Goal: Task Accomplishment & Management: Manage account settings

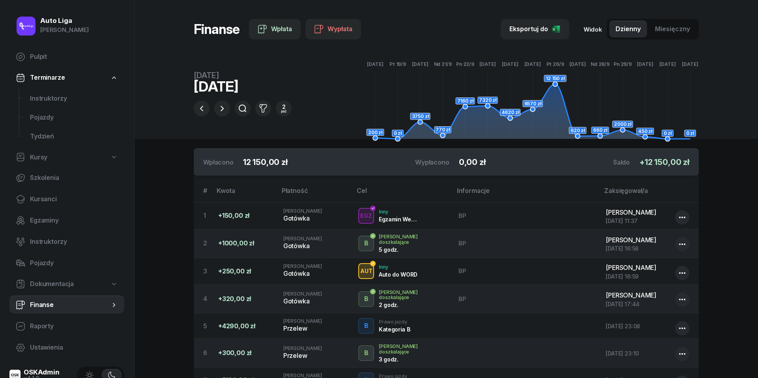
scroll to position [186, 0]
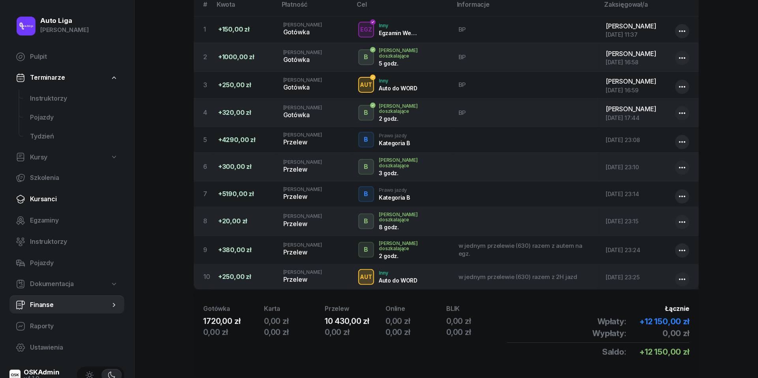
click at [47, 193] on link "Kursanci" at bounding box center [66, 199] width 115 height 19
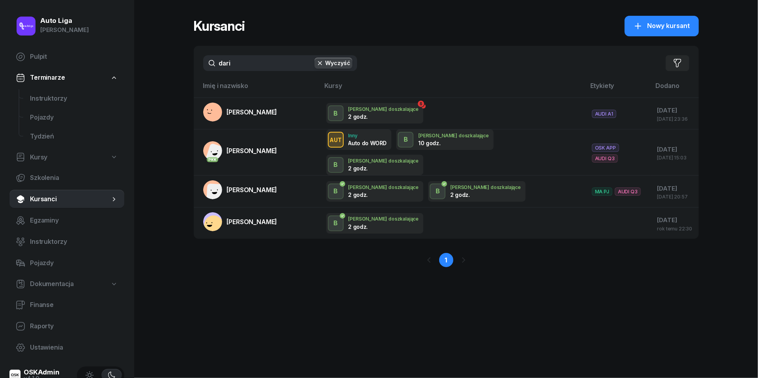
click at [251, 57] on input "dari" at bounding box center [280, 63] width 154 height 16
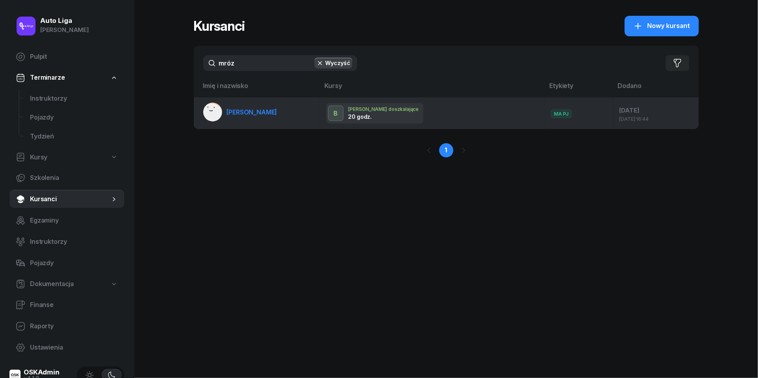
type input "mróz"
click at [229, 119] on link "[PERSON_NAME]" at bounding box center [240, 112] width 74 height 19
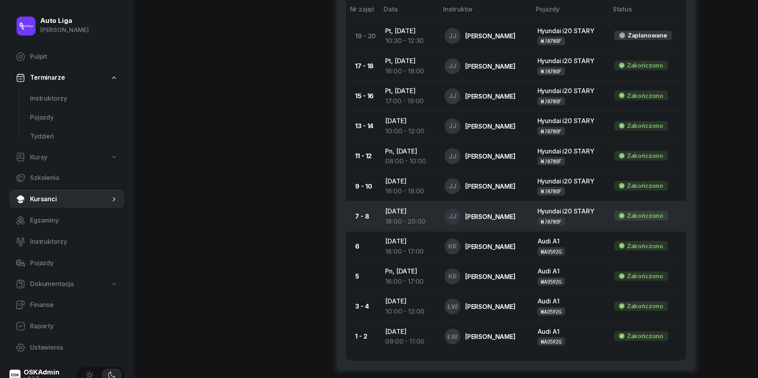
scroll to position [460, 0]
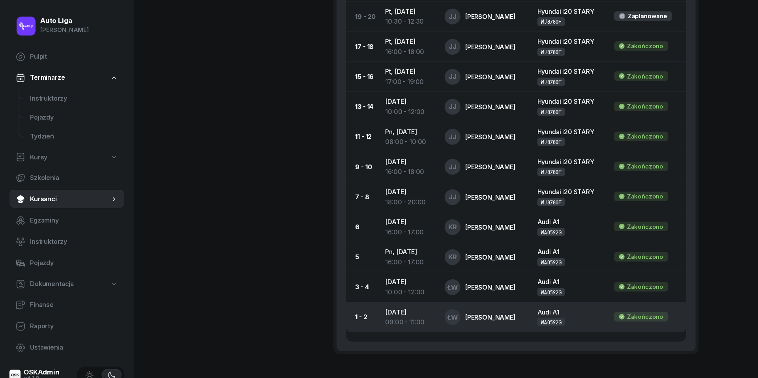
click at [407, 317] on div "09:00 - 11:00" at bounding box center [409, 322] width 47 height 10
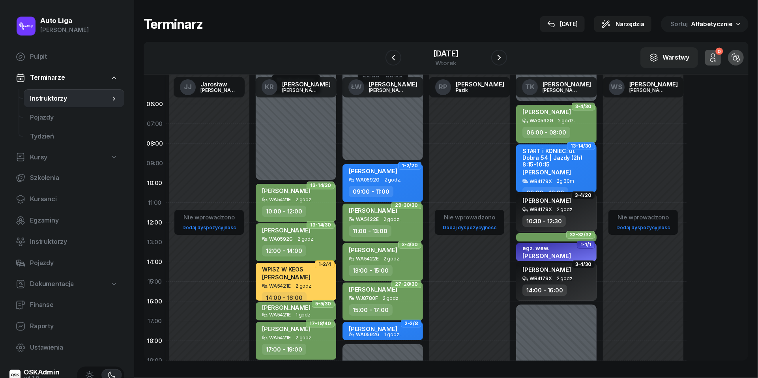
click at [379, 187] on div "09:00 - 11:00" at bounding box center [371, 191] width 45 height 11
select select "09"
select select "11"
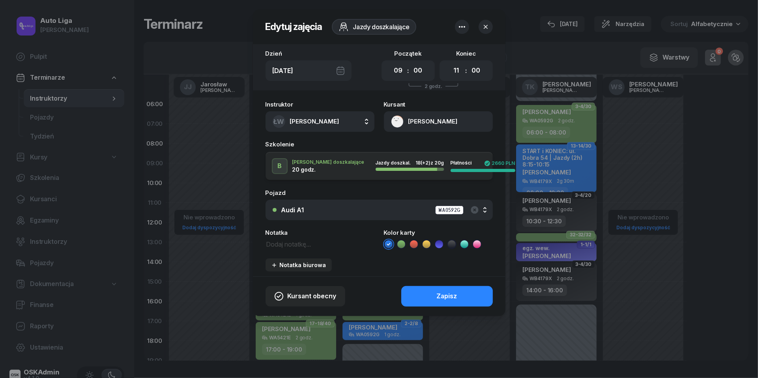
click at [449, 241] on icon at bounding box center [452, 244] width 8 height 8
click at [444, 299] on div "Zapisz" at bounding box center [447, 296] width 21 height 10
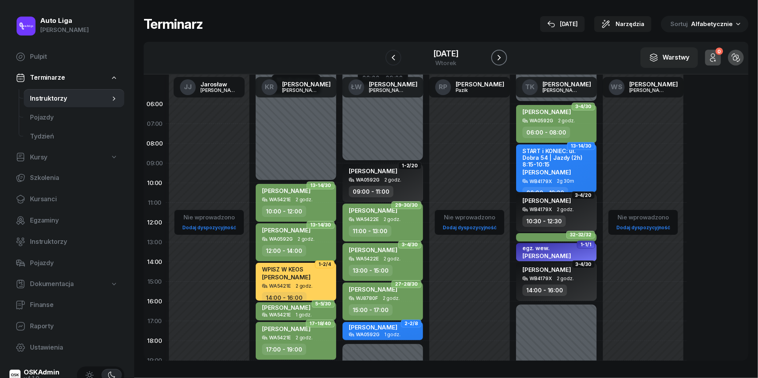
click at [499, 62] on button "button" at bounding box center [499, 58] width 16 height 16
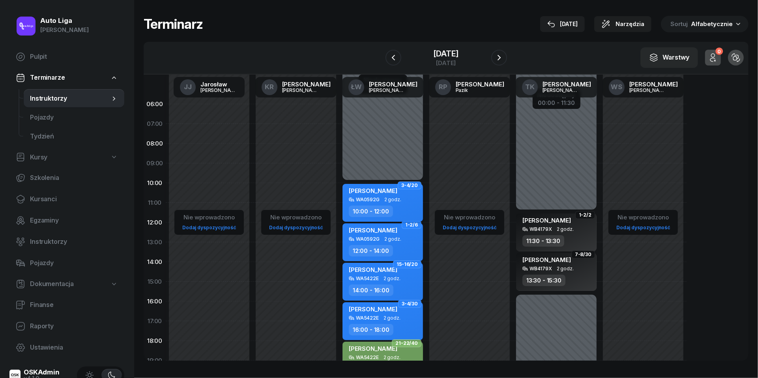
click at [397, 199] on span "2 godz." at bounding box center [392, 200] width 17 height 6
select select "10"
select select "12"
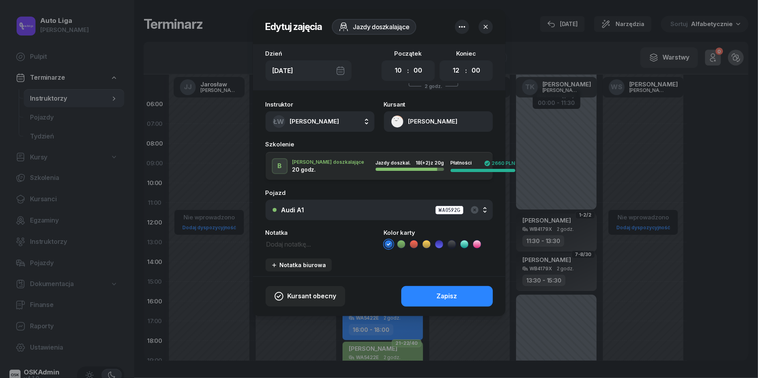
click at [452, 245] on icon at bounding box center [452, 244] width 8 height 8
click at [451, 296] on div "Zapisz" at bounding box center [447, 296] width 21 height 10
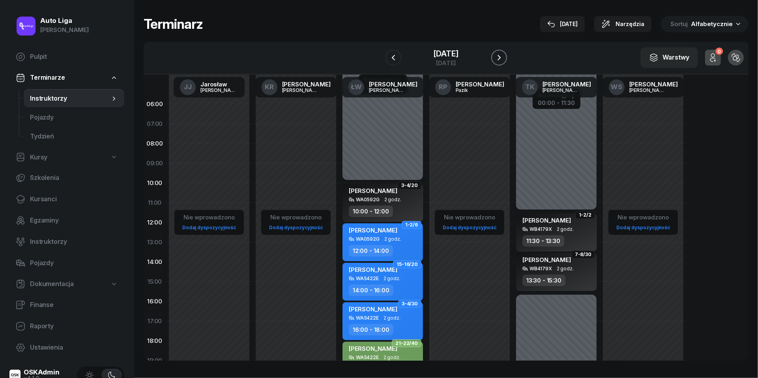
click at [499, 55] on icon "button" at bounding box center [499, 57] width 9 height 9
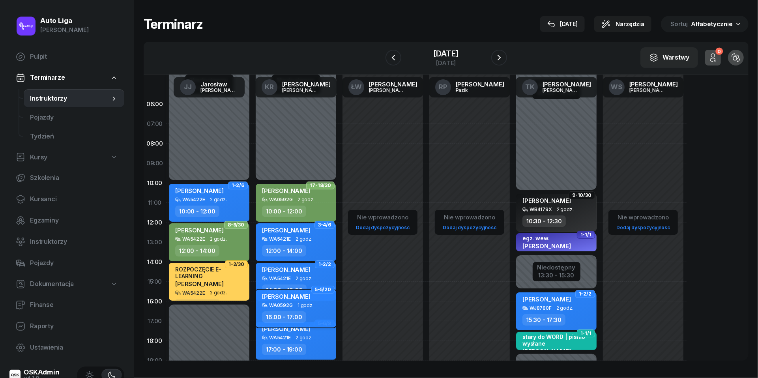
click at [291, 307] on div "WA0592G" at bounding box center [281, 305] width 24 height 5
select select "16"
select select "17"
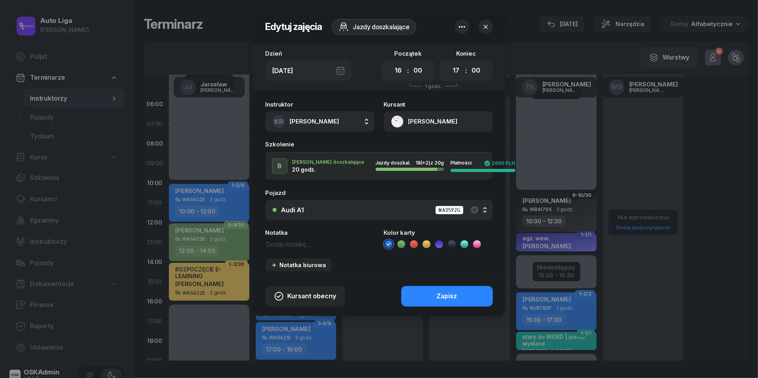
click at [451, 243] on icon at bounding box center [452, 244] width 8 height 8
click at [457, 296] on button "Zapisz" at bounding box center [447, 296] width 92 height 21
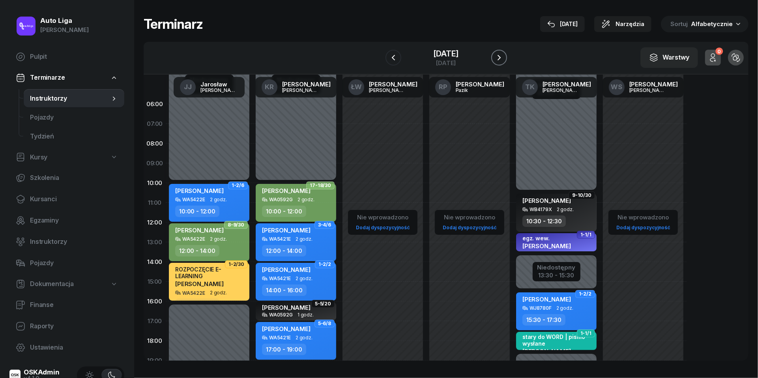
click at [500, 60] on icon "button" at bounding box center [499, 57] width 9 height 9
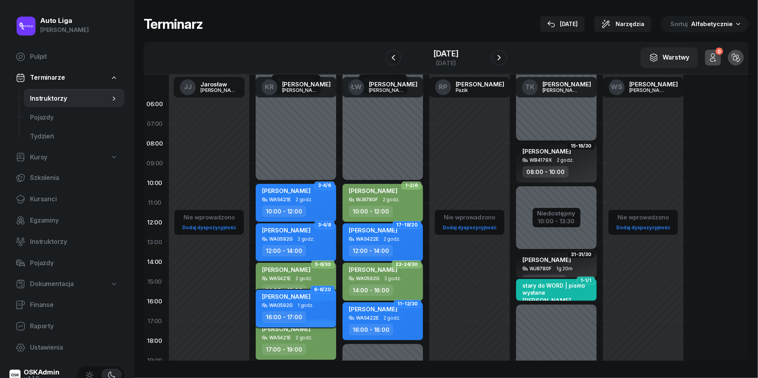
click at [302, 311] on div "16:00 - 17:00" at bounding box center [284, 316] width 44 height 11
select select "16"
select select "17"
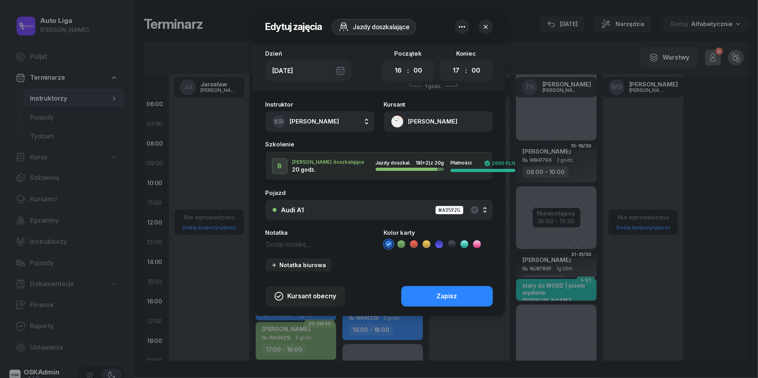
click at [456, 242] on li at bounding box center [451, 244] width 9 height 9
click at [450, 297] on div "Zapisz" at bounding box center [447, 296] width 21 height 10
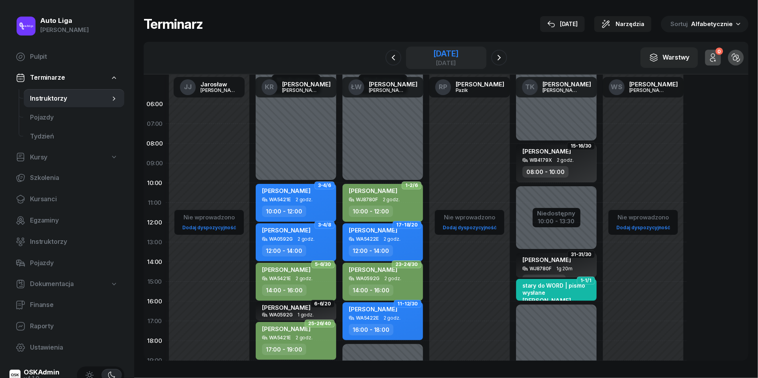
click at [450, 57] on div "[DATE]" at bounding box center [445, 54] width 25 height 8
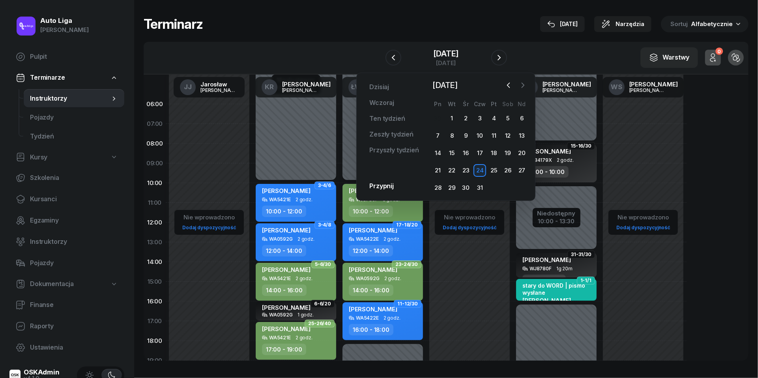
click at [526, 87] on icon "button" at bounding box center [523, 85] width 8 height 8
click at [456, 136] on div "5" at bounding box center [452, 135] width 13 height 13
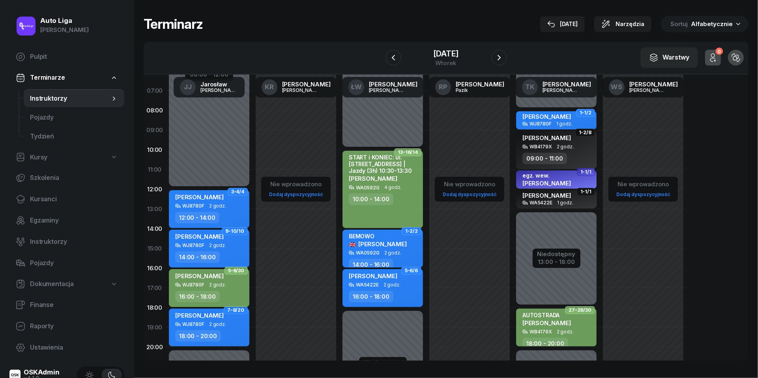
scroll to position [42, 0]
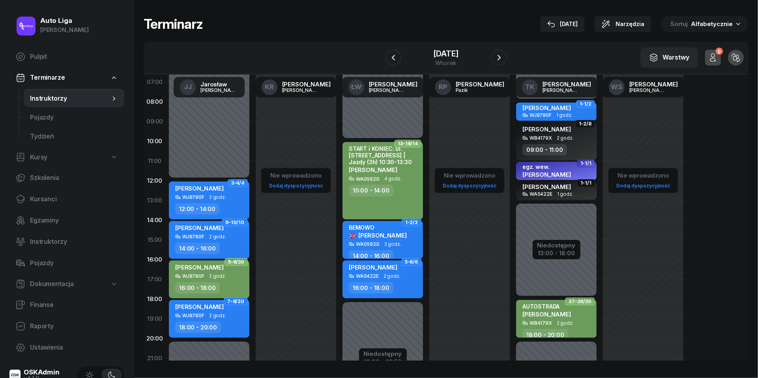
click at [218, 326] on div "18:00 - 20:00" at bounding box center [198, 327] width 46 height 11
select select "18"
select select "20"
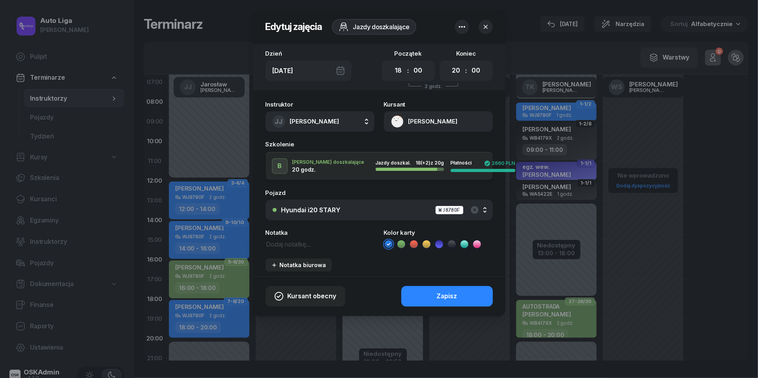
click at [451, 245] on icon at bounding box center [452, 244] width 8 height 8
click at [451, 302] on button "Zapisz" at bounding box center [447, 296] width 92 height 21
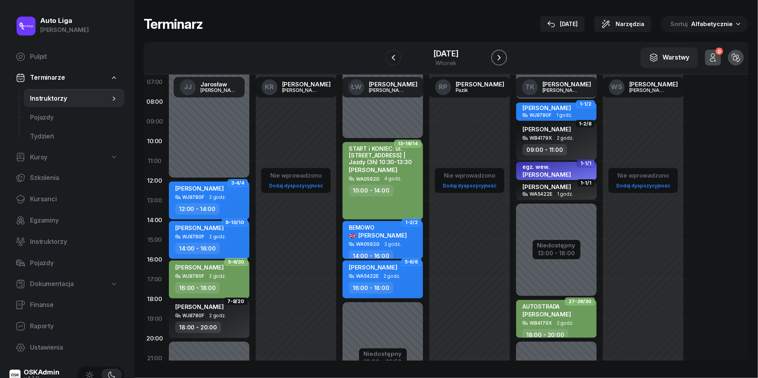
click at [501, 56] on icon "button" at bounding box center [499, 57] width 9 height 9
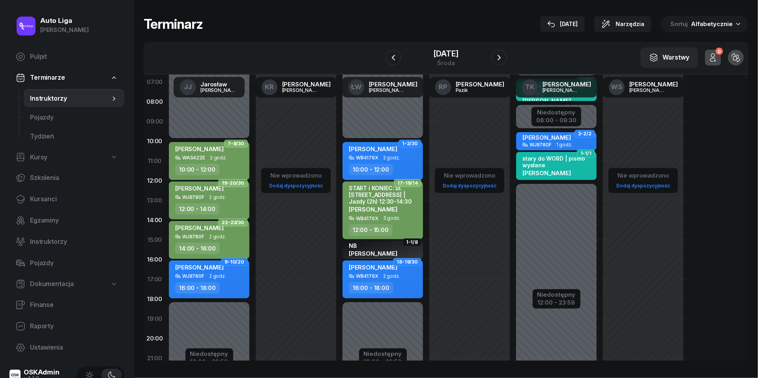
click at [220, 282] on div "16:00 - 18:00" at bounding box center [209, 287] width 69 height 11
select select "16"
select select "18"
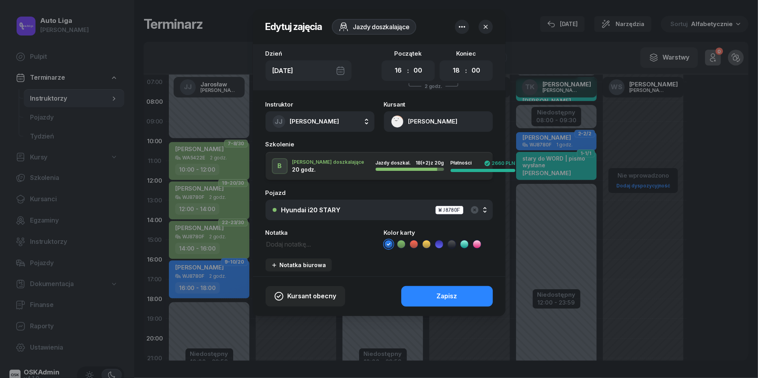
click at [452, 245] on icon at bounding box center [452, 244] width 4 height 3
click at [449, 294] on div "Zapisz" at bounding box center [447, 296] width 21 height 10
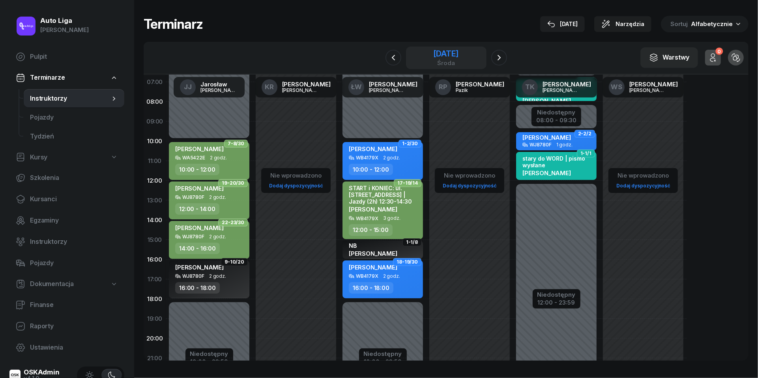
click at [459, 57] on div "[DATE]" at bounding box center [445, 54] width 25 height 8
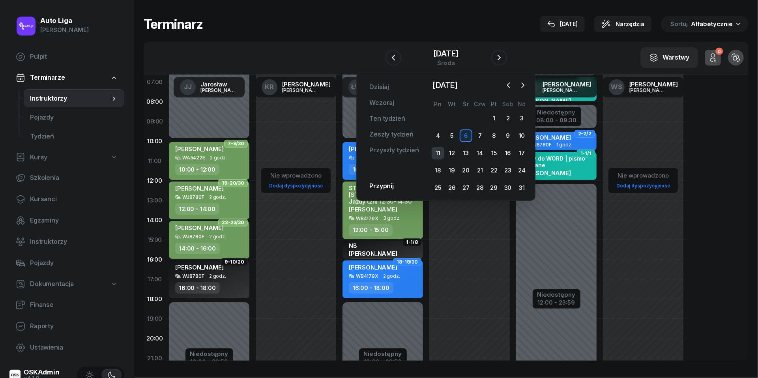
click at [441, 151] on div "11" at bounding box center [438, 153] width 13 height 13
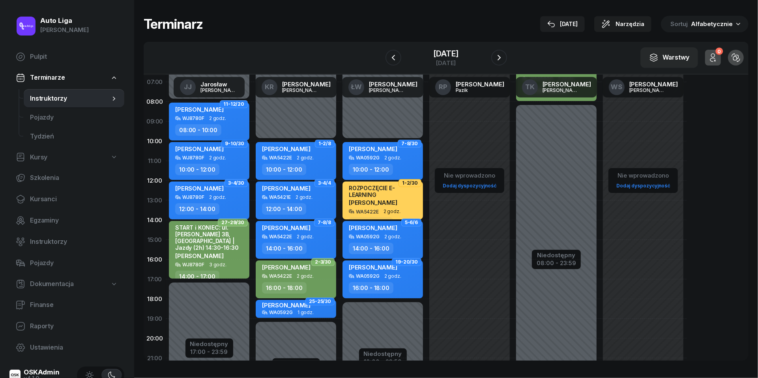
click at [206, 117] on div "WJ8780F 2 godz." at bounding box center [209, 119] width 69 height 6
select select "08"
select select "10"
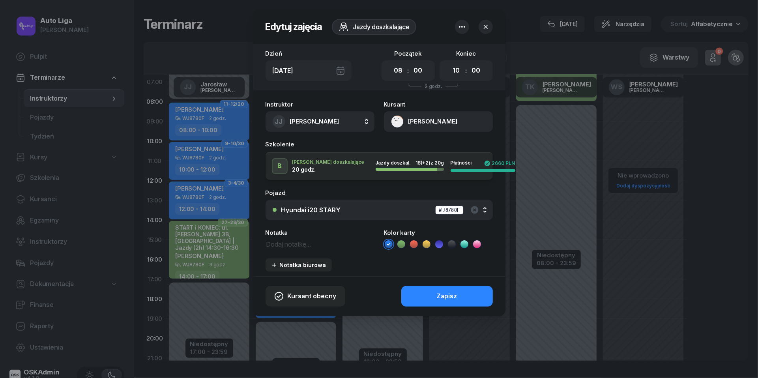
click at [450, 246] on icon at bounding box center [452, 244] width 8 height 8
click at [449, 296] on div "Zapisz" at bounding box center [447, 296] width 21 height 10
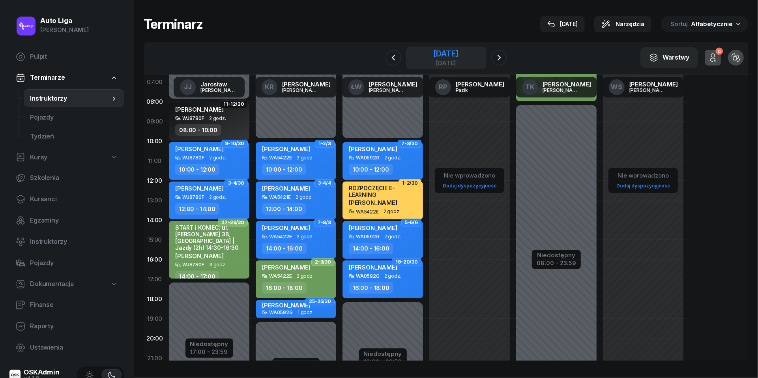
click at [457, 62] on div "[DATE]" at bounding box center [445, 63] width 25 height 6
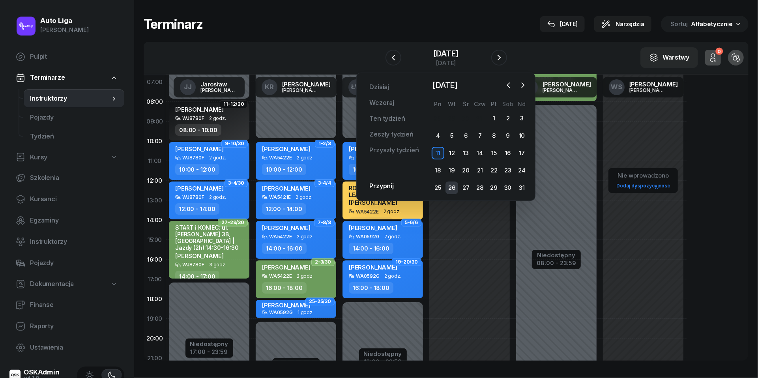
click at [455, 187] on div "26" at bounding box center [452, 188] width 13 height 13
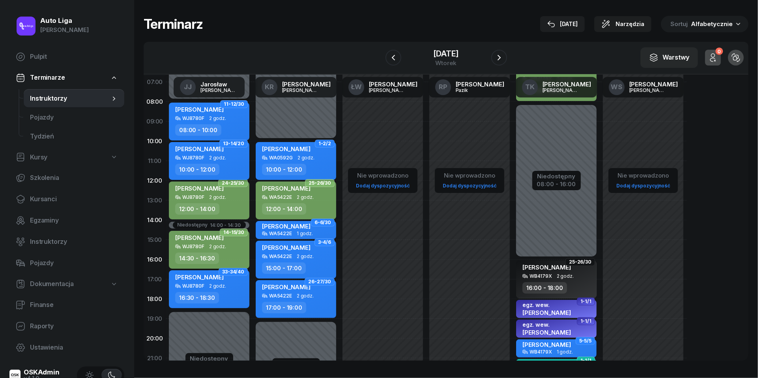
click at [196, 161] on div "[PERSON_NAME] WJ8780F 2 godz. 10:00 - 12:00" at bounding box center [209, 161] width 81 height 38
select select "10"
select select "12"
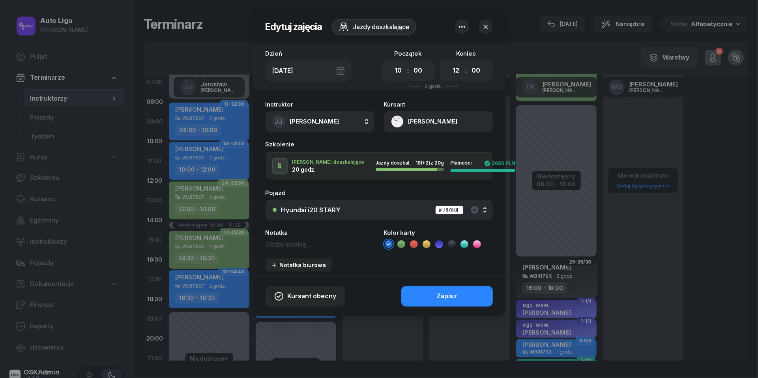
click at [455, 244] on icon at bounding box center [452, 244] width 8 height 8
click at [452, 296] on div "Zapisz" at bounding box center [447, 296] width 21 height 10
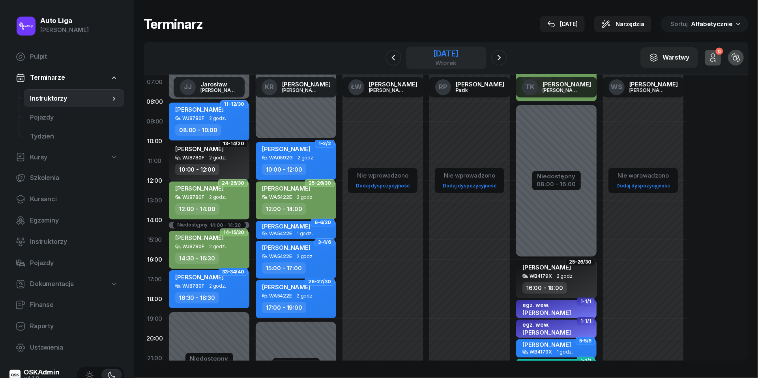
click at [450, 64] on div "wtorek" at bounding box center [445, 63] width 25 height 6
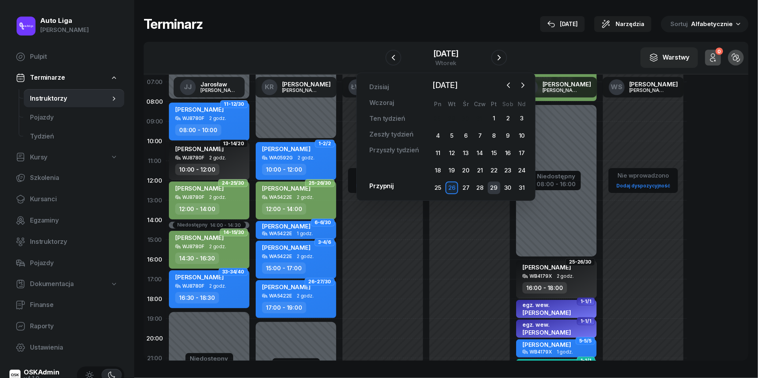
click at [497, 191] on div "29" at bounding box center [494, 188] width 13 height 13
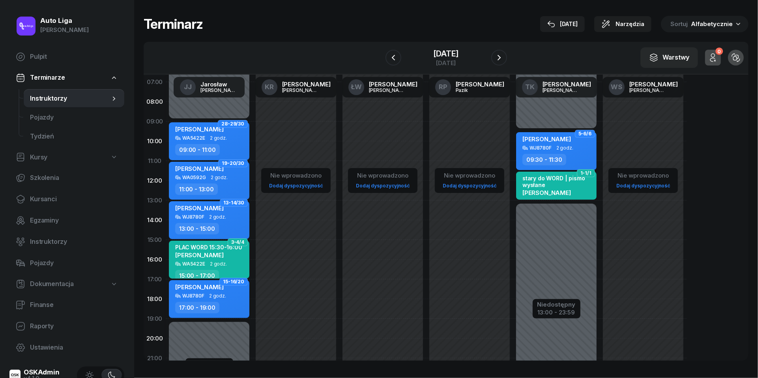
click at [213, 294] on span "2 godz." at bounding box center [217, 296] width 17 height 6
select select "17"
select select "19"
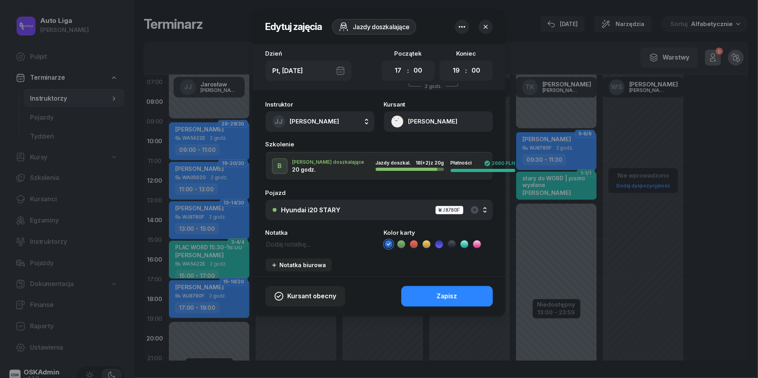
click at [457, 243] on ul at bounding box center [438, 244] width 109 height 9
click at [454, 244] on icon at bounding box center [452, 244] width 8 height 8
click at [453, 295] on div "Zapisz" at bounding box center [447, 296] width 21 height 10
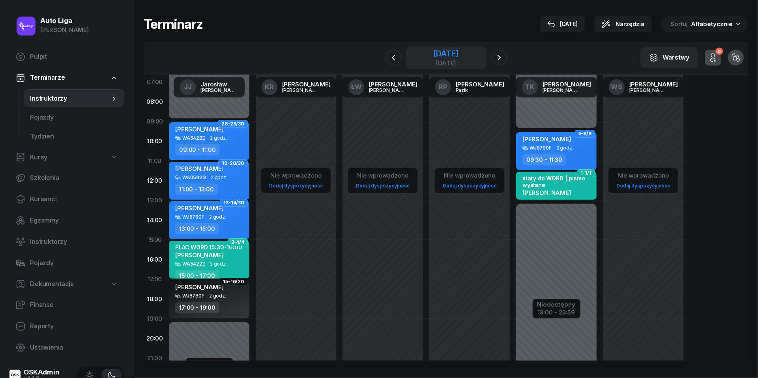
click at [436, 60] on div "[DATE]" at bounding box center [445, 63] width 25 height 6
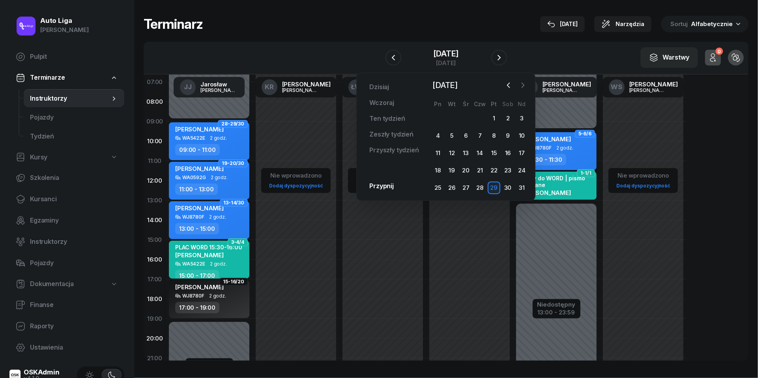
click at [525, 87] on icon "button" at bounding box center [523, 85] width 8 height 8
click at [493, 173] on div "26" at bounding box center [494, 170] width 13 height 13
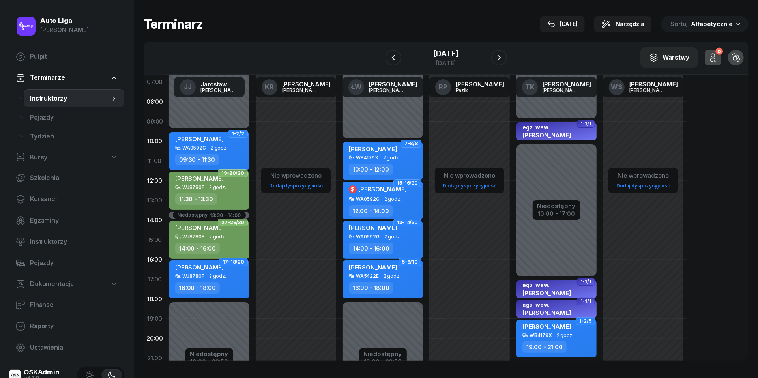
click at [216, 286] on div "16:00 - 18:00" at bounding box center [197, 287] width 45 height 11
select select "16"
select select "18"
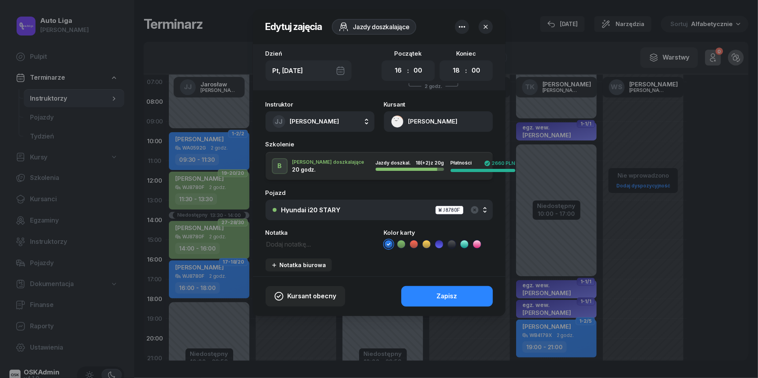
click at [450, 245] on icon at bounding box center [452, 244] width 8 height 8
click at [462, 292] on button "Zapisz" at bounding box center [447, 296] width 92 height 21
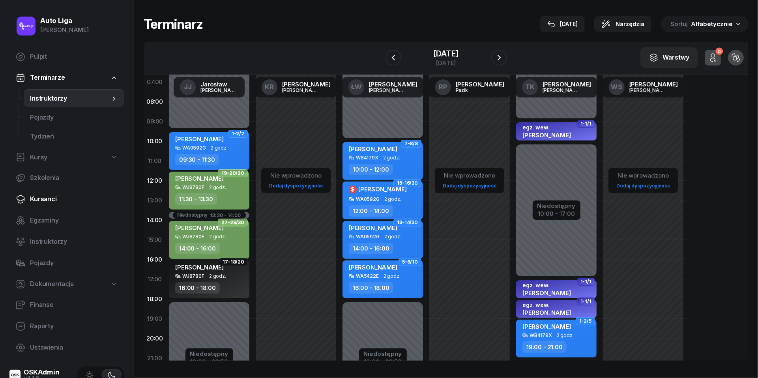
click at [46, 202] on span "Kursanci" at bounding box center [74, 199] width 88 height 10
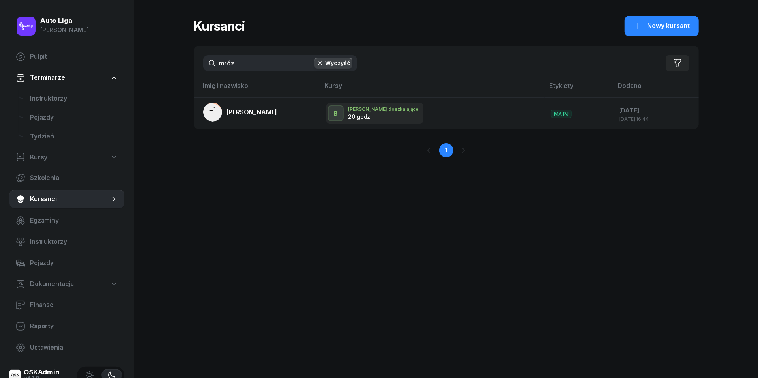
click at [246, 62] on input "mróz" at bounding box center [280, 63] width 154 height 16
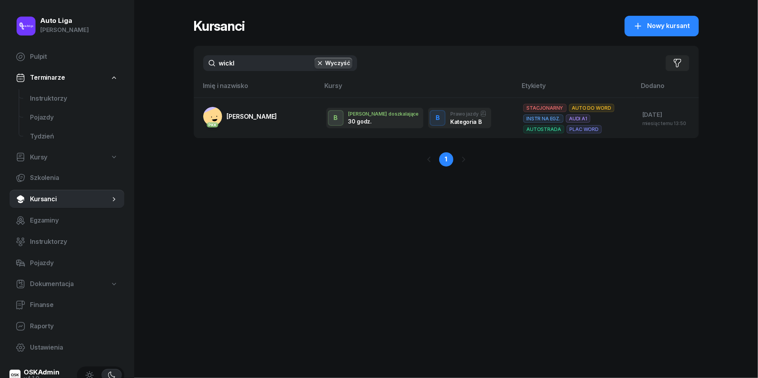
type input "wicka"
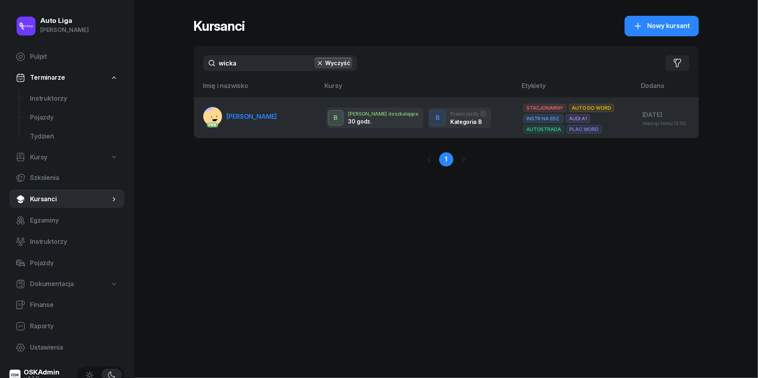
drag, startPoint x: 247, startPoint y: 83, endPoint x: 250, endPoint y: 119, distance: 36.1
click at [250, 119] on span "[PERSON_NAME]" at bounding box center [252, 117] width 51 height 8
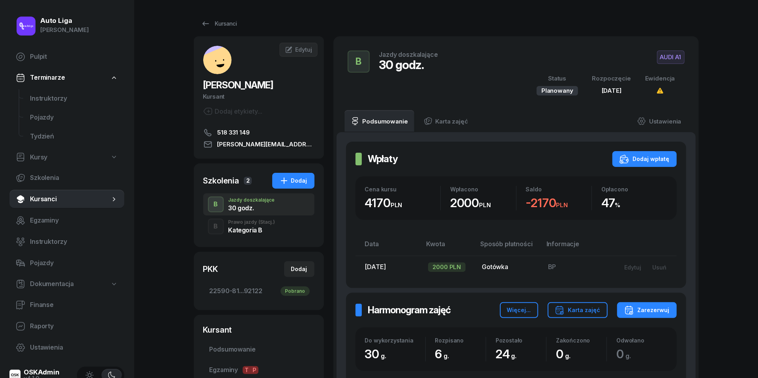
click at [251, 228] on div "Kategoria B" at bounding box center [252, 230] width 47 height 6
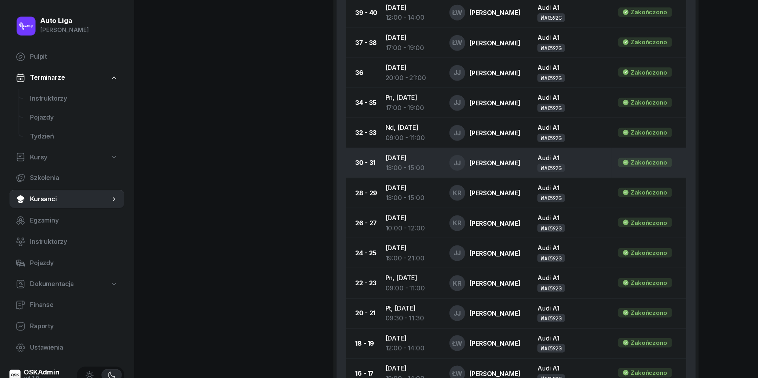
scroll to position [643, 0]
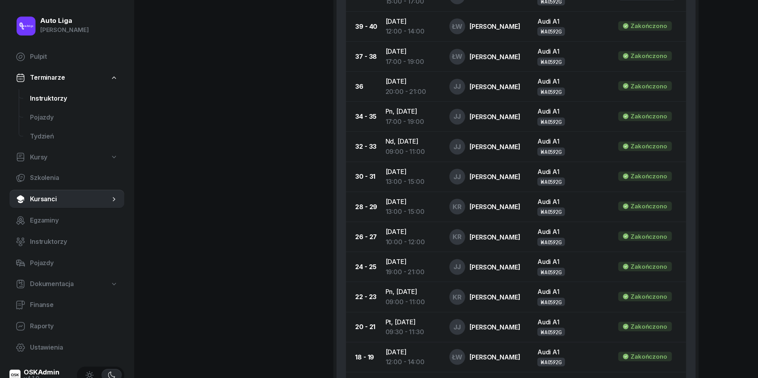
click at [59, 100] on span "Instruktorzy" at bounding box center [74, 99] width 88 height 10
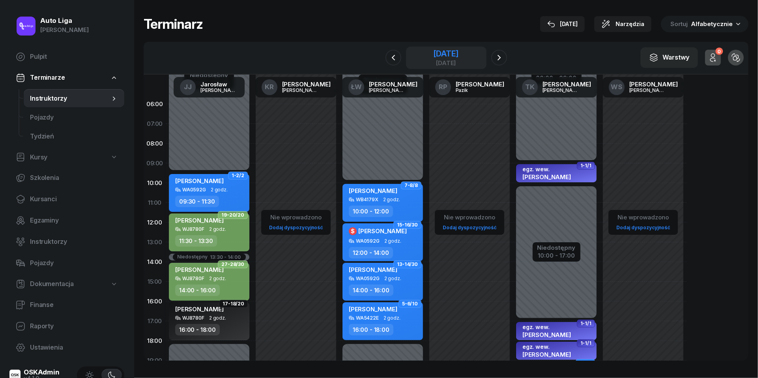
click at [438, 51] on div "[DATE]" at bounding box center [445, 54] width 25 height 8
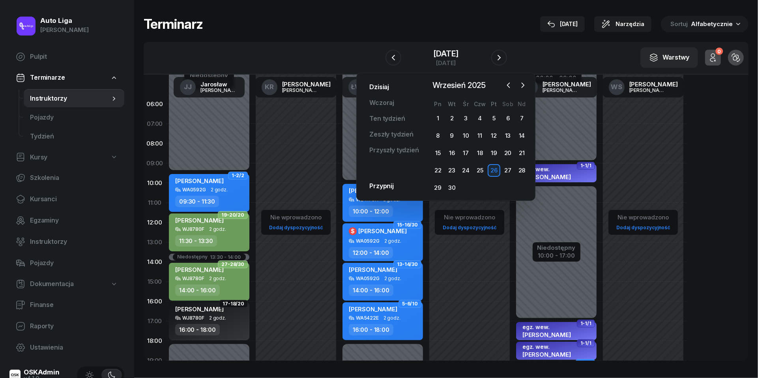
click at [388, 83] on link "Dzisiaj" at bounding box center [379, 87] width 32 height 16
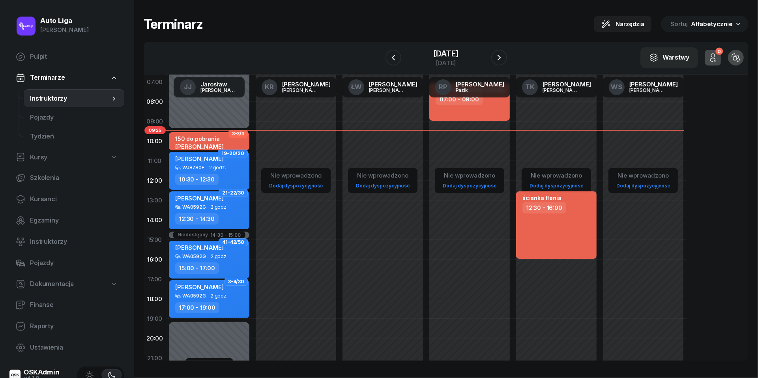
scroll to position [43, 0]
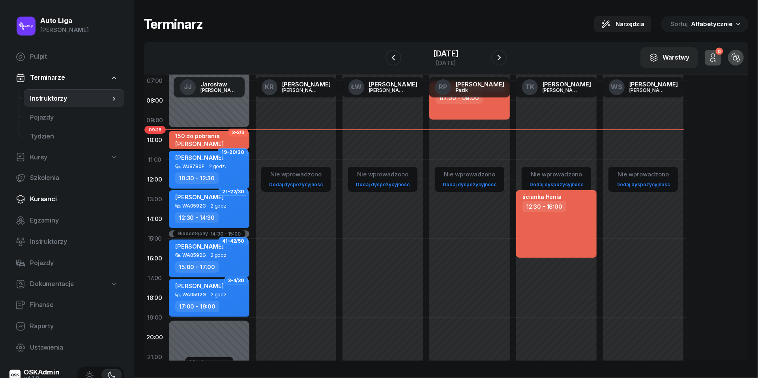
click at [35, 196] on span "Kursanci" at bounding box center [74, 199] width 88 height 10
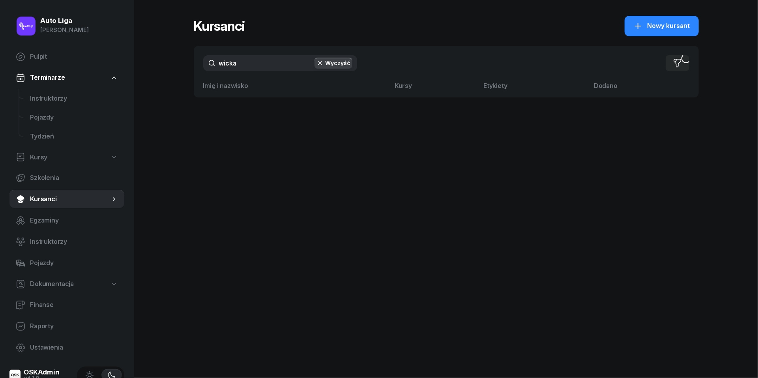
click at [249, 64] on input "wicka" at bounding box center [280, 63] width 154 height 16
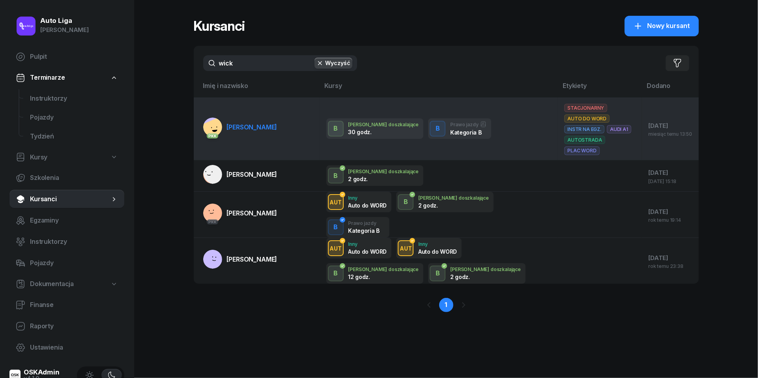
type input "wick"
click at [246, 123] on span "[PERSON_NAME]" at bounding box center [252, 127] width 51 height 8
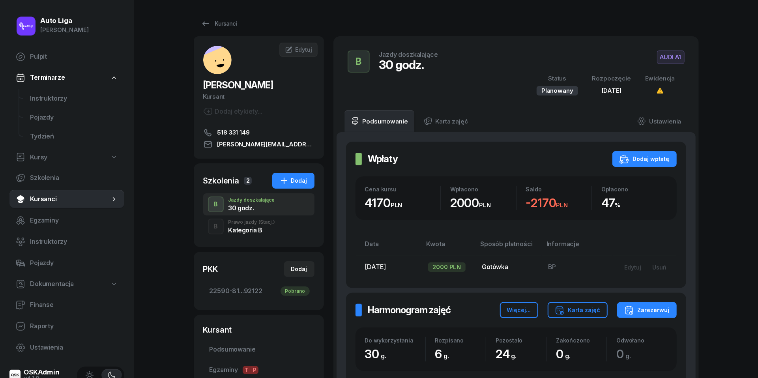
click at [257, 233] on div "Kategoria B" at bounding box center [252, 230] width 47 height 6
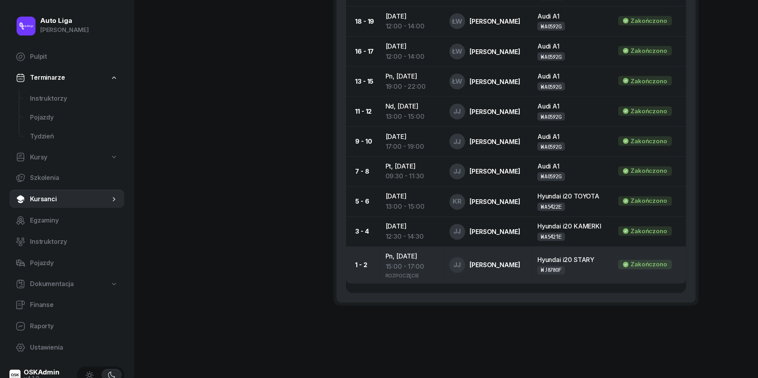
scroll to position [978, 0]
click at [408, 264] on div "15:00 - 17:00" at bounding box center [411, 268] width 51 height 10
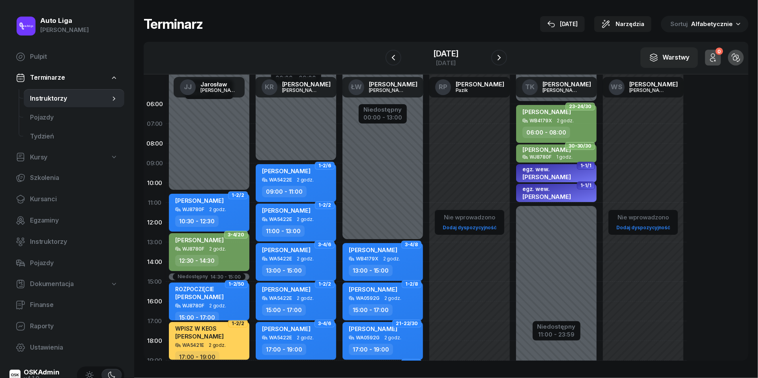
click at [226, 294] on div "ROZPOCZĘCIE [PERSON_NAME]" at bounding box center [209, 294] width 69 height 17
select select "15"
select select "17"
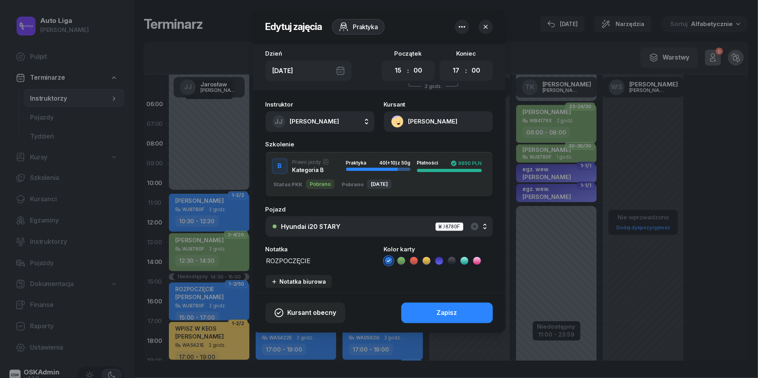
click at [283, 261] on textarea "ROZPOCZĘCIE" at bounding box center [320, 260] width 109 height 10
click at [403, 259] on icon at bounding box center [402, 261] width 8 height 8
click at [433, 310] on button "Zapisz" at bounding box center [447, 313] width 92 height 21
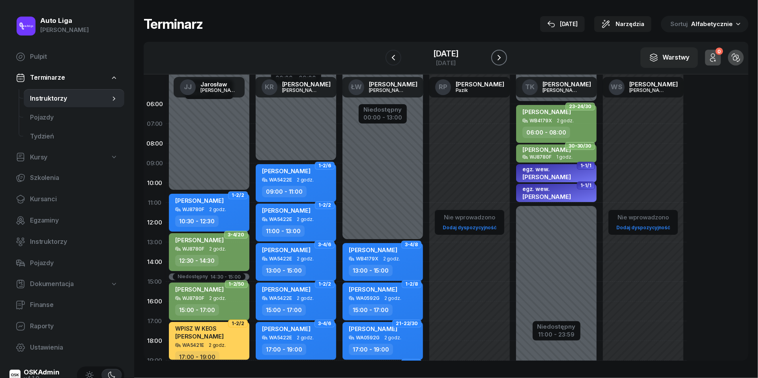
click at [505, 57] on button "button" at bounding box center [499, 58] width 16 height 16
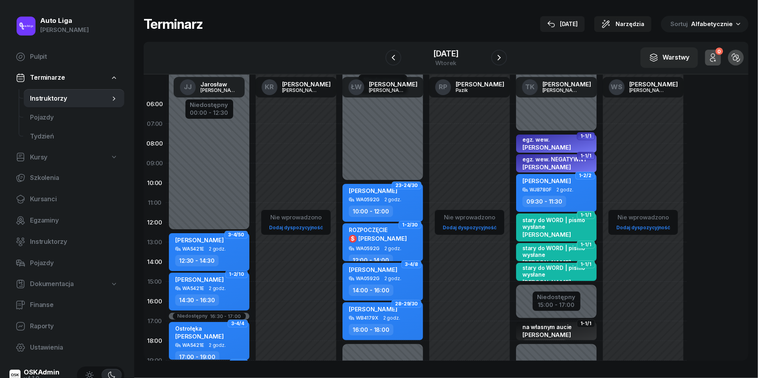
click at [214, 240] on span "[PERSON_NAME]" at bounding box center [199, 240] width 49 height 8
select select "12"
select select "30"
select select "14"
select select "30"
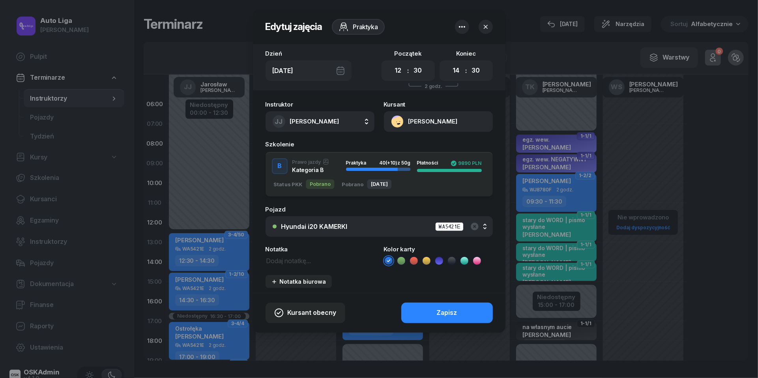
click at [405, 261] on icon at bounding box center [402, 261] width 8 height 8
click at [425, 307] on button "Zapisz" at bounding box center [447, 313] width 92 height 21
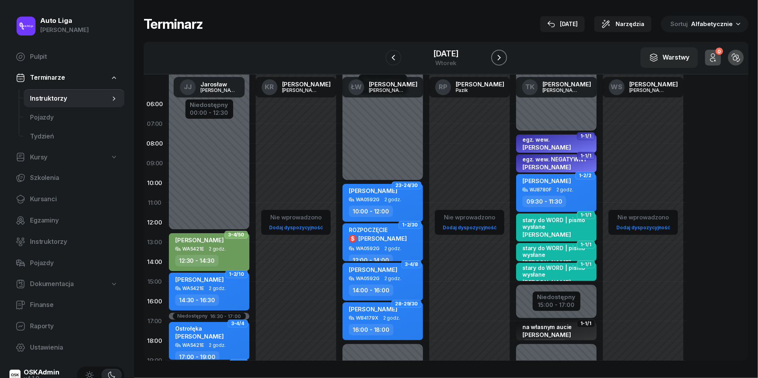
click at [498, 58] on icon "button" at bounding box center [499, 57] width 9 height 9
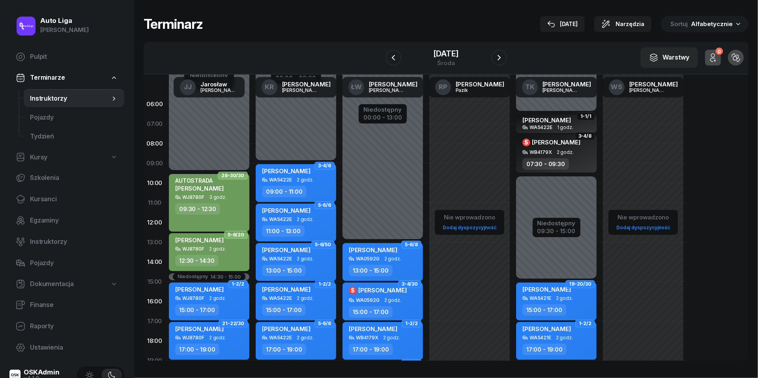
click at [318, 269] on div "13:00 - 15:00" at bounding box center [296, 270] width 69 height 11
select select "13"
select select "15"
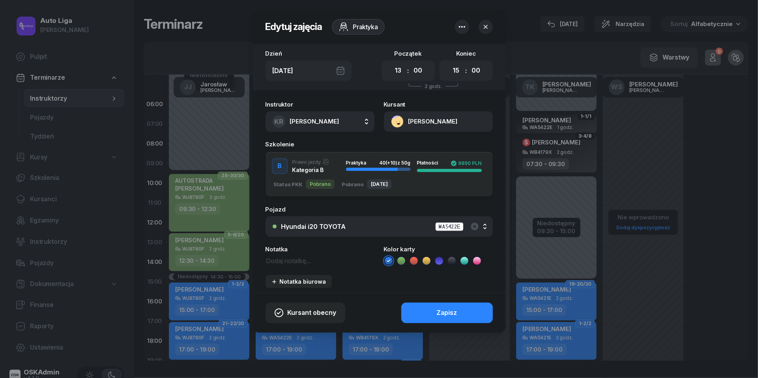
click at [403, 261] on icon at bounding box center [402, 261] width 8 height 8
click at [435, 314] on button "Zapisz" at bounding box center [447, 313] width 92 height 21
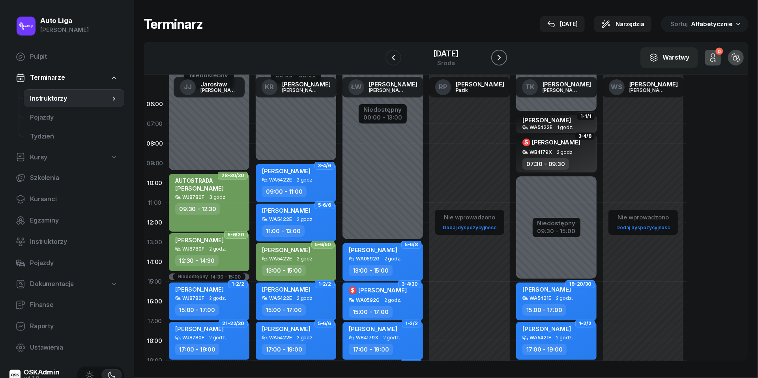
click at [502, 59] on icon "button" at bounding box center [499, 57] width 9 height 9
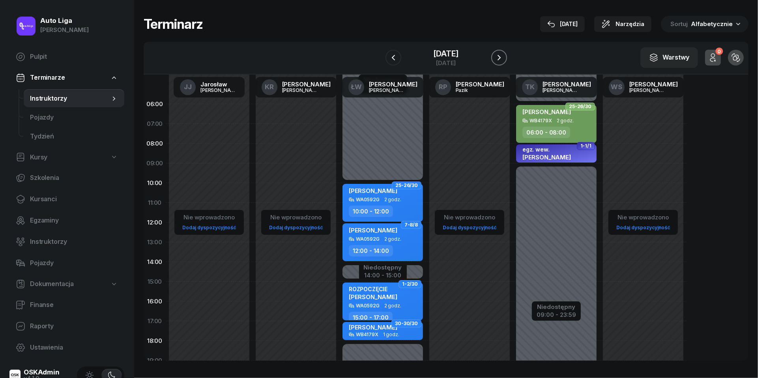
click at [502, 59] on icon "button" at bounding box center [499, 57] width 9 height 9
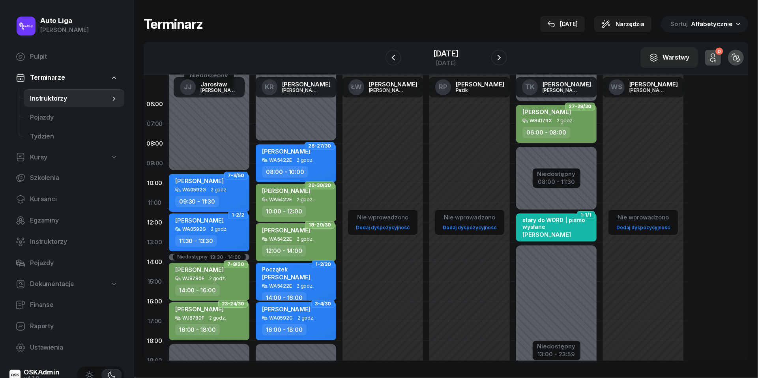
click at [209, 184] on div "[PERSON_NAME]" at bounding box center [199, 182] width 49 height 10
select select "09"
select select "30"
select select "11"
select select "30"
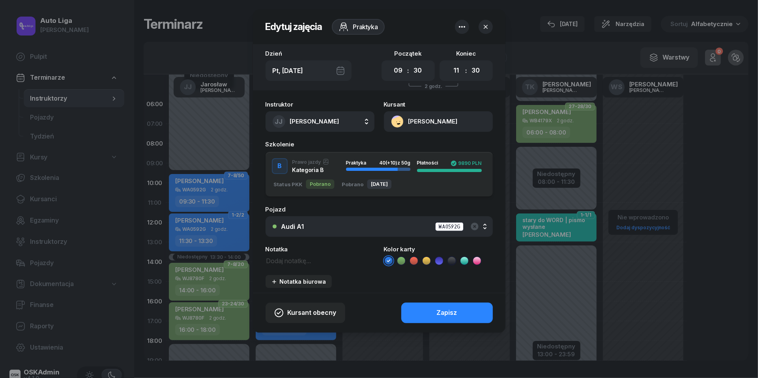
click at [403, 261] on icon at bounding box center [402, 261] width 8 height 8
click at [435, 309] on button "Zapisz" at bounding box center [447, 313] width 92 height 21
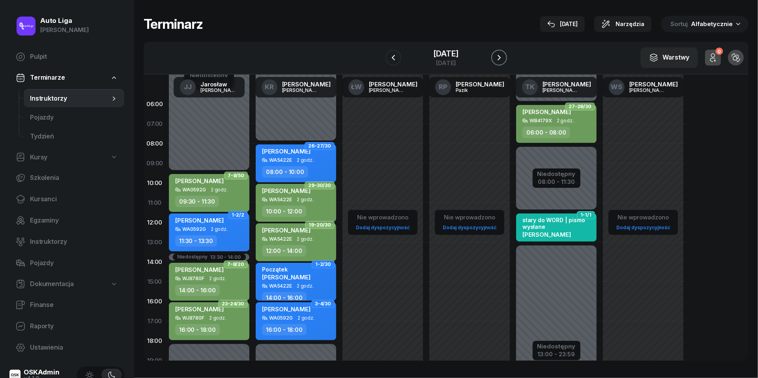
click at [501, 60] on icon "button" at bounding box center [499, 57] width 9 height 9
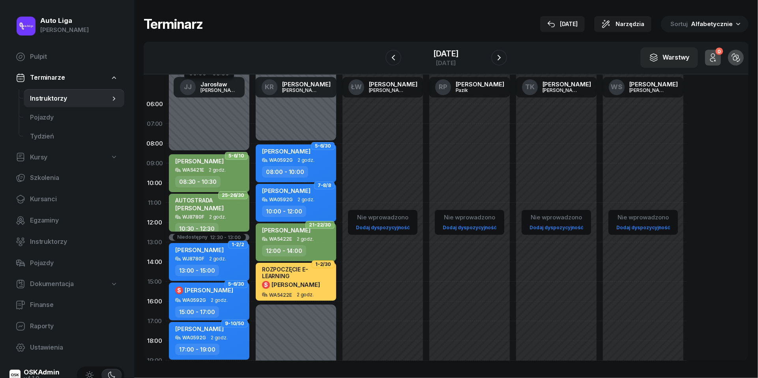
click at [236, 334] on div "[PERSON_NAME]" at bounding box center [209, 330] width 69 height 10
select select "17"
select select "19"
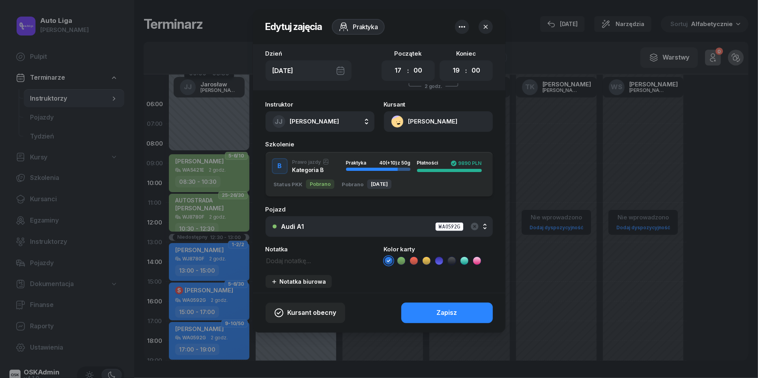
click at [402, 259] on icon at bounding box center [402, 261] width 8 height 8
click at [422, 311] on button "Zapisz" at bounding box center [447, 313] width 92 height 21
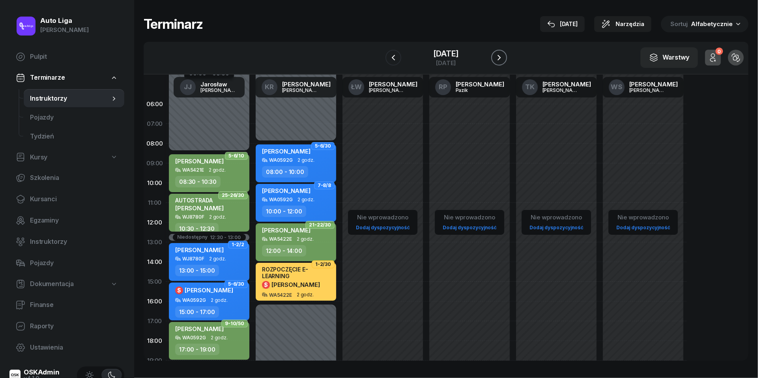
click at [503, 59] on icon "button" at bounding box center [499, 57] width 9 height 9
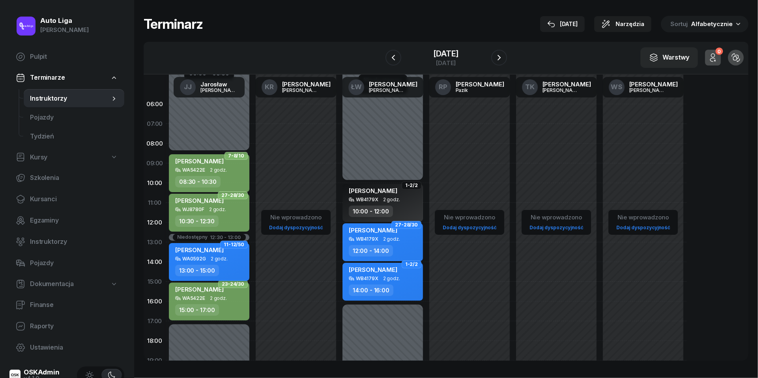
click at [227, 260] on div "WA0592G 2 godz." at bounding box center [209, 259] width 69 height 6
select select "13"
select select "15"
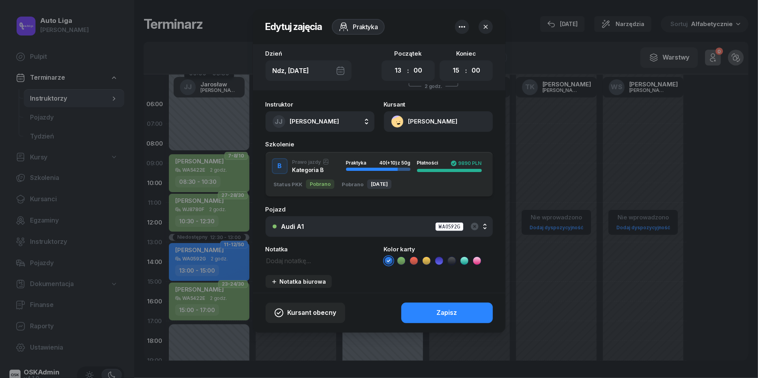
click at [399, 258] on icon at bounding box center [402, 261] width 8 height 8
click at [424, 309] on button "Zapisz" at bounding box center [447, 313] width 92 height 21
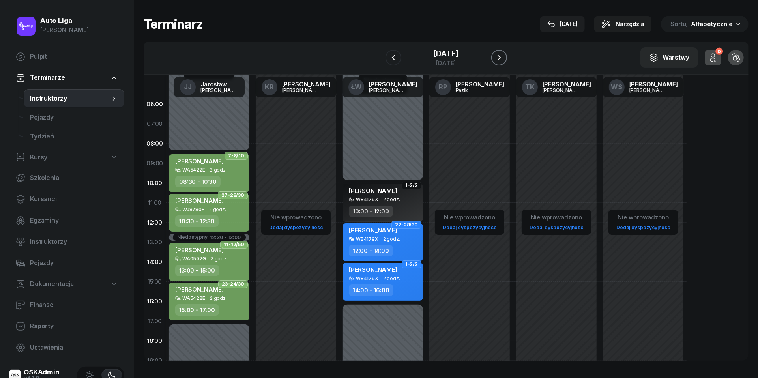
click at [499, 60] on icon "button" at bounding box center [499, 57] width 9 height 9
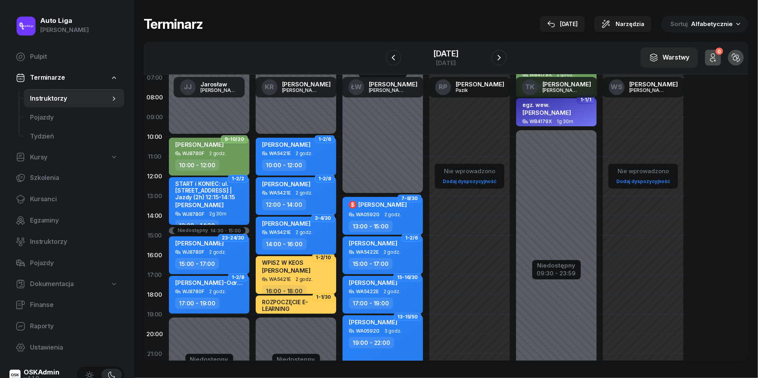
scroll to position [52, 0]
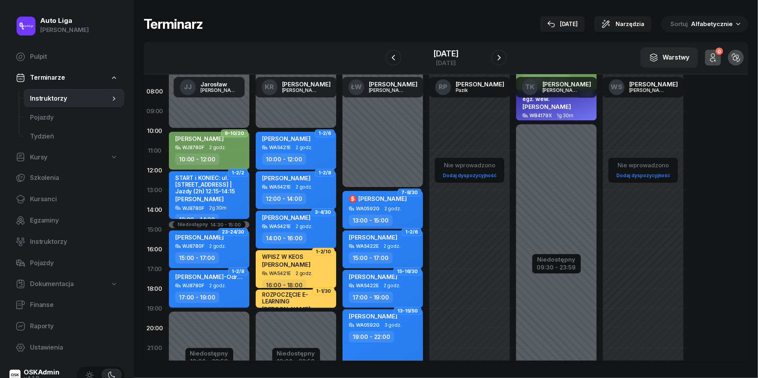
click at [395, 332] on div "19:00 - 22:00" at bounding box center [383, 336] width 69 height 11
select select "19"
select select "22"
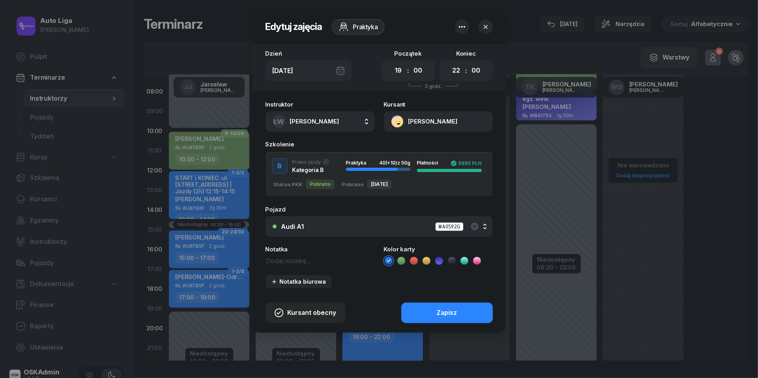
click at [402, 264] on li at bounding box center [401, 260] width 9 height 9
click at [443, 297] on div "Kursant obecny Zapisz" at bounding box center [379, 313] width 253 height 40
click at [442, 308] on div "Zapisz" at bounding box center [447, 313] width 21 height 10
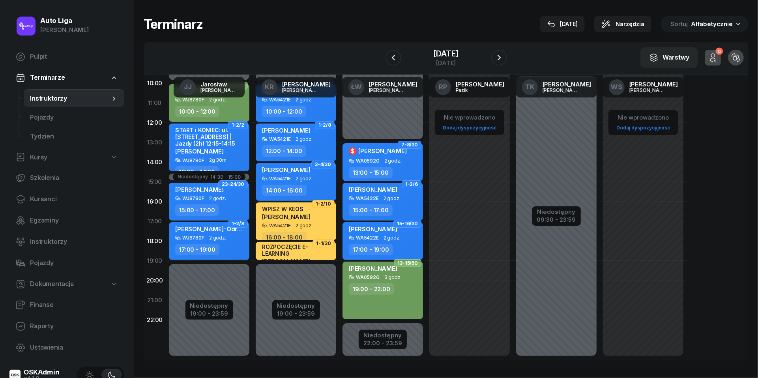
scroll to position [101, 0]
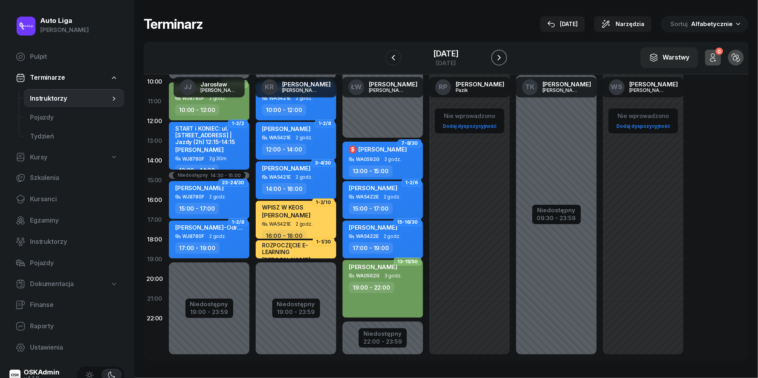
click at [506, 53] on button "button" at bounding box center [499, 58] width 16 height 16
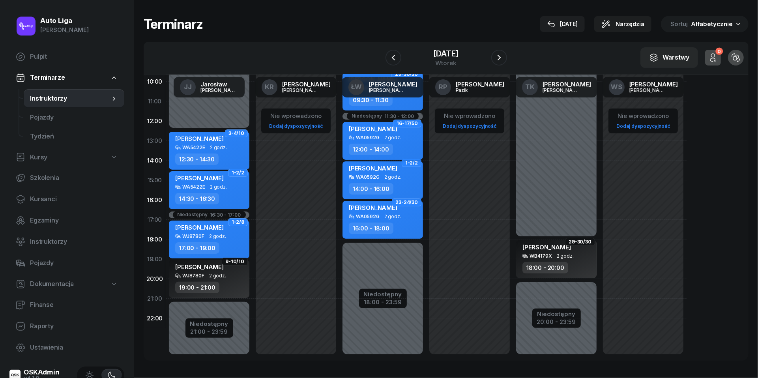
click at [387, 138] on span "2 godz." at bounding box center [392, 138] width 17 height 6
select select "12"
select select "14"
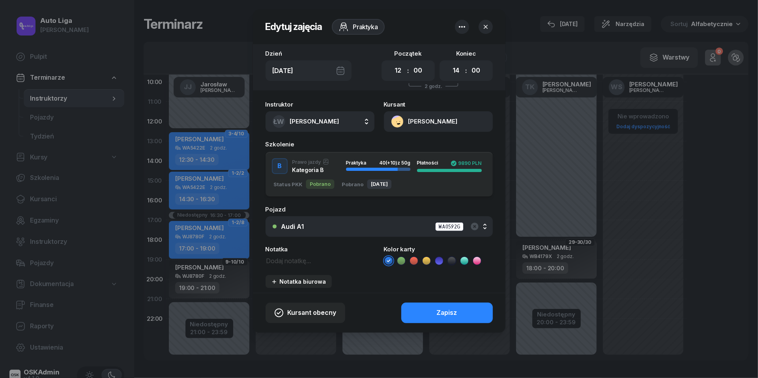
click at [400, 261] on icon at bounding box center [401, 260] width 4 height 3
click at [427, 310] on button "Zapisz" at bounding box center [447, 313] width 92 height 21
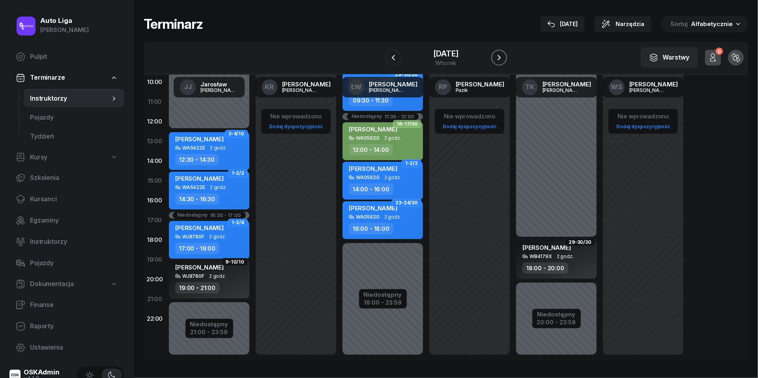
click at [499, 51] on button "button" at bounding box center [499, 58] width 16 height 16
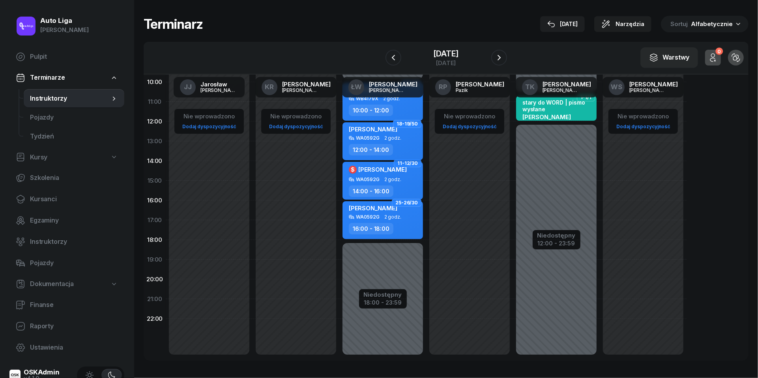
click at [405, 140] on div "WA0592G 2 godz." at bounding box center [383, 138] width 69 height 6
select select "12"
select select "14"
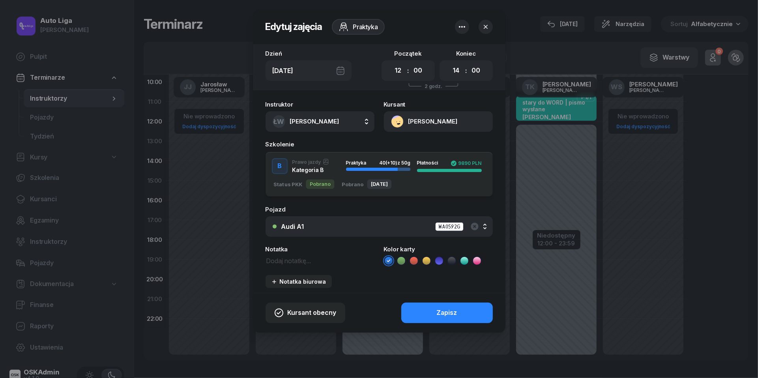
click at [401, 264] on icon at bounding box center [402, 261] width 8 height 8
click at [426, 304] on button "Zapisz" at bounding box center [447, 313] width 92 height 21
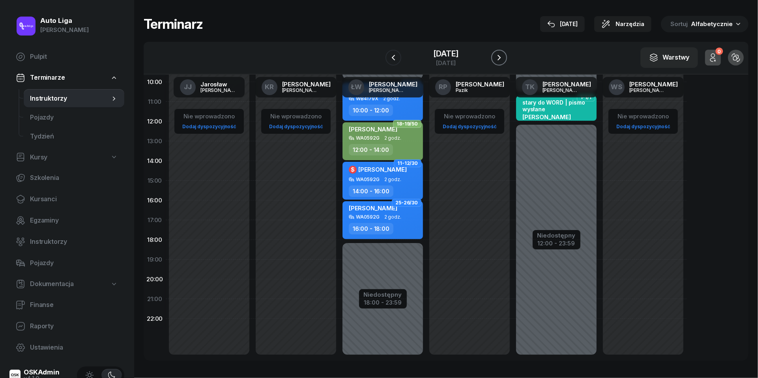
click at [500, 58] on icon "button" at bounding box center [499, 57] width 9 height 9
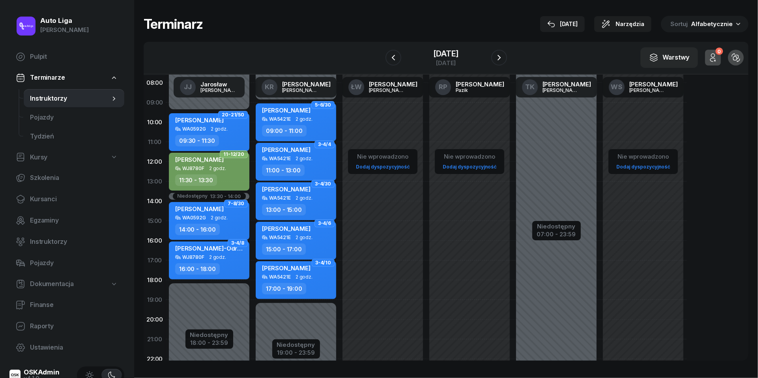
scroll to position [58, 0]
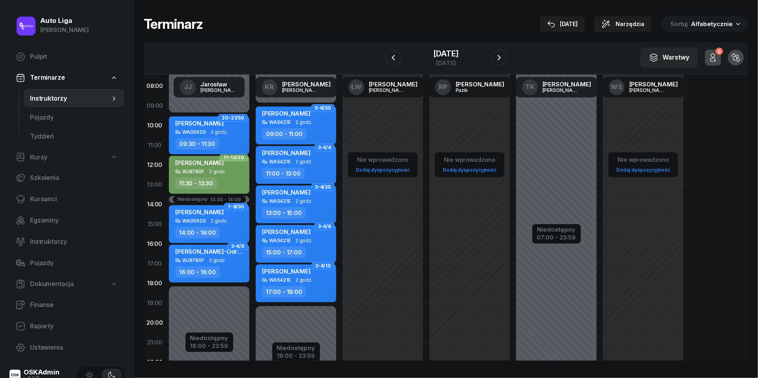
click at [226, 132] on span "2 godz." at bounding box center [219, 132] width 17 height 6
select select "09"
select select "30"
select select "11"
select select "30"
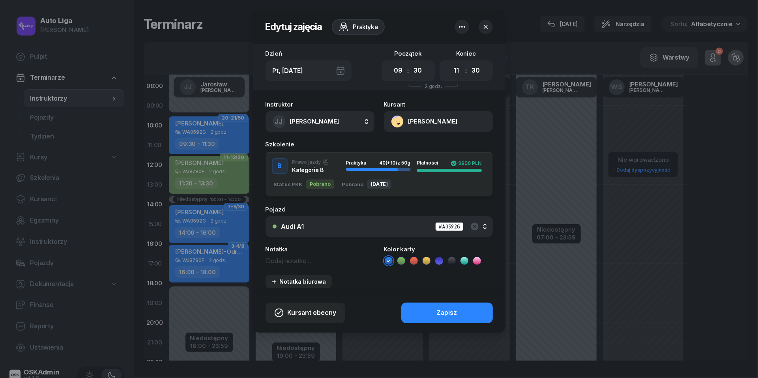
click at [411, 272] on div "Instruktor [PERSON_NAME] [PERSON_NAME] KR [PERSON_NAME] ŁW [PERSON_NAME] RP [PE…" at bounding box center [379, 195] width 253 height 196
click at [406, 261] on ul at bounding box center [438, 260] width 109 height 9
click at [401, 258] on icon at bounding box center [402, 261] width 8 height 8
click at [441, 313] on div "Zapisz" at bounding box center [447, 313] width 21 height 10
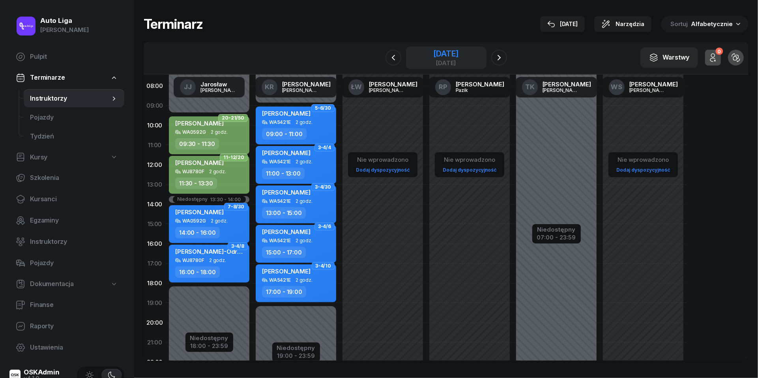
click at [459, 57] on div "[DATE]" at bounding box center [445, 54] width 25 height 8
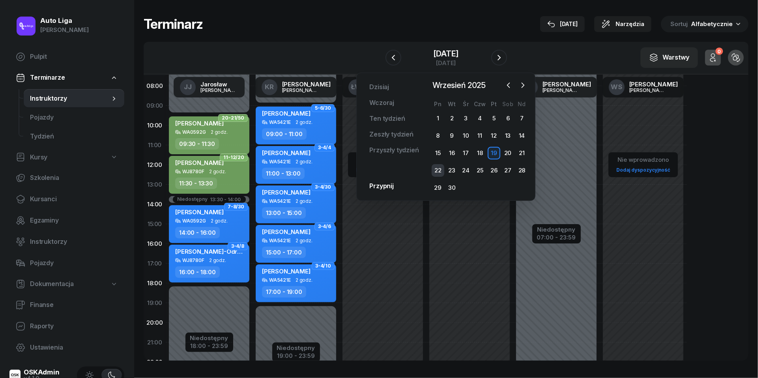
click at [439, 170] on div "22" at bounding box center [438, 170] width 13 height 13
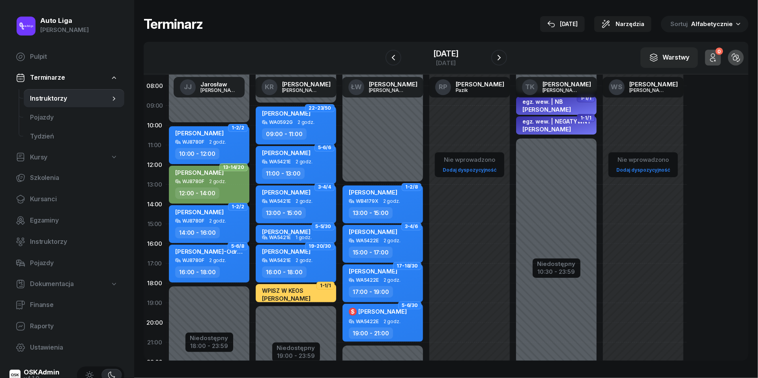
click at [310, 123] on span "2 godz." at bounding box center [306, 123] width 17 height 6
select select "09"
select select "11"
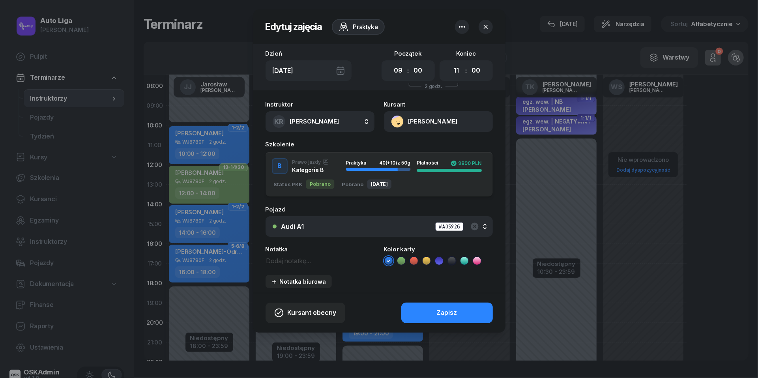
click at [400, 260] on icon at bounding box center [402, 261] width 8 height 8
click at [422, 309] on button "Zapisz" at bounding box center [447, 313] width 92 height 21
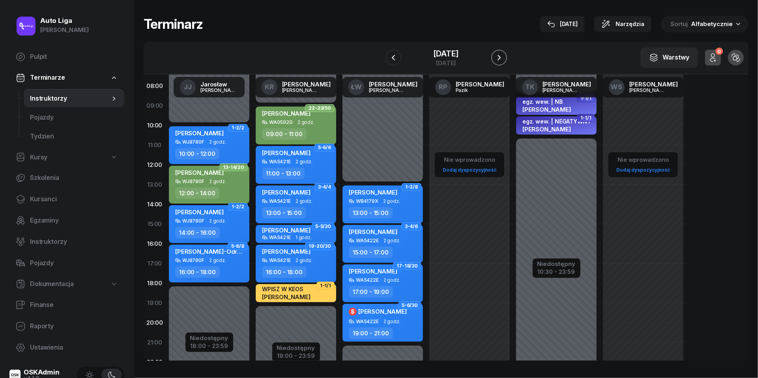
click at [503, 59] on icon "button" at bounding box center [499, 57] width 9 height 9
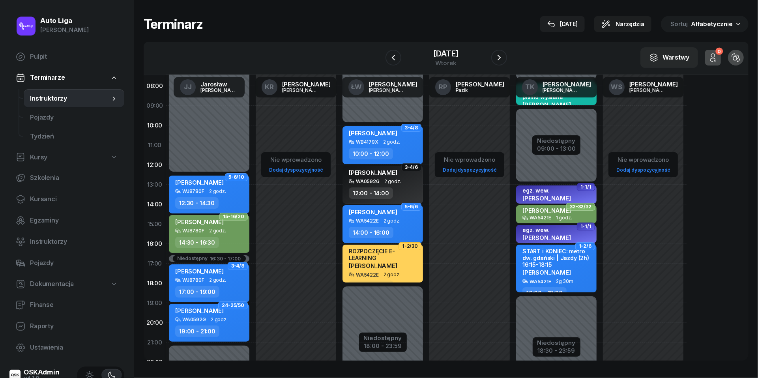
click at [221, 317] on span "2 godz." at bounding box center [219, 320] width 17 height 6
select select "19"
select select "21"
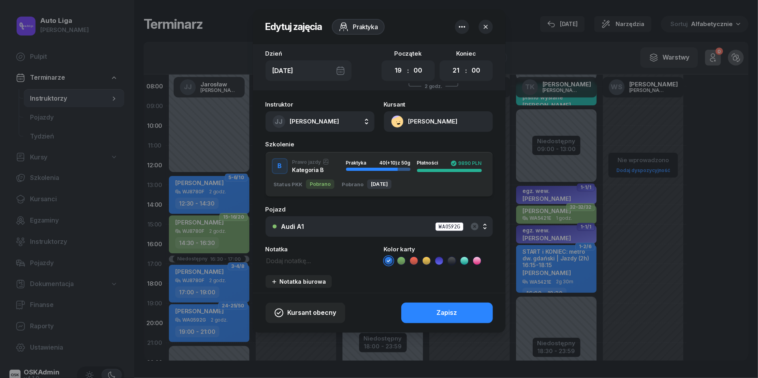
click at [400, 261] on icon at bounding box center [402, 261] width 8 height 8
click at [424, 317] on button "Zapisz" at bounding box center [447, 313] width 92 height 21
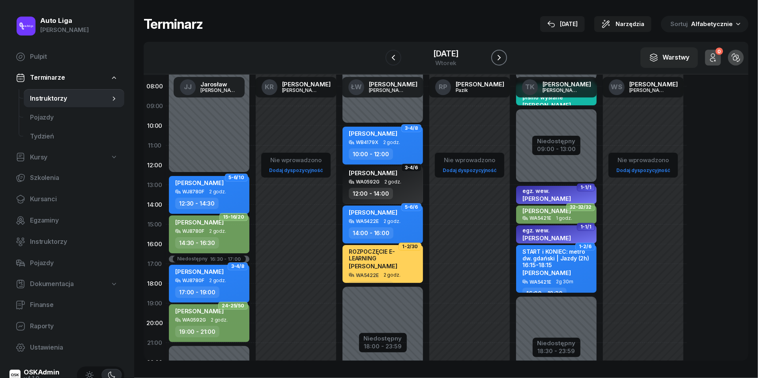
click at [504, 54] on icon "button" at bounding box center [499, 57] width 9 height 9
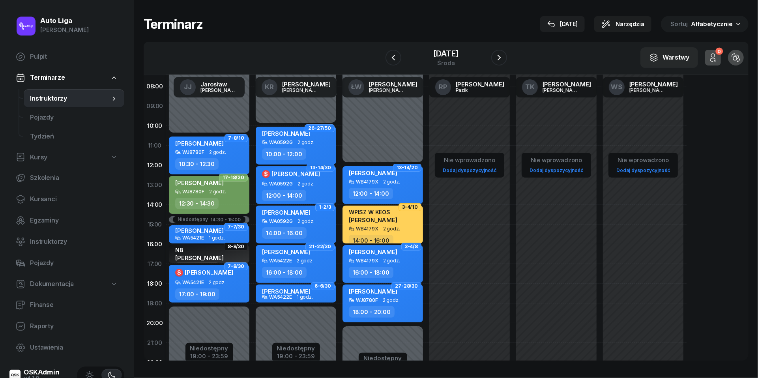
click at [313, 144] on div "WA0592G 2 godz." at bounding box center [296, 143] width 69 height 6
select select "10"
select select "12"
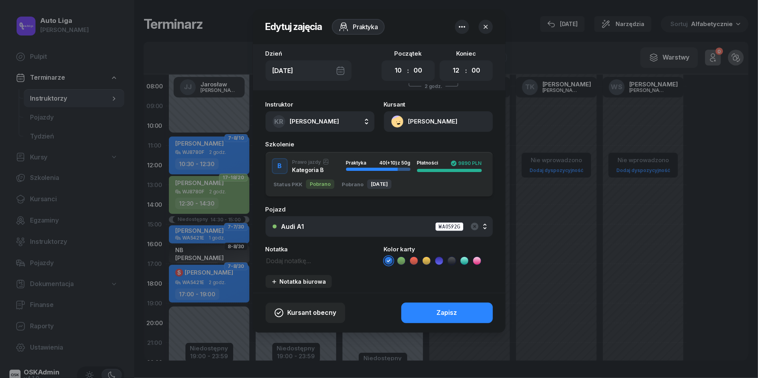
click at [398, 259] on icon at bounding box center [402, 261] width 8 height 8
click at [427, 311] on button "Zapisz" at bounding box center [447, 313] width 92 height 21
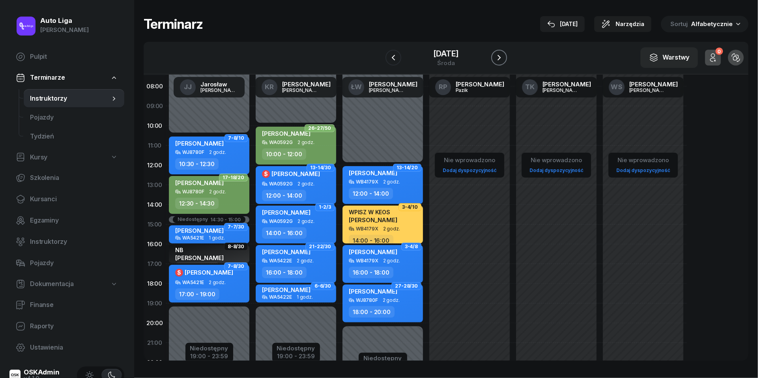
click at [501, 58] on icon "button" at bounding box center [499, 57] width 9 height 9
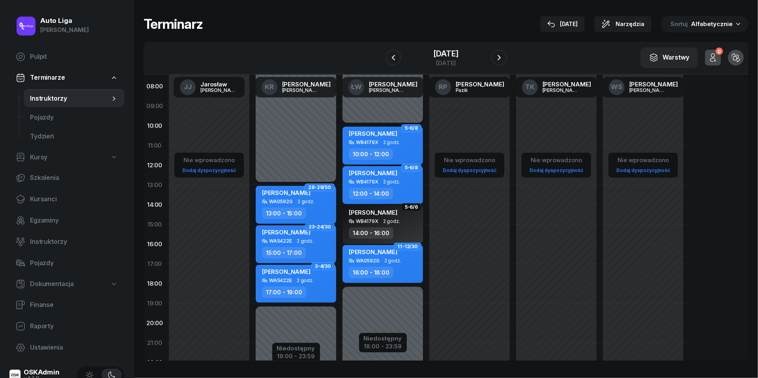
click at [318, 198] on div "[PERSON_NAME]" at bounding box center [296, 194] width 69 height 10
select select "13"
select select "15"
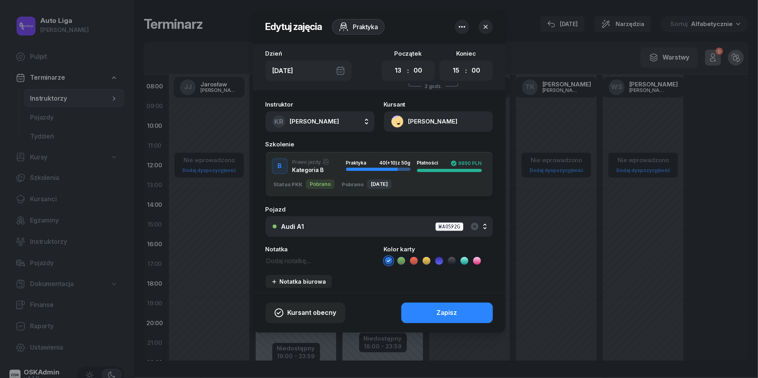
click at [402, 256] on li at bounding box center [401, 260] width 9 height 9
click at [414, 313] on button "Zapisz" at bounding box center [447, 313] width 92 height 21
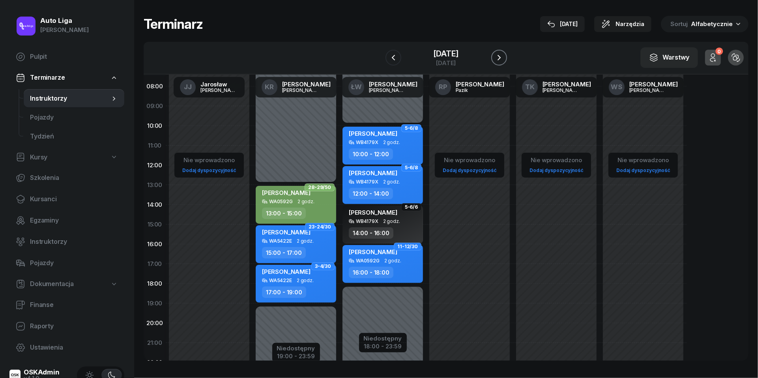
click at [501, 58] on icon "button" at bounding box center [499, 57] width 9 height 9
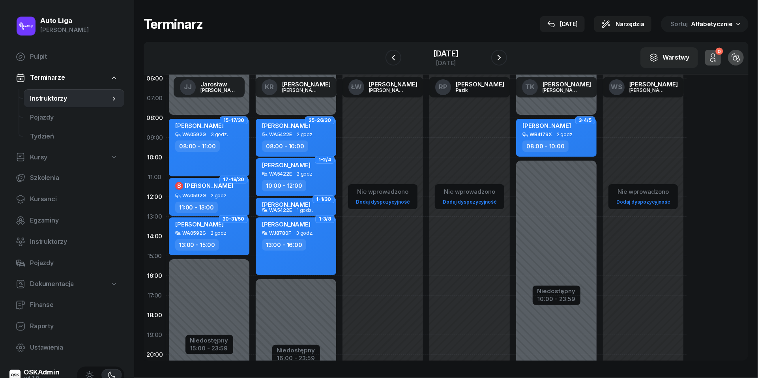
scroll to position [24, 0]
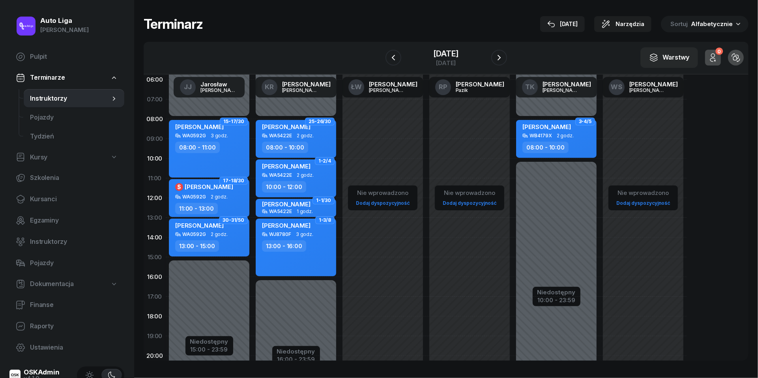
click at [217, 240] on div "13:00 - 15:00" at bounding box center [209, 245] width 69 height 11
select select "13"
select select "15"
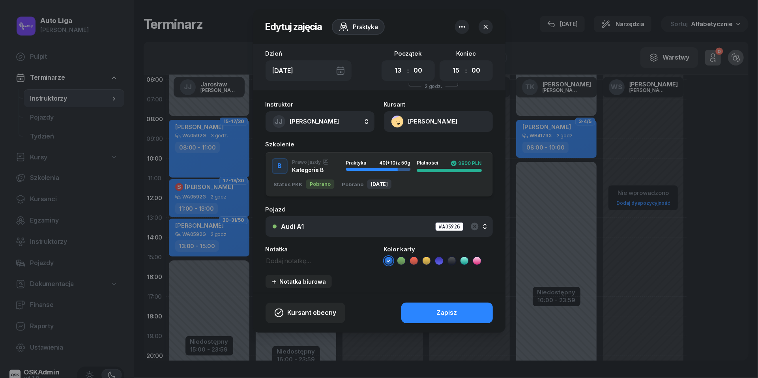
click at [399, 258] on icon at bounding box center [402, 261] width 8 height 8
click at [430, 311] on button "Zapisz" at bounding box center [447, 313] width 92 height 21
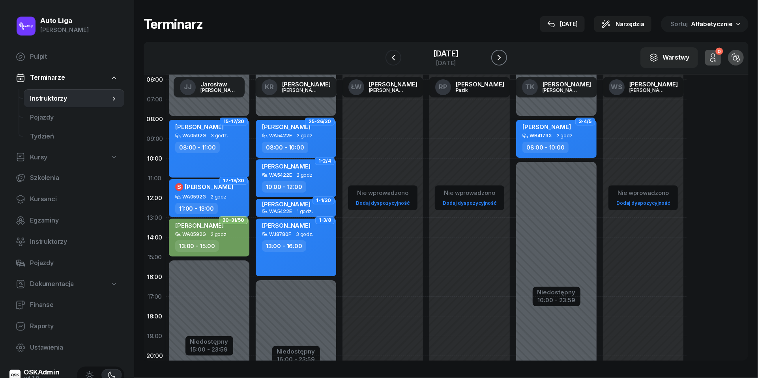
click at [504, 55] on icon "button" at bounding box center [499, 57] width 9 height 9
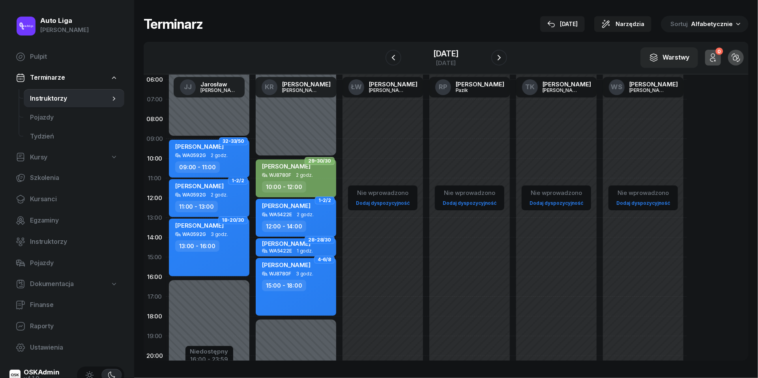
click at [216, 157] on div "[PERSON_NAME] WA0592G 2 godz. 09:00 - 11:00" at bounding box center [209, 159] width 81 height 38
select select "09"
select select "11"
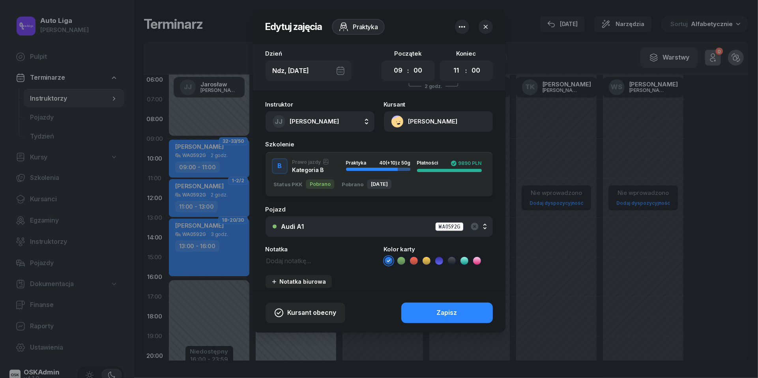
click at [403, 259] on icon at bounding box center [401, 260] width 4 height 3
click at [425, 312] on button "Zapisz" at bounding box center [447, 313] width 92 height 21
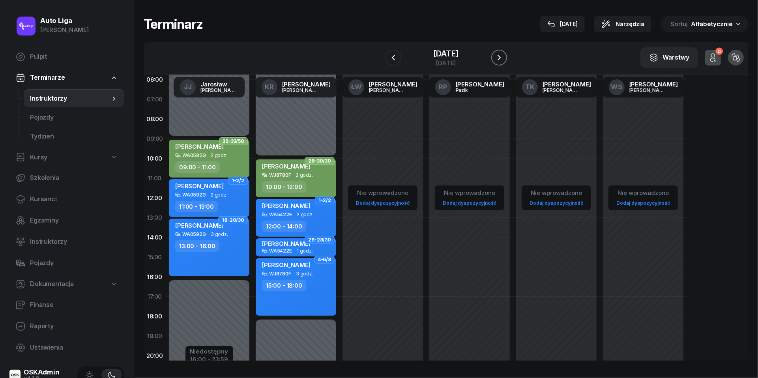
click at [504, 58] on icon "button" at bounding box center [499, 57] width 9 height 9
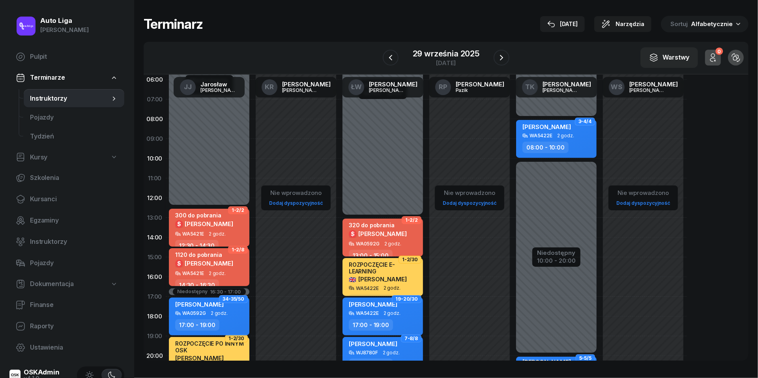
click at [213, 311] on span "2 godz." at bounding box center [219, 314] width 17 height 6
select select "17"
select select "19"
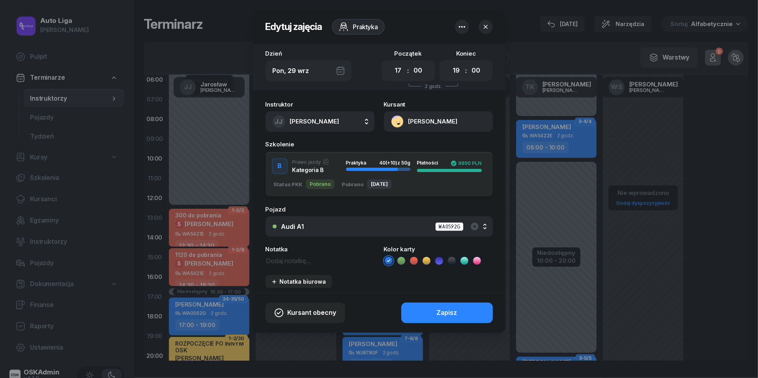
click at [403, 260] on icon at bounding box center [402, 261] width 8 height 8
click at [443, 316] on div "Zapisz" at bounding box center [447, 313] width 21 height 10
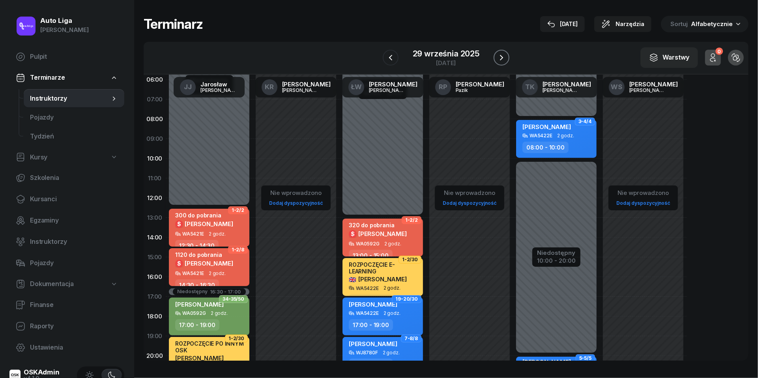
click at [508, 55] on button "button" at bounding box center [502, 58] width 16 height 16
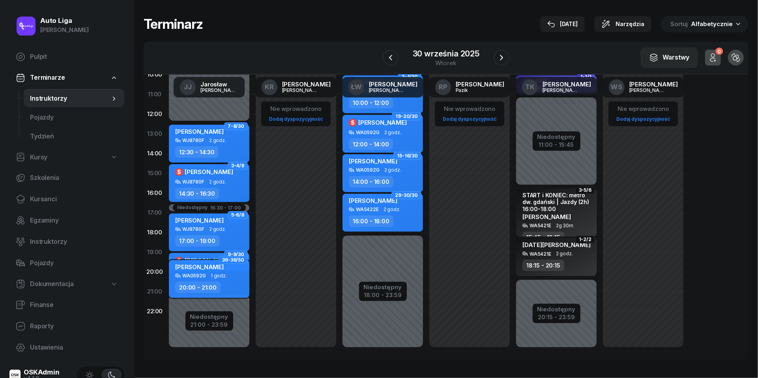
scroll to position [108, 0]
click at [217, 280] on div "[PERSON_NAME] WA0592G 1 godz. 20:00 - 21:00" at bounding box center [209, 280] width 81 height 38
select select "20"
select select "21"
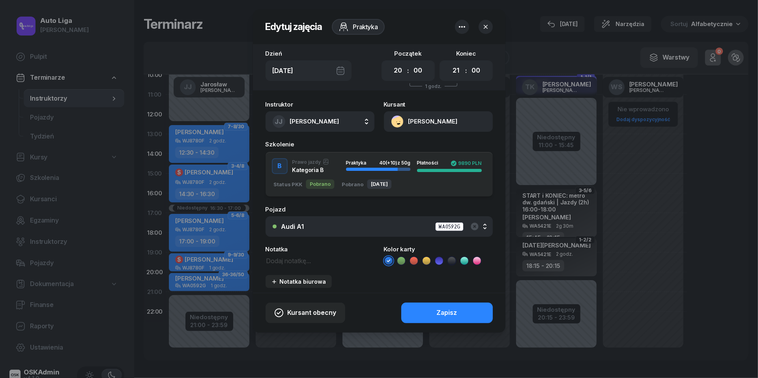
click at [452, 258] on icon at bounding box center [452, 261] width 8 height 8
click at [460, 313] on button "Zapisz" at bounding box center [447, 313] width 92 height 21
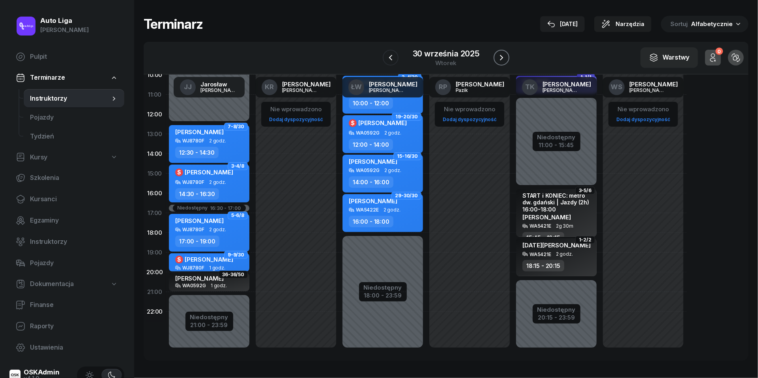
click at [506, 57] on icon "button" at bounding box center [501, 57] width 9 height 9
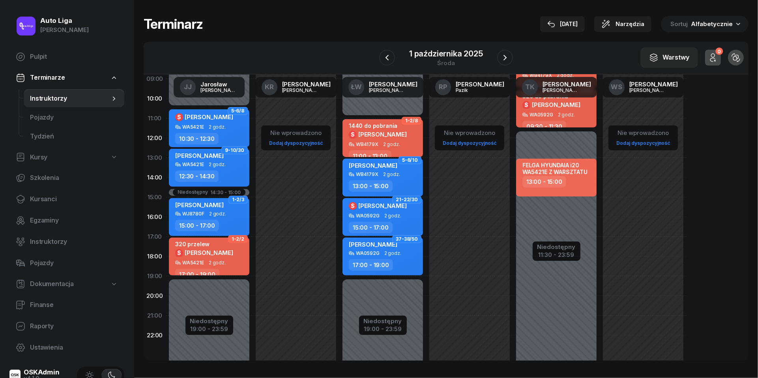
scroll to position [84, 0]
click at [403, 257] on div "[PERSON_NAME] WA0592G 2 godz. 17:00 - 19:00" at bounding box center [383, 257] width 81 height 38
select select "17"
select select "19"
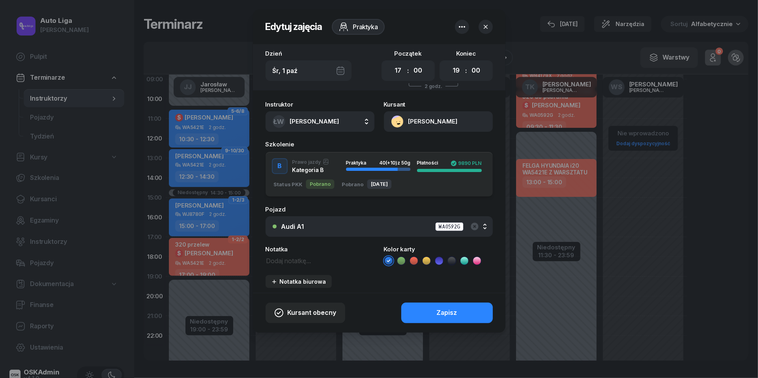
click at [454, 261] on icon at bounding box center [452, 261] width 8 height 8
click at [455, 316] on div "Zapisz" at bounding box center [447, 313] width 21 height 10
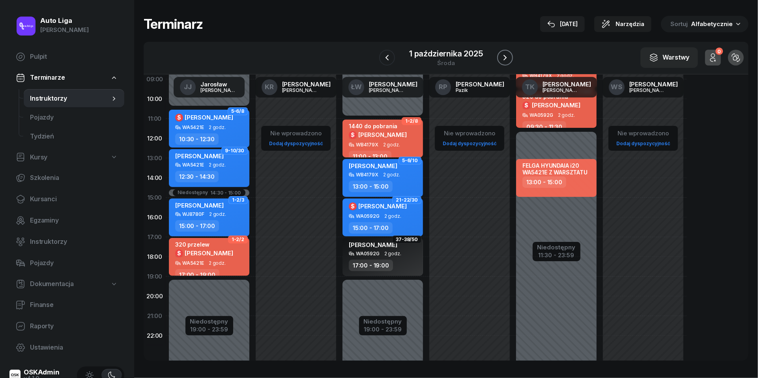
click at [504, 56] on icon "button" at bounding box center [505, 57] width 9 height 9
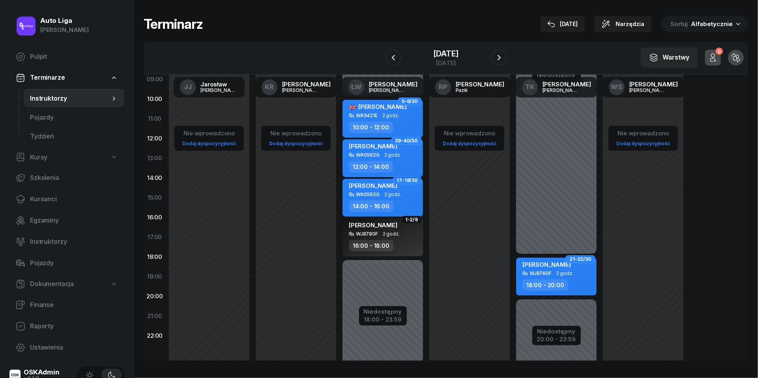
click at [390, 145] on div "[PERSON_NAME]" at bounding box center [383, 148] width 69 height 10
select select "12"
select select "14"
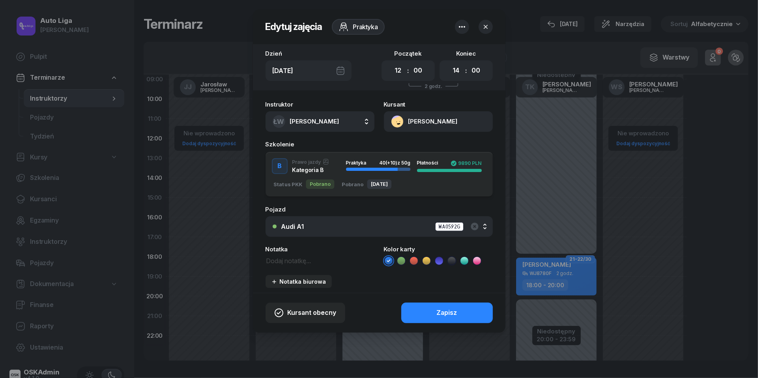
click at [453, 261] on icon at bounding box center [452, 261] width 8 height 8
click at [446, 313] on div "Zapisz" at bounding box center [447, 313] width 21 height 10
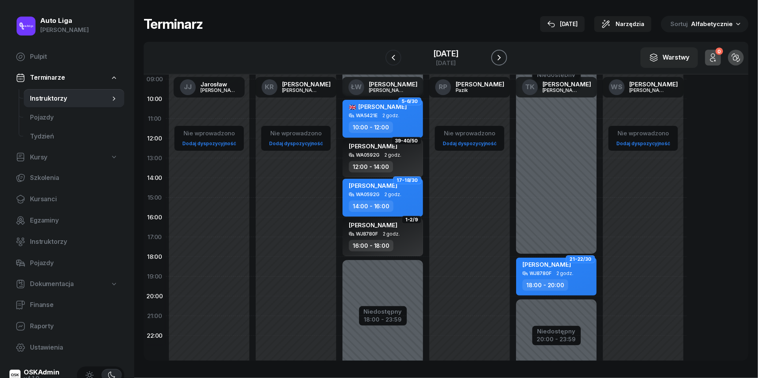
click at [504, 56] on icon "button" at bounding box center [499, 57] width 9 height 9
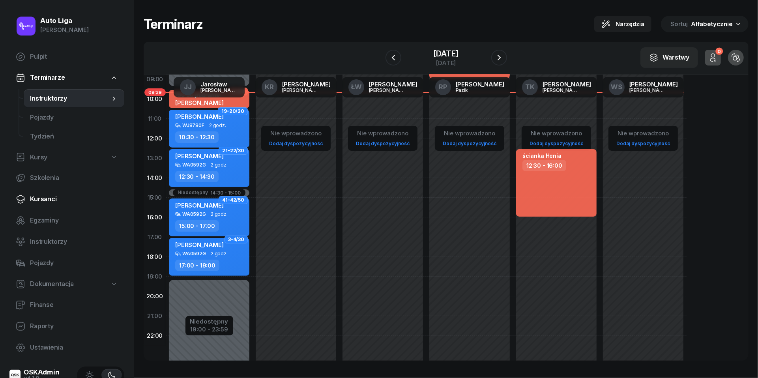
click at [49, 198] on span "Kursanci" at bounding box center [74, 199] width 88 height 10
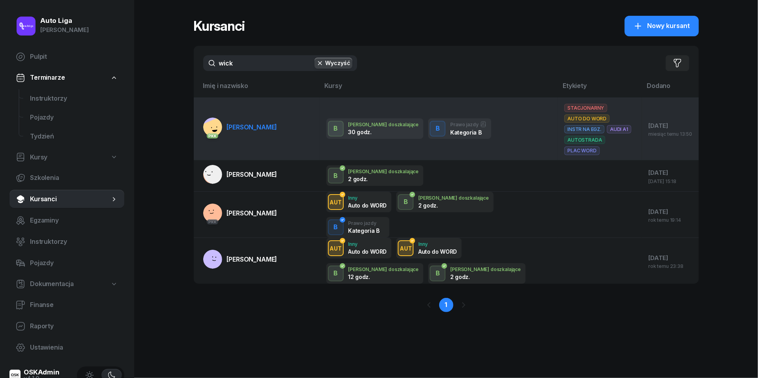
click at [250, 124] on span "[PERSON_NAME]" at bounding box center [252, 127] width 51 height 8
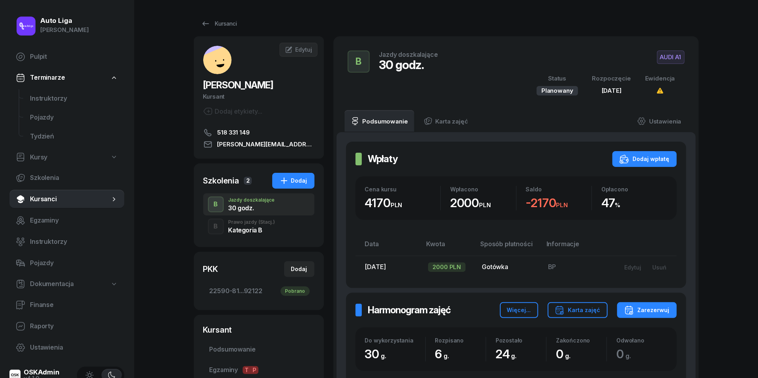
click at [237, 228] on div "Kategoria B" at bounding box center [252, 230] width 47 height 6
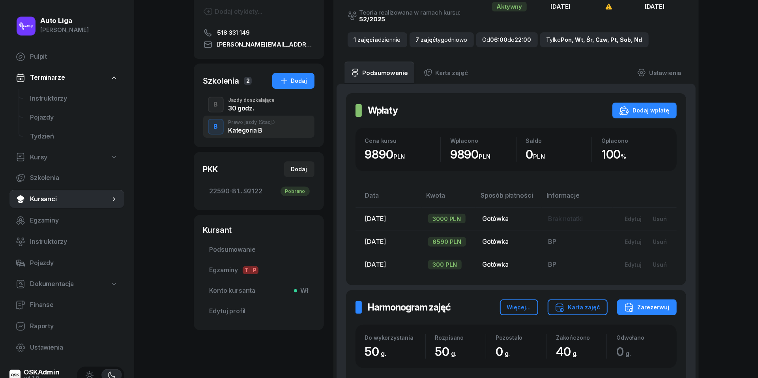
scroll to position [76, 0]
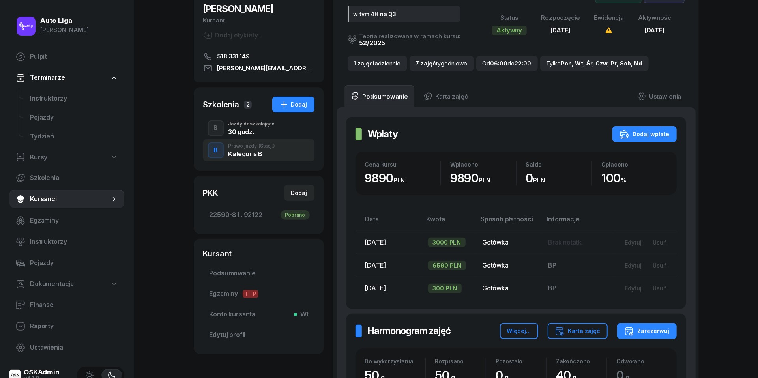
click at [248, 129] on div "30 godz." at bounding box center [252, 132] width 47 height 6
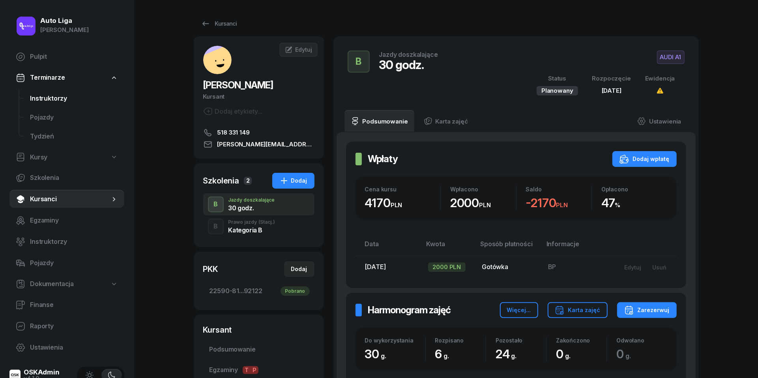
click at [58, 99] on span "Instruktorzy" at bounding box center [74, 99] width 88 height 10
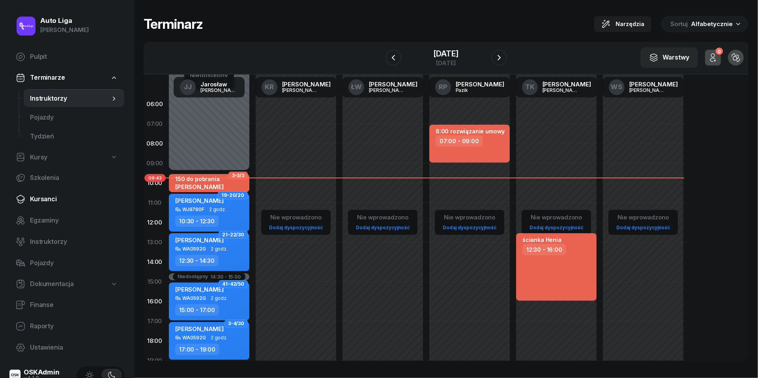
click at [39, 201] on span "Kursanci" at bounding box center [74, 199] width 88 height 10
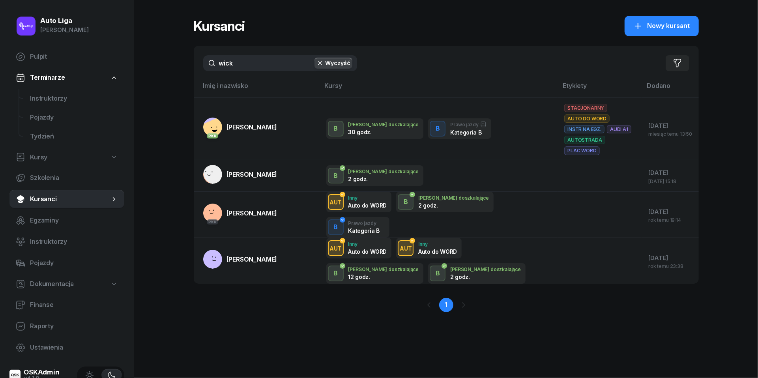
click at [245, 59] on input "wick" at bounding box center [280, 63] width 154 height 16
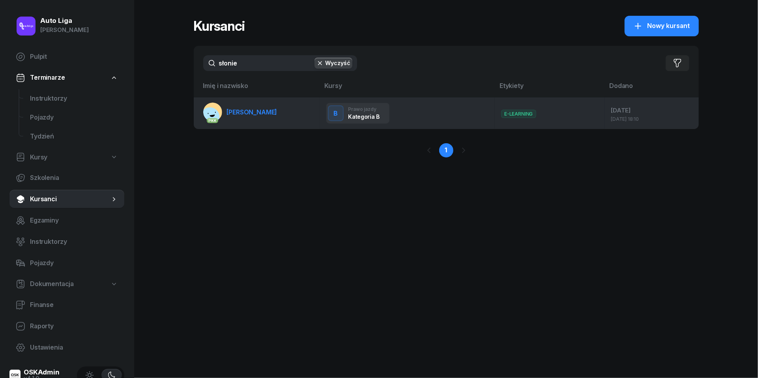
type input "słonie"
click at [263, 119] on link "PKK [PERSON_NAME]" at bounding box center [240, 112] width 74 height 19
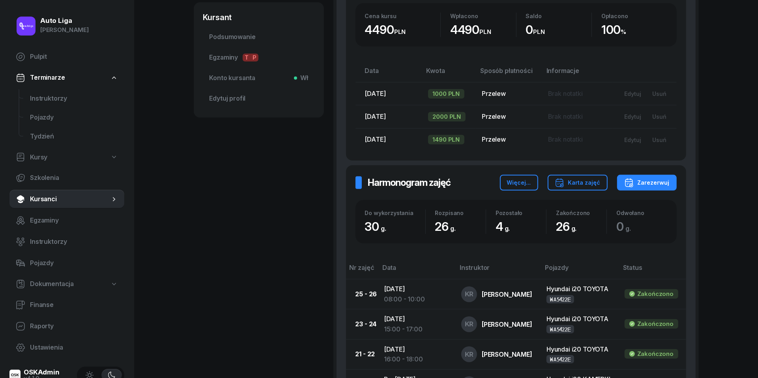
scroll to position [255, 0]
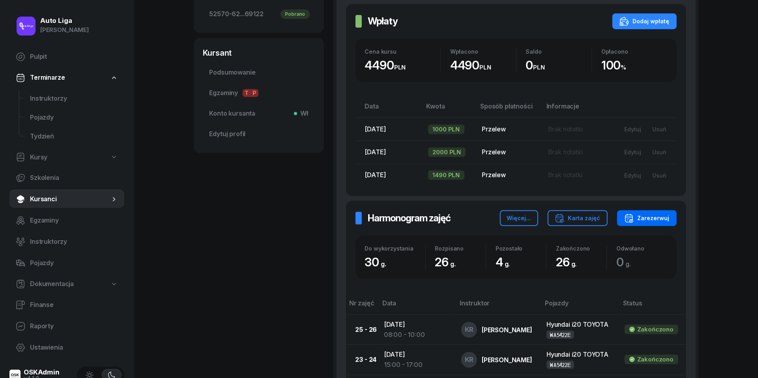
click at [654, 217] on div "Zarezerwuj" at bounding box center [646, 218] width 45 height 9
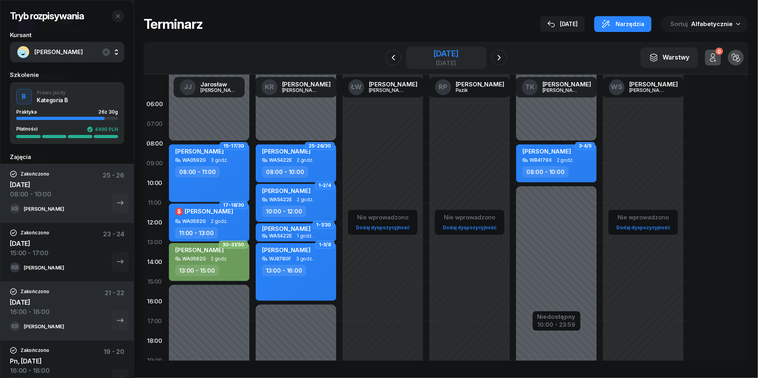
click at [449, 60] on div "[DATE]" at bounding box center [445, 63] width 25 height 6
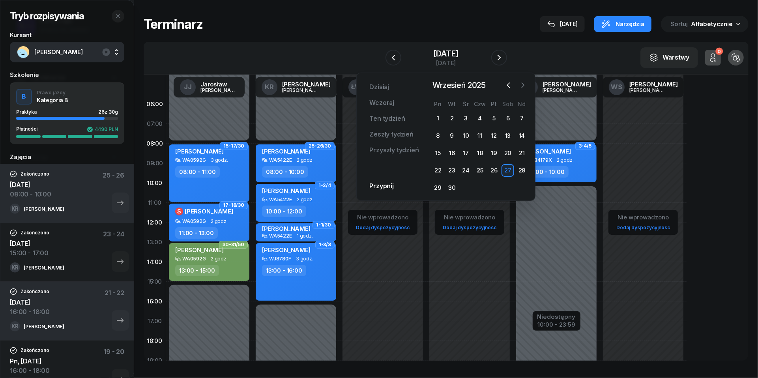
click at [526, 83] on icon "button" at bounding box center [523, 85] width 8 height 8
click at [506, 117] on div "4" at bounding box center [508, 118] width 13 height 13
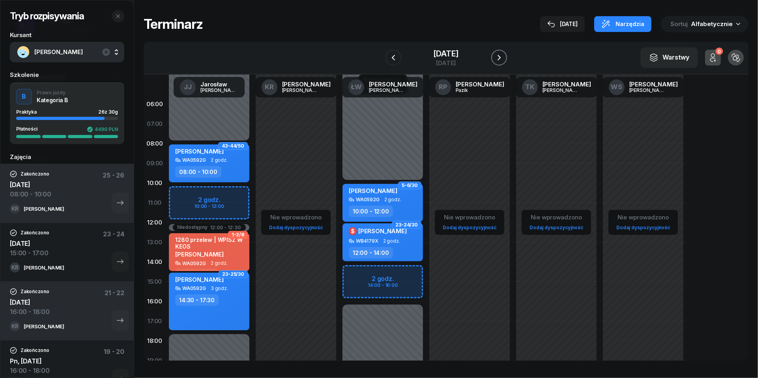
click at [504, 54] on icon "button" at bounding box center [499, 57] width 9 height 9
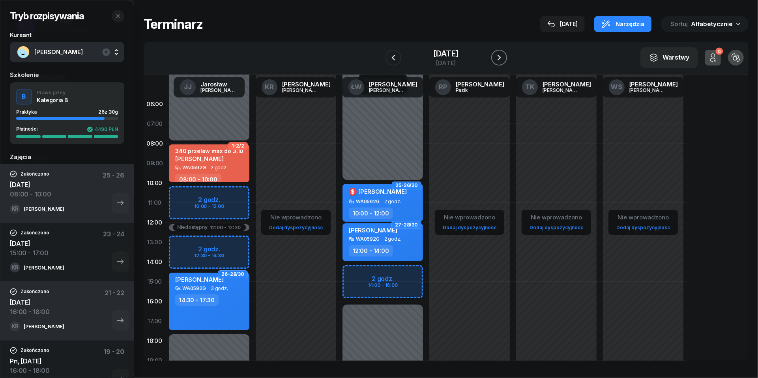
click at [504, 54] on icon "button" at bounding box center [499, 57] width 9 height 9
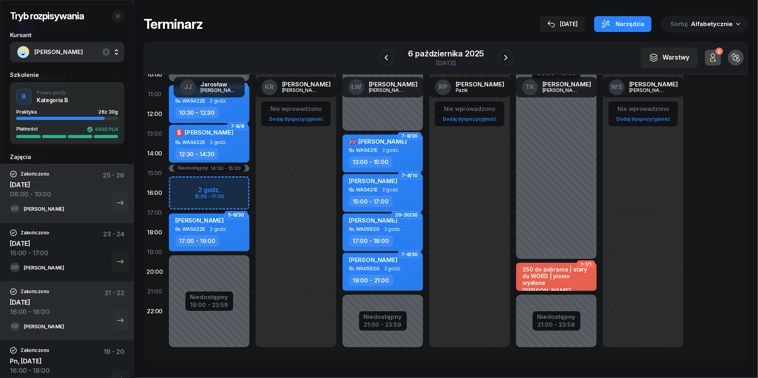
scroll to position [108, 0]
click at [122, 18] on button "button" at bounding box center [118, 16] width 13 height 13
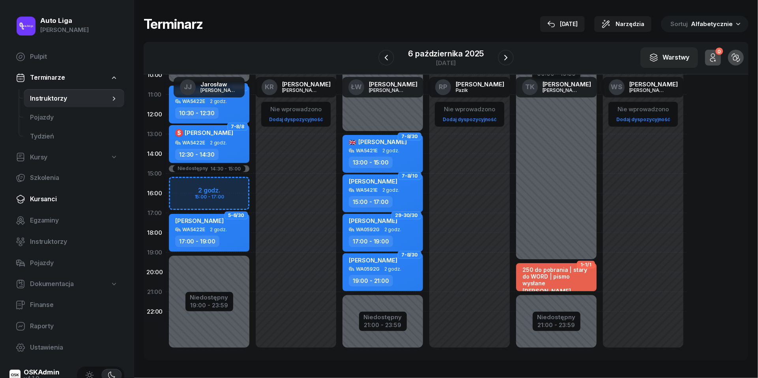
click at [43, 205] on link "Kursanci" at bounding box center [66, 199] width 115 height 19
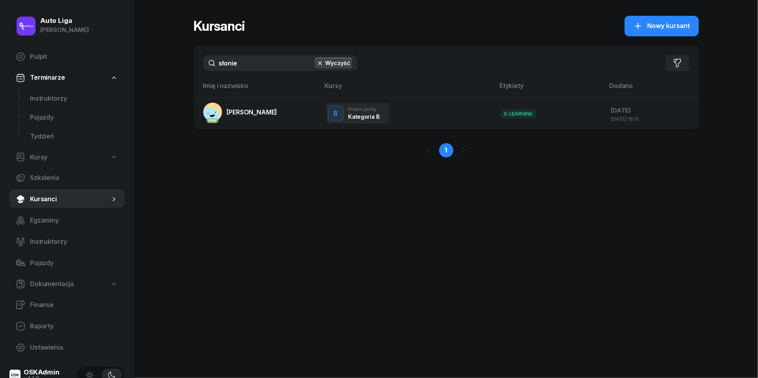
click at [259, 61] on input "słonie" at bounding box center [280, 63] width 154 height 16
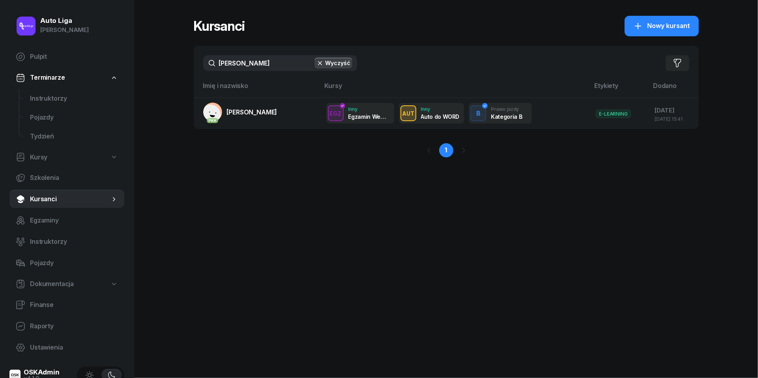
type input "[PERSON_NAME]"
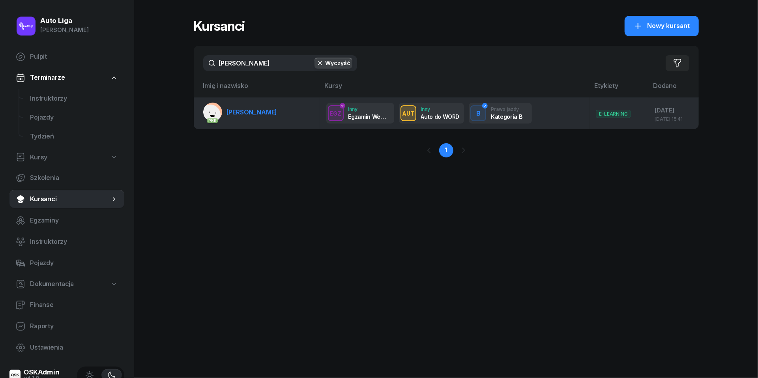
drag, startPoint x: 259, startPoint y: 81, endPoint x: 253, endPoint y: 110, distance: 29.1
click at [253, 110] on span "[PERSON_NAME]" at bounding box center [252, 112] width 51 height 8
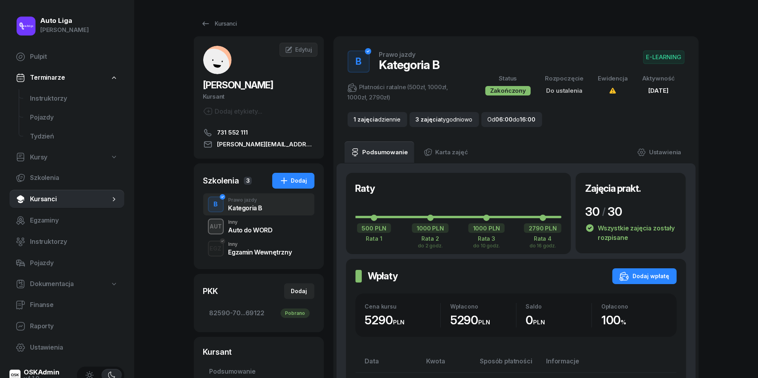
click at [250, 229] on div "Auto do WORD" at bounding box center [251, 230] width 44 height 6
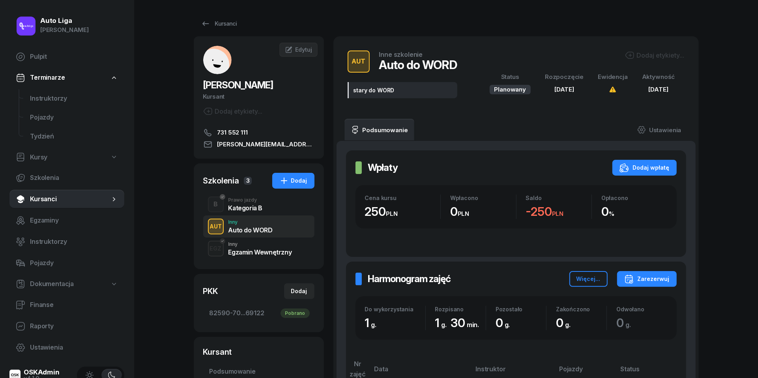
click at [243, 209] on div "Kategoria B" at bounding box center [246, 208] width 34 height 6
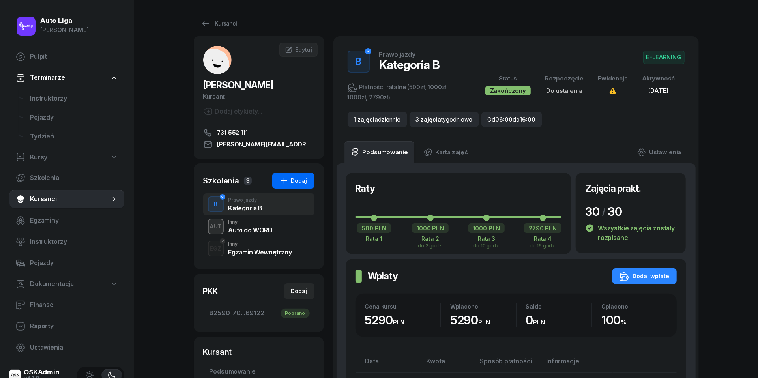
click at [298, 177] on div "Dodaj" at bounding box center [293, 180] width 28 height 9
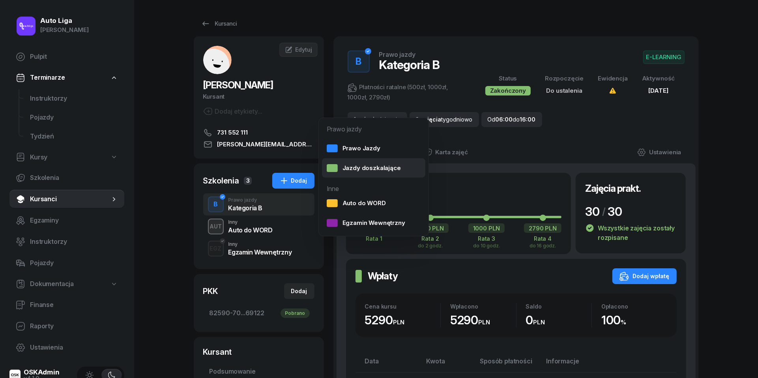
click at [342, 169] on div "Jazdy doszkalające" at bounding box center [364, 168] width 74 height 10
select select "B"
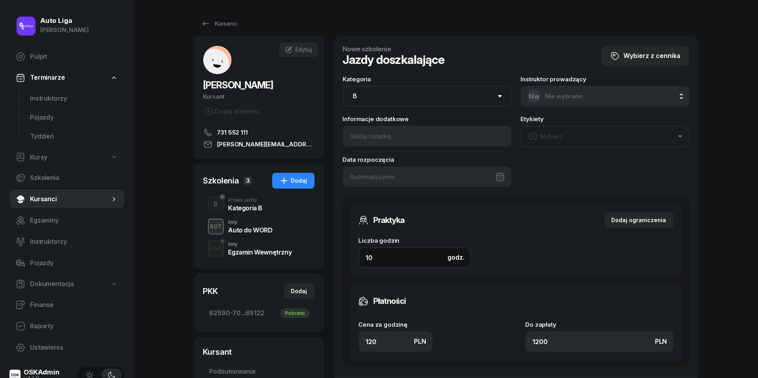
click at [392, 258] on input "10" at bounding box center [415, 258] width 112 height 21
type input "3"
type input "360"
type input "3"
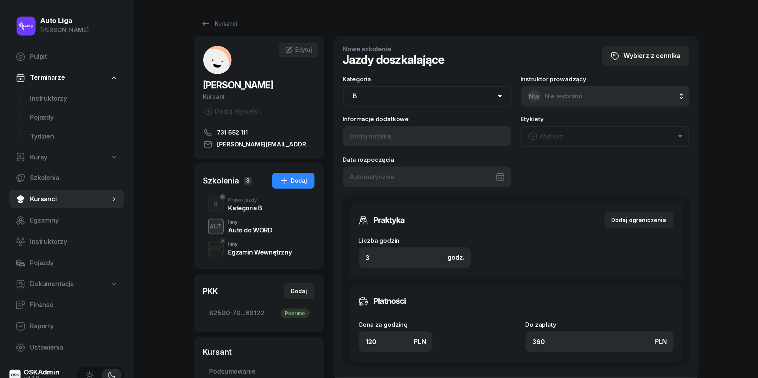
click at [446, 176] on div at bounding box center [427, 177] width 169 height 21
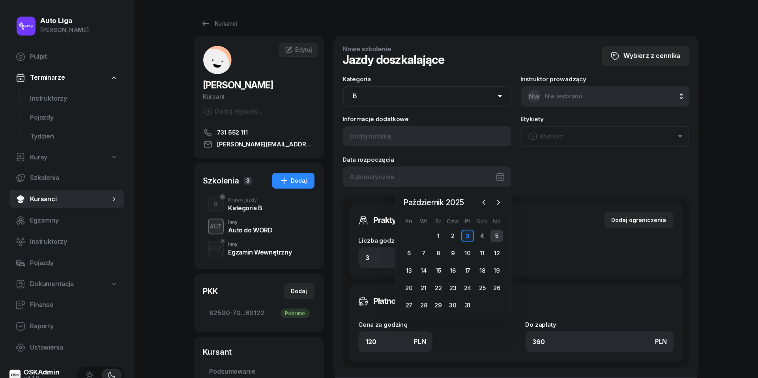
click at [498, 233] on div "5" at bounding box center [497, 236] width 13 height 13
type input "[DATE]"
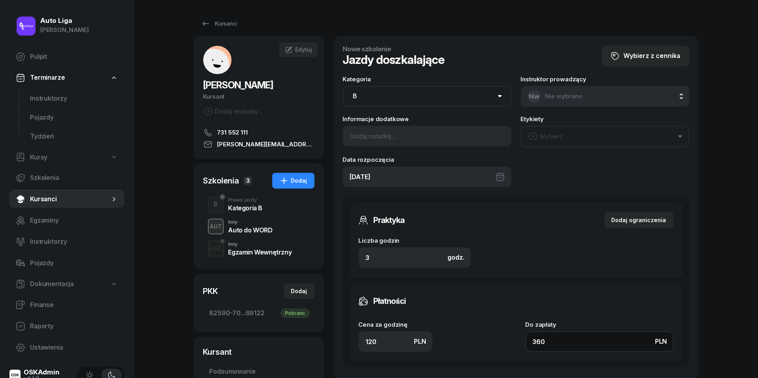
click at [561, 343] on input "360" at bounding box center [600, 342] width 148 height 21
type input "1.33"
type input "4"
type input "15.67"
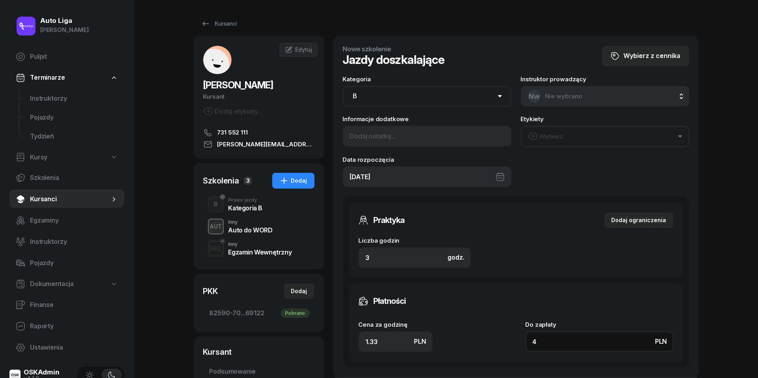
type input "47"
type input "156.67"
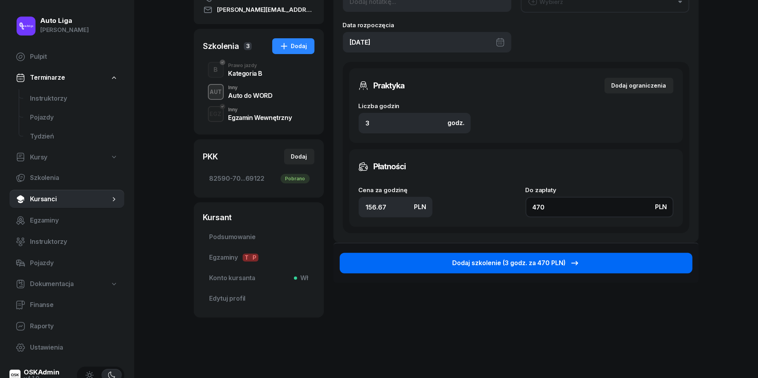
scroll to position [134, 0]
type input "470"
click at [561, 263] on div "Dodaj szkolenie (3 godz. za 470 PLN)" at bounding box center [516, 264] width 128 height 10
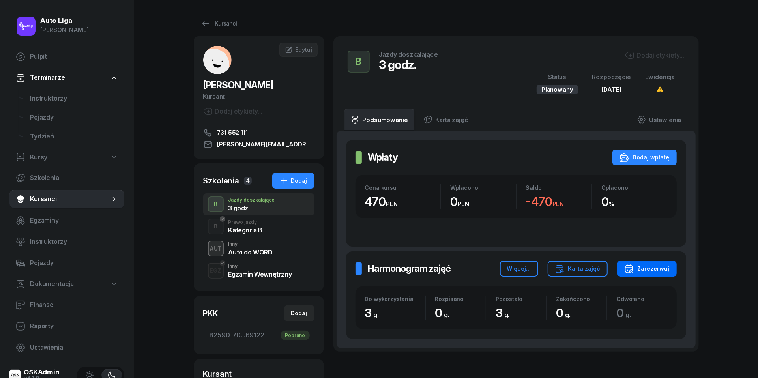
click at [654, 267] on div "Zarezerwuj" at bounding box center [646, 268] width 45 height 9
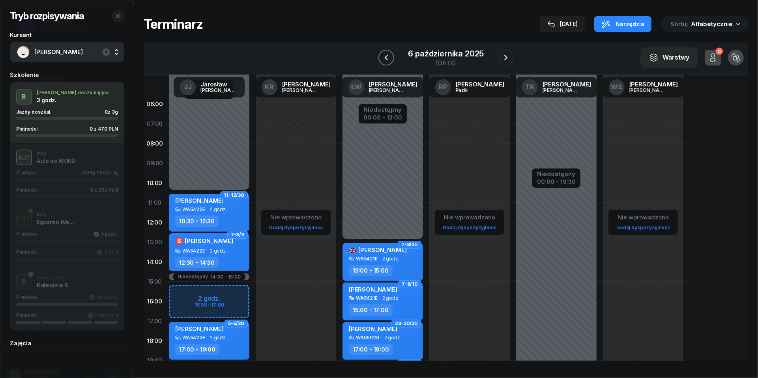
click at [385, 54] on icon "button" at bounding box center [386, 57] width 9 height 9
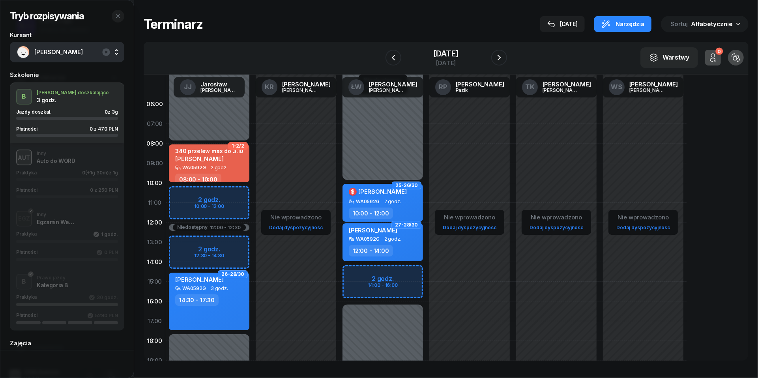
click at [198, 196] on div "Niedostępny 00:00 - 08:00 Niedostępny 17:30 - 23:59 Niedostępny 12:00 - 12:30 2…" at bounding box center [209, 281] width 87 height 375
select select "10"
select select "12"
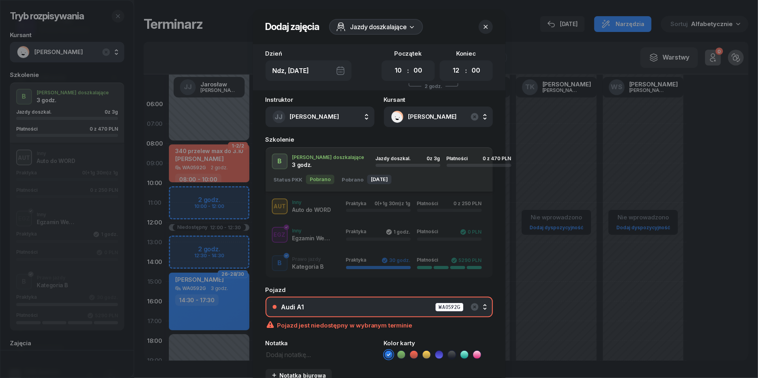
click at [313, 310] on div "Audi A1 WA0592G" at bounding box center [383, 307] width 204 height 10
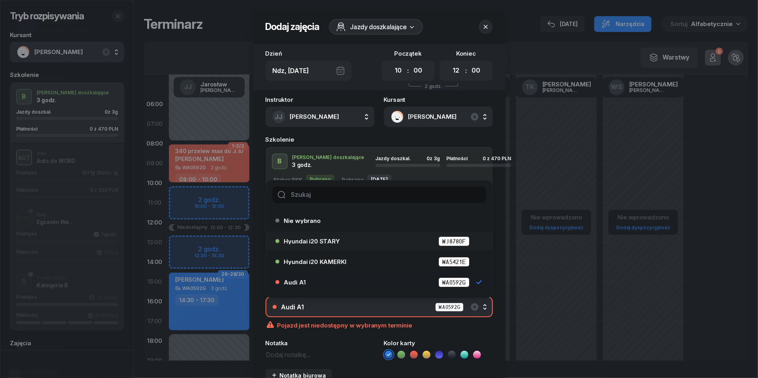
click at [316, 238] on span "Hyundai i20 STARY" at bounding box center [312, 241] width 56 height 6
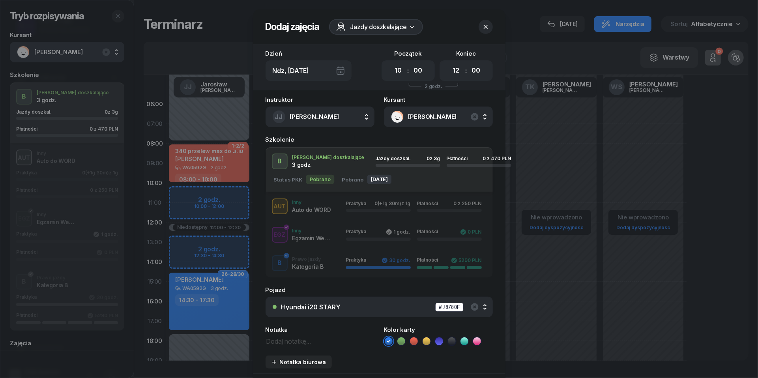
click at [303, 341] on textarea at bounding box center [320, 341] width 109 height 10
type textarea "470 przelew"
click at [414, 343] on icon at bounding box center [414, 342] width 8 height 8
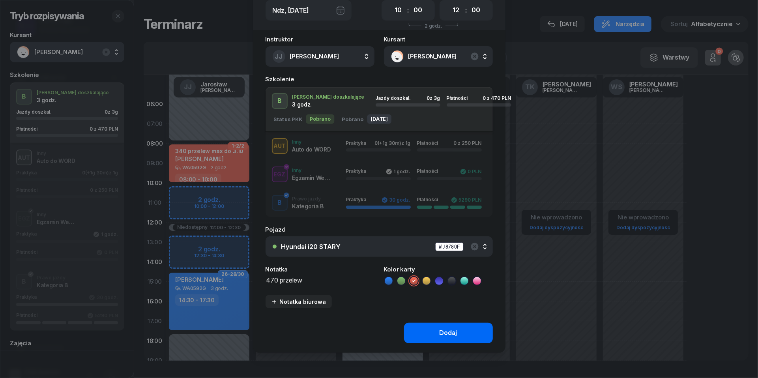
scroll to position [59, 0]
click at [446, 331] on div "Dodaj" at bounding box center [449, 334] width 18 height 10
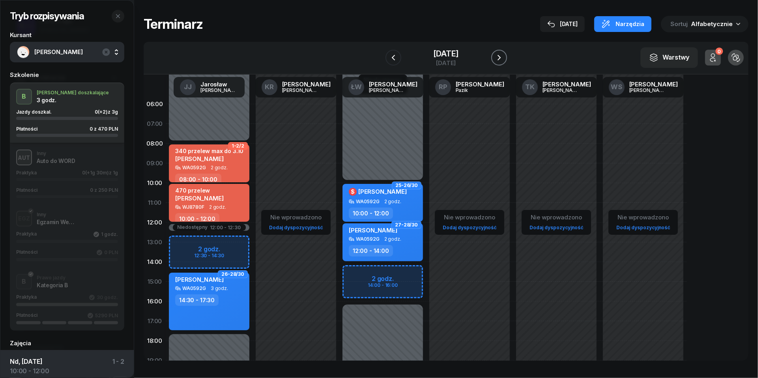
click at [504, 57] on icon "button" at bounding box center [499, 57] width 9 height 9
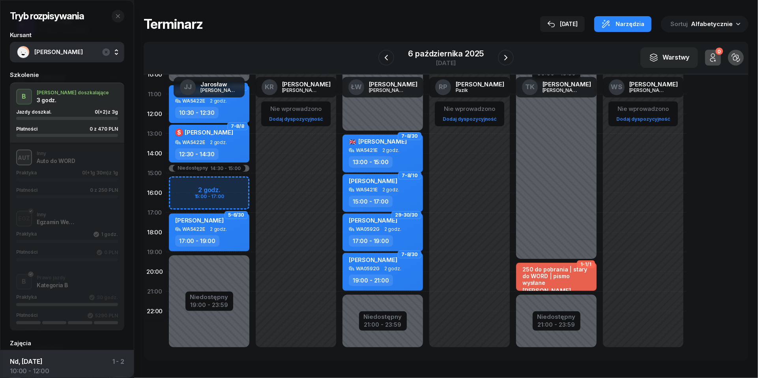
scroll to position [108, 0]
click at [555, 321] on div "21:00 - 23:59" at bounding box center [557, 324] width 38 height 8
select select "19"
select select "30"
select select "21"
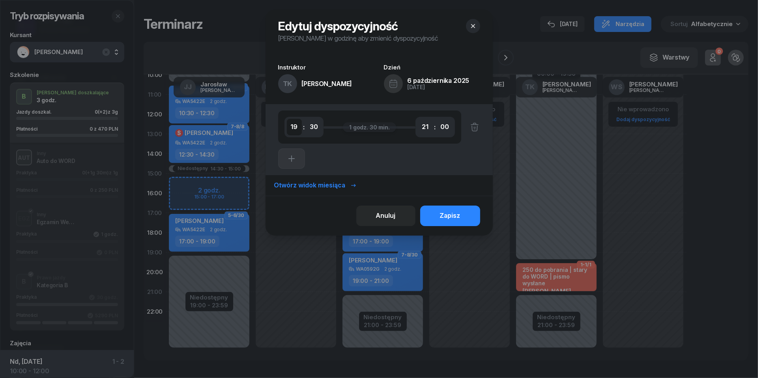
select select "18"
click at [455, 219] on div "Zapisz" at bounding box center [450, 216] width 21 height 10
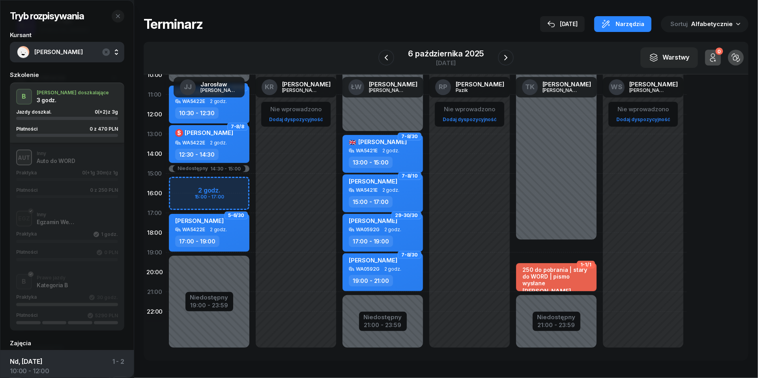
click at [537, 247] on div "1-1/1 250 do pobrania | stary do WORD | pismo [PERSON_NAME] WJ8780F 1g 30m 19:3…" at bounding box center [556, 173] width 87 height 375
select select "18"
select select "19"
select select "30"
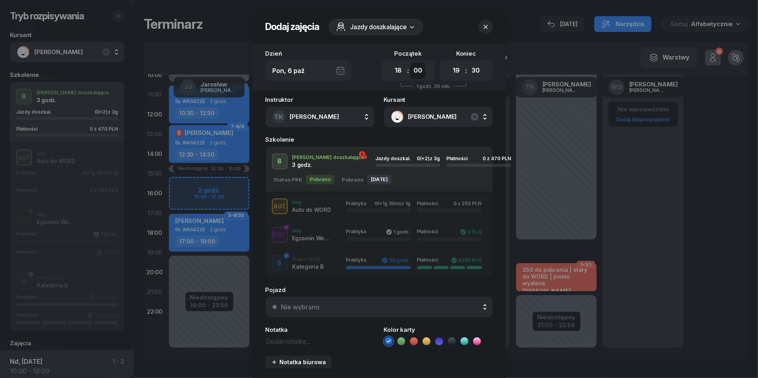
select select "30"
click at [370, 306] on div "Nie wybrano" at bounding box center [383, 307] width 204 height 6
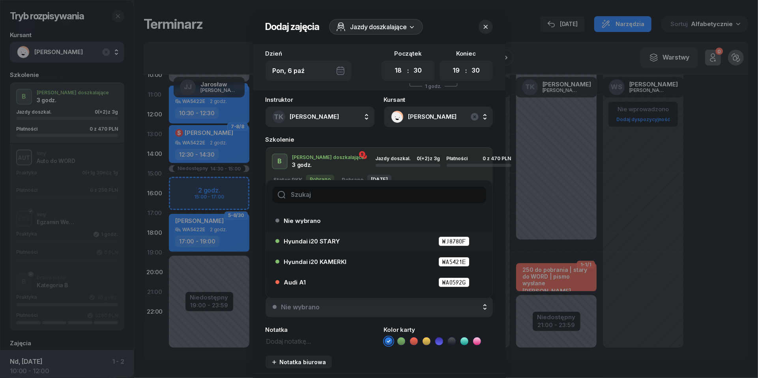
click at [336, 237] on div "Hyundai i20 STARY WJ8780F" at bounding box center [381, 241] width 194 height 10
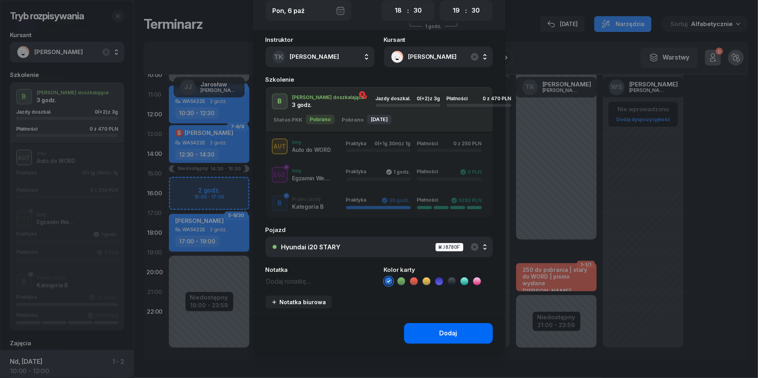
scroll to position [59, 0]
click at [433, 332] on button "Dodaj" at bounding box center [448, 334] width 89 height 21
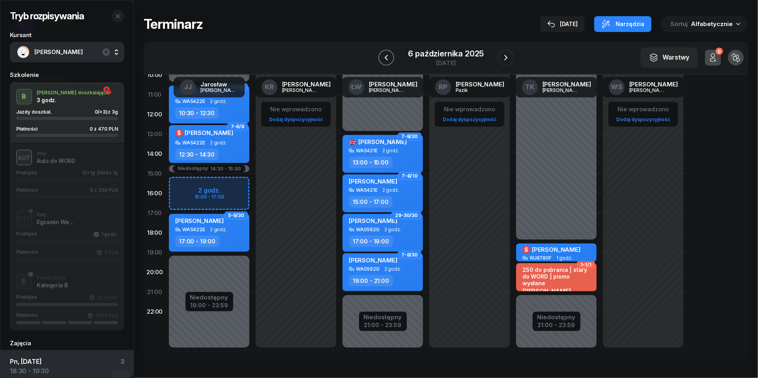
click at [392, 56] on button "button" at bounding box center [387, 58] width 16 height 16
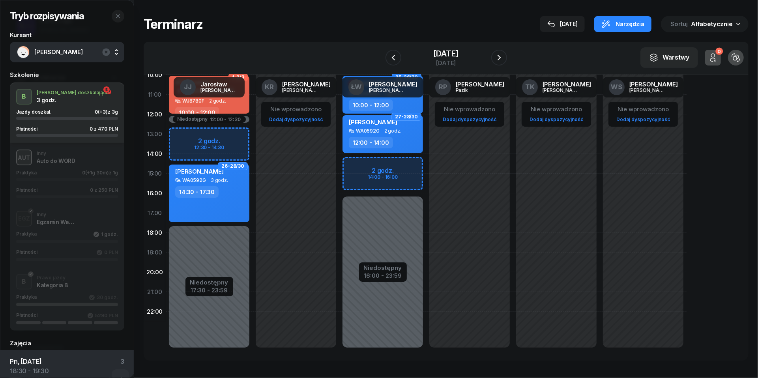
scroll to position [30, 0]
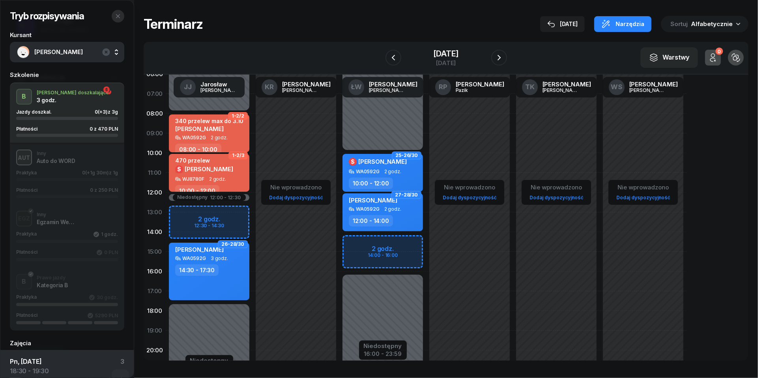
click at [119, 16] on icon "button" at bounding box center [118, 16] width 6 height 6
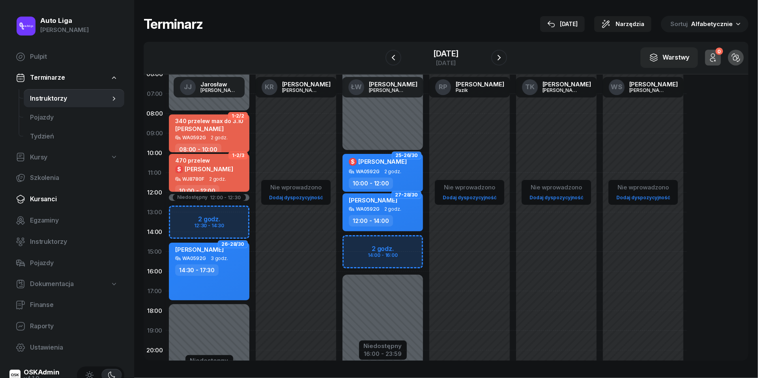
click at [48, 201] on span "Kursanci" at bounding box center [74, 199] width 88 height 10
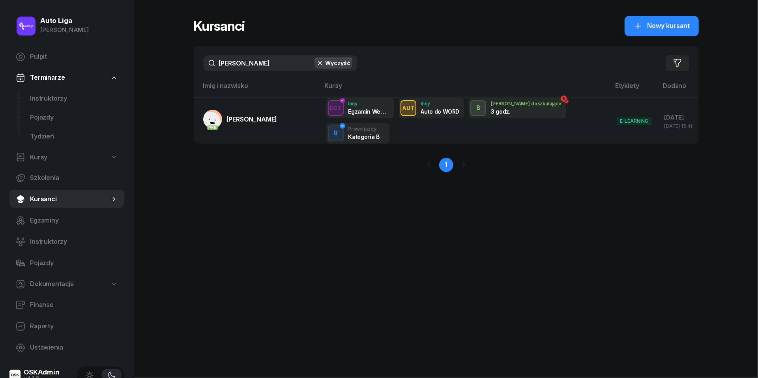
click at [252, 64] on input "[PERSON_NAME]" at bounding box center [280, 63] width 154 height 16
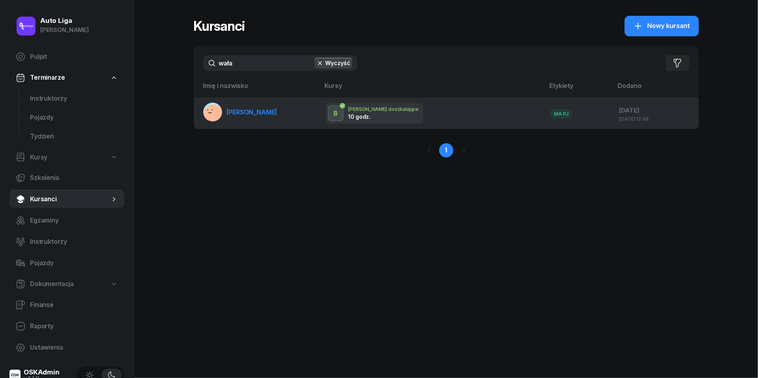
type input "wała"
click at [257, 117] on link "[PERSON_NAME]" at bounding box center [240, 112] width 74 height 19
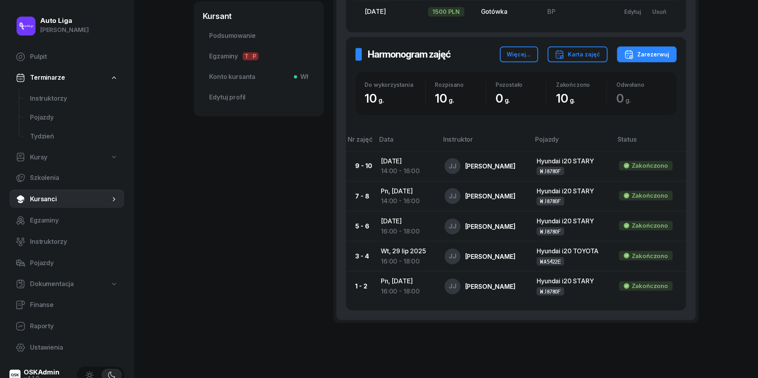
scroll to position [255, 0]
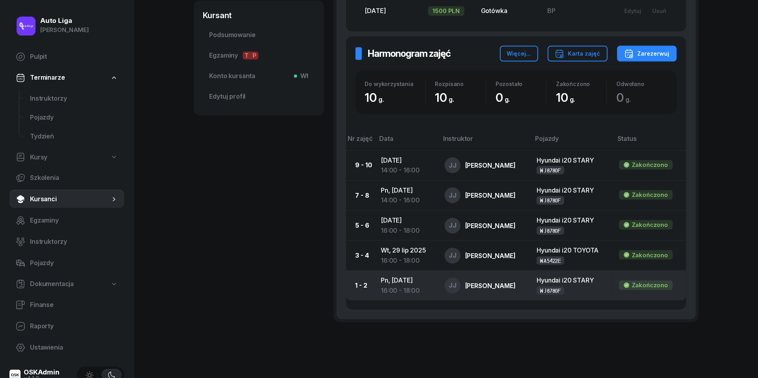
click at [384, 282] on td "Pn, [DATE] 16:00 - 18:00" at bounding box center [407, 286] width 64 height 30
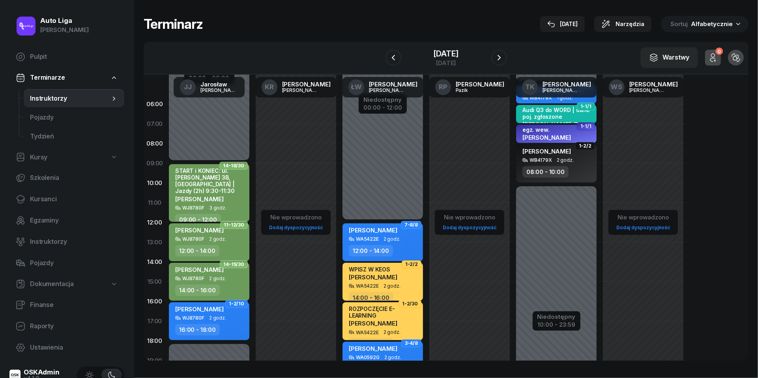
scroll to position [27, 0]
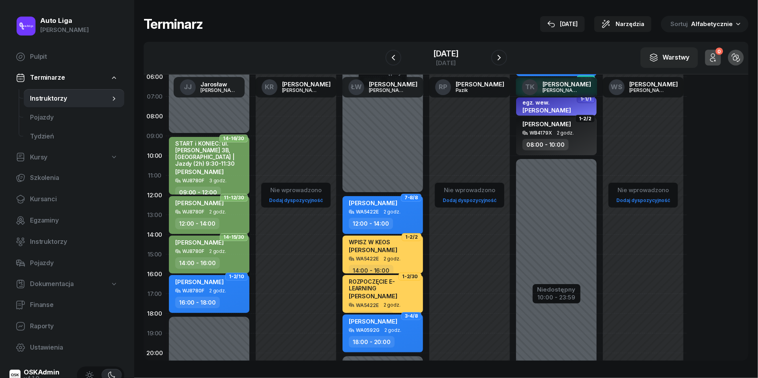
click at [219, 297] on div "16:00 - 18:00" at bounding box center [209, 302] width 69 height 11
select select "16"
select select "18"
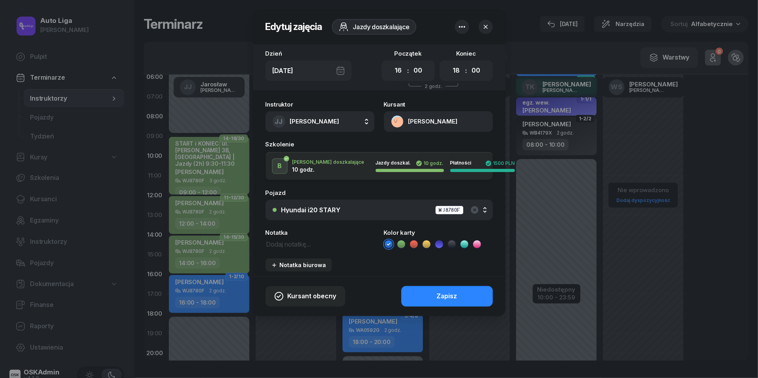
click at [452, 243] on icon at bounding box center [452, 244] width 8 height 8
click at [452, 294] on div "Zapisz" at bounding box center [447, 296] width 21 height 10
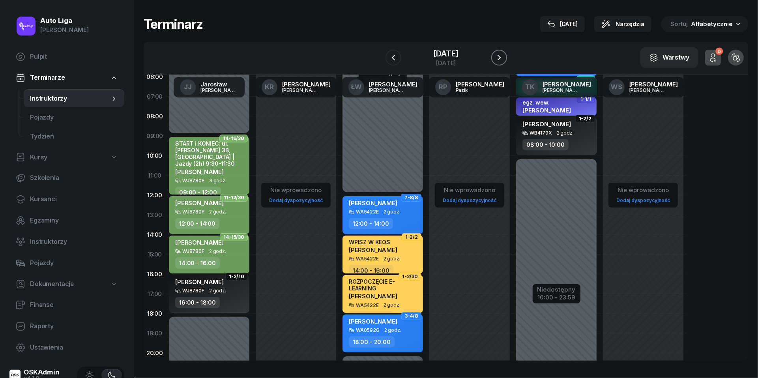
click at [499, 59] on icon "button" at bounding box center [499, 57] width 9 height 9
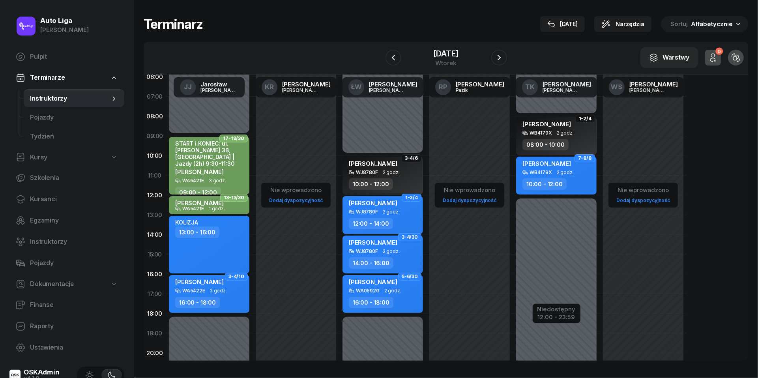
click at [229, 297] on div "16:00 - 18:00" at bounding box center [209, 302] width 69 height 11
select select "16"
select select "18"
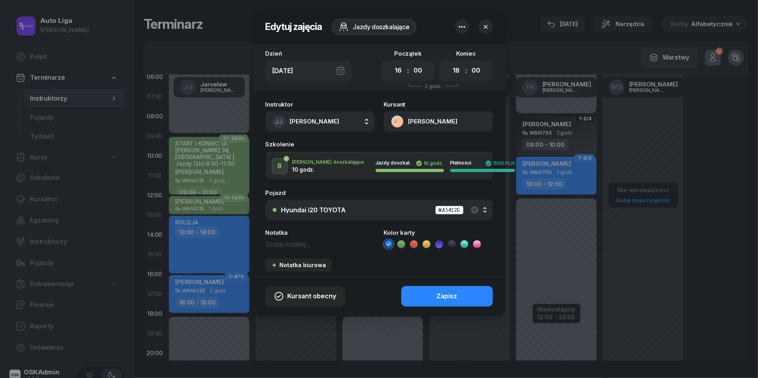
click at [455, 245] on icon at bounding box center [452, 244] width 8 height 8
click at [455, 294] on div "Zapisz" at bounding box center [447, 296] width 21 height 10
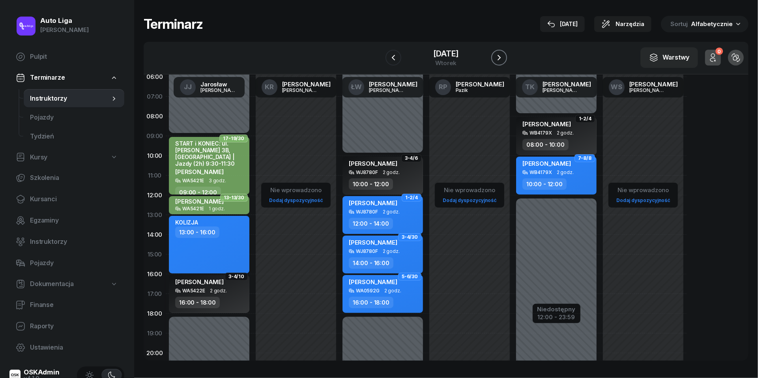
click at [504, 58] on icon "button" at bounding box center [499, 57] width 9 height 9
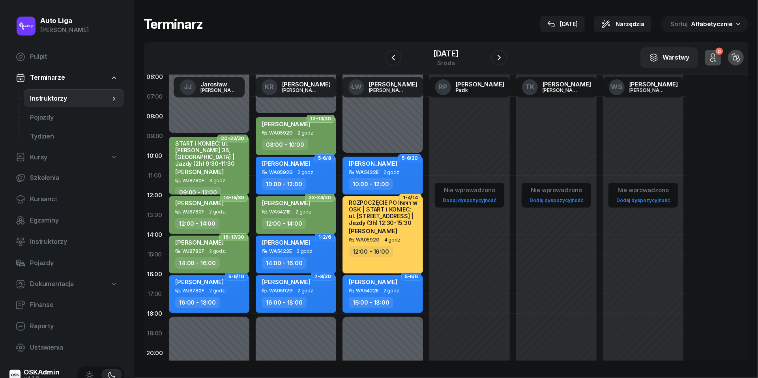
click at [209, 291] on span "2 godz." at bounding box center [217, 291] width 17 height 6
select select "16"
select select "18"
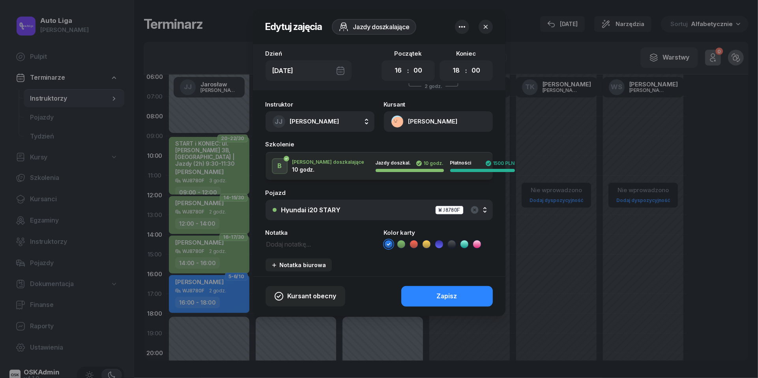
click at [449, 246] on icon at bounding box center [452, 244] width 8 height 8
click at [445, 294] on div "Zapisz" at bounding box center [447, 296] width 21 height 10
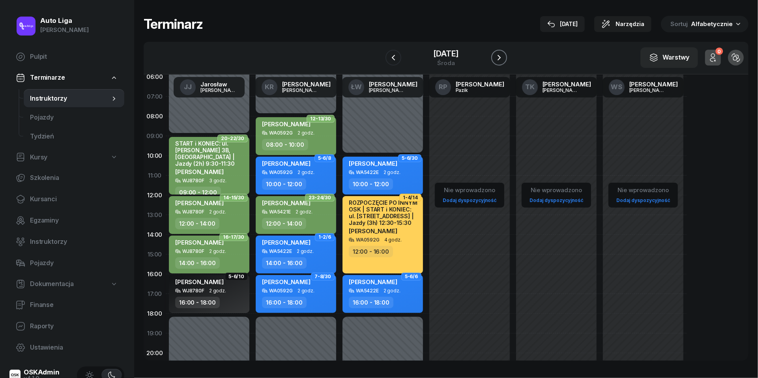
click at [498, 58] on icon "button" at bounding box center [499, 57] width 9 height 9
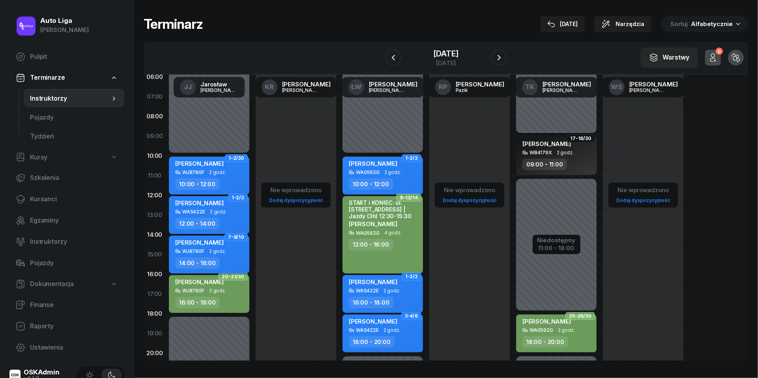
click at [224, 247] on div "[PERSON_NAME]" at bounding box center [199, 244] width 49 height 10
select select "14"
select select "16"
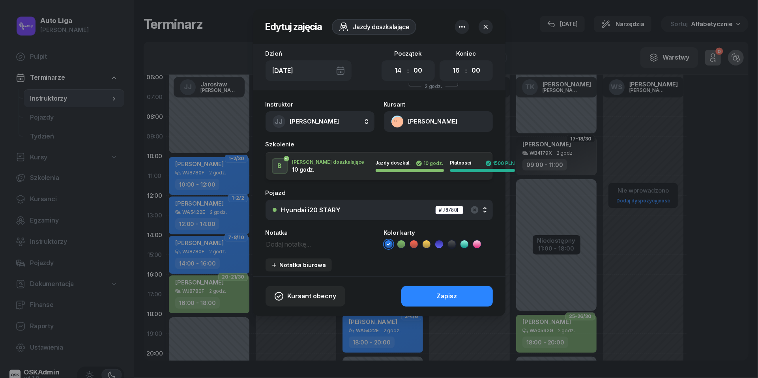
click at [450, 243] on icon at bounding box center [452, 244] width 8 height 8
click at [450, 288] on button "Zapisz" at bounding box center [447, 296] width 92 height 21
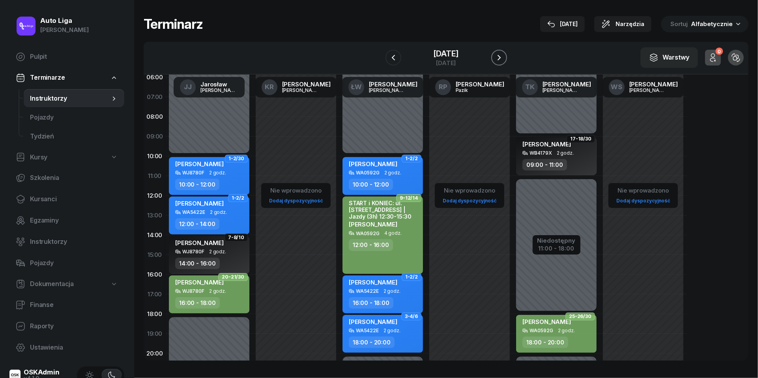
click at [498, 56] on icon "button" at bounding box center [499, 58] width 3 height 6
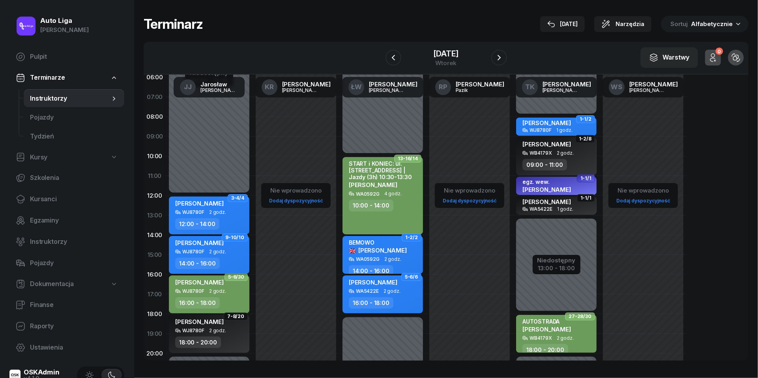
click at [209, 255] on div "[PERSON_NAME] WJ8780F 2 godz. 14:00 - 16:00" at bounding box center [209, 255] width 81 height 38
select select "14"
select select "16"
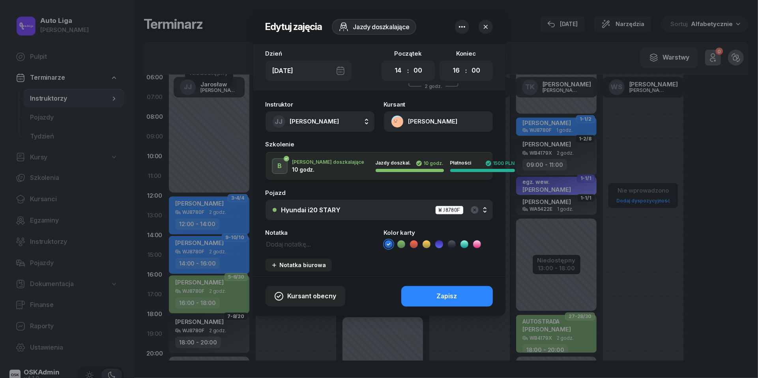
click at [450, 242] on icon at bounding box center [452, 244] width 8 height 8
click at [452, 300] on div "Zapisz" at bounding box center [447, 296] width 21 height 10
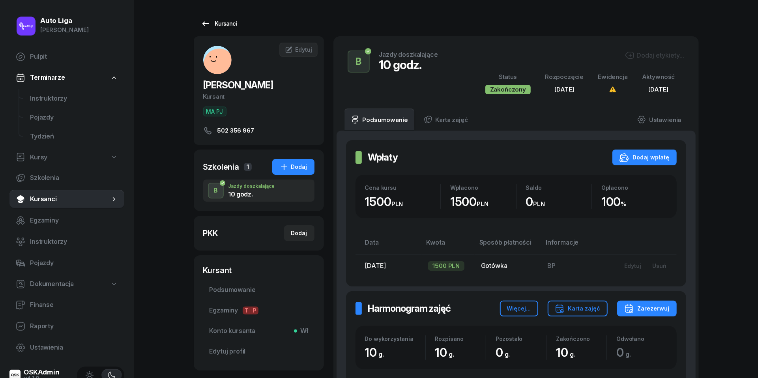
click at [206, 27] on icon at bounding box center [205, 23] width 9 height 9
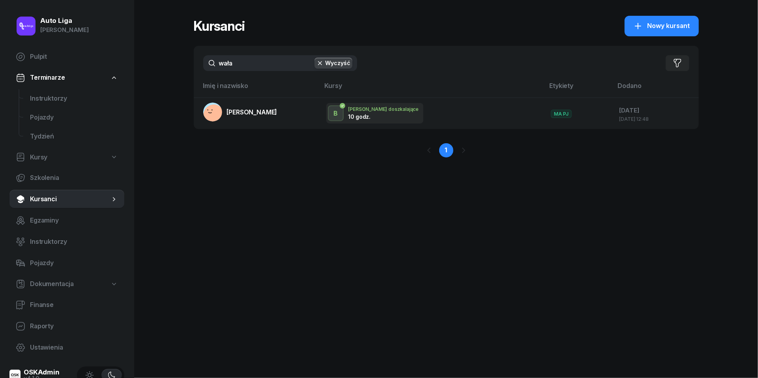
click at [252, 68] on input "wała" at bounding box center [280, 63] width 154 height 16
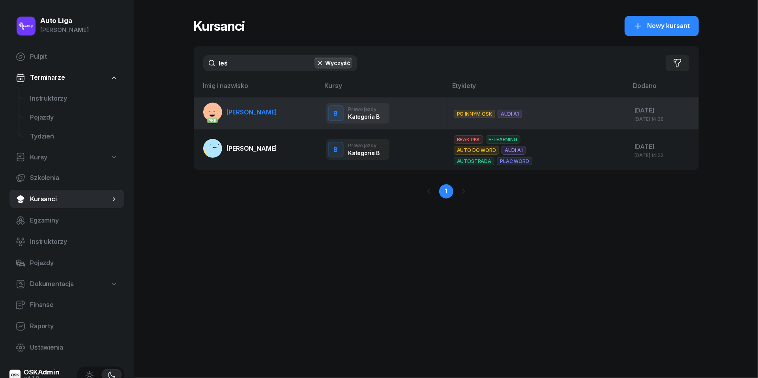
type input "leś"
click at [242, 111] on span "[PERSON_NAME]" at bounding box center [252, 112] width 51 height 8
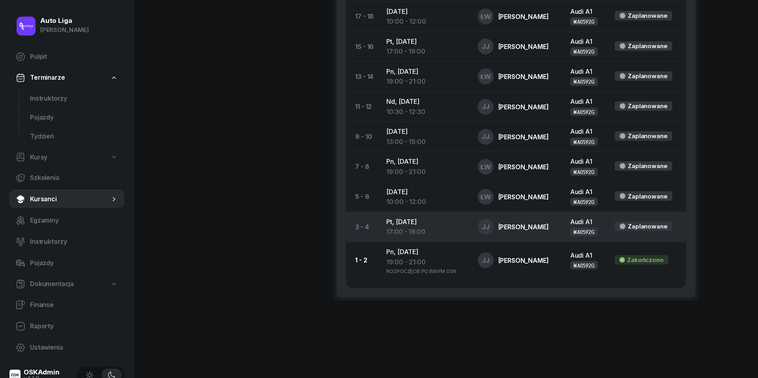
scroll to position [643, 0]
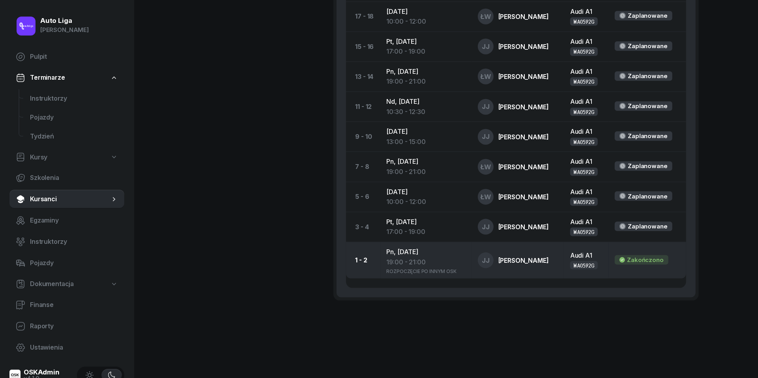
click at [402, 261] on div "19:00 - 21:00" at bounding box center [426, 262] width 79 height 10
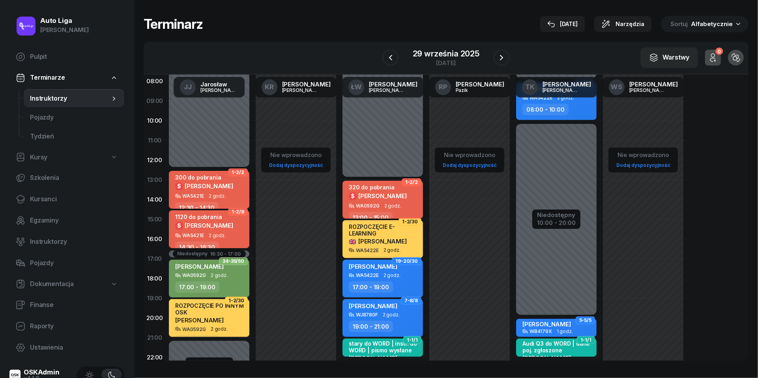
scroll to position [64, 0]
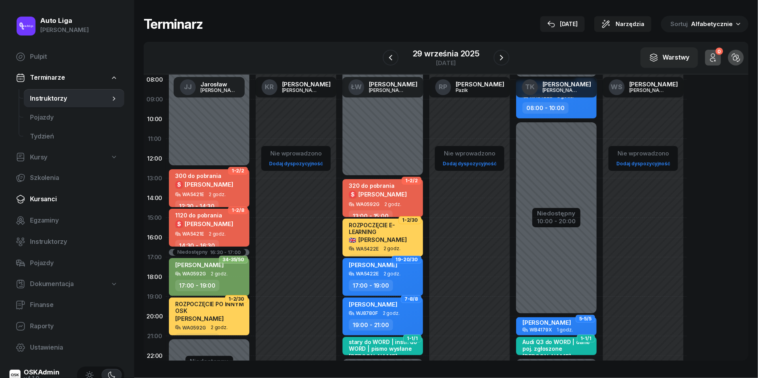
click at [49, 204] on link "Kursanci" at bounding box center [66, 199] width 115 height 19
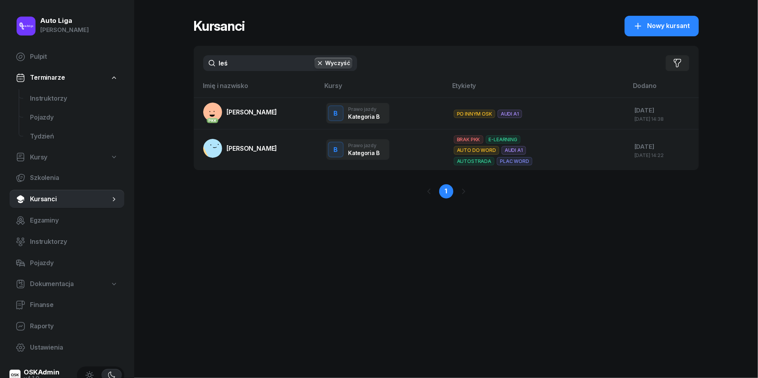
click at [251, 67] on input "leś" at bounding box center [280, 63] width 154 height 16
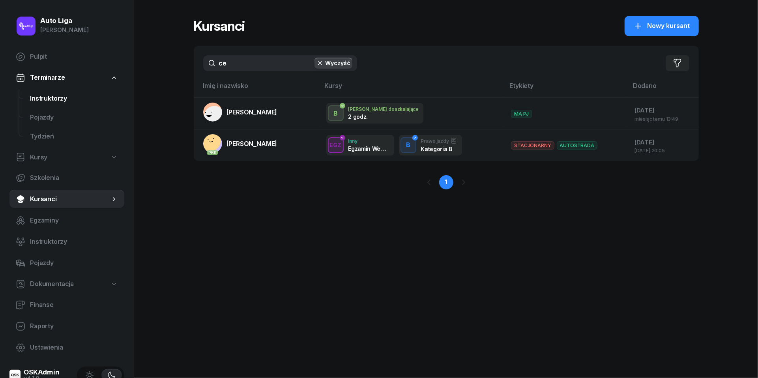
type input "ce"
click at [59, 101] on span "Instruktorzy" at bounding box center [74, 99] width 88 height 10
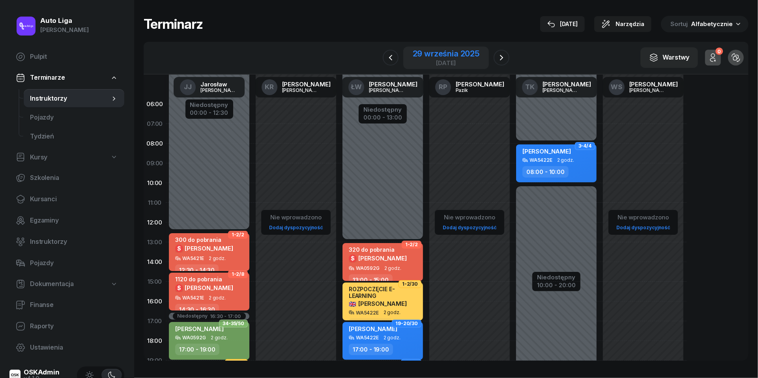
click at [463, 56] on div "29 września 2025" at bounding box center [446, 54] width 67 height 8
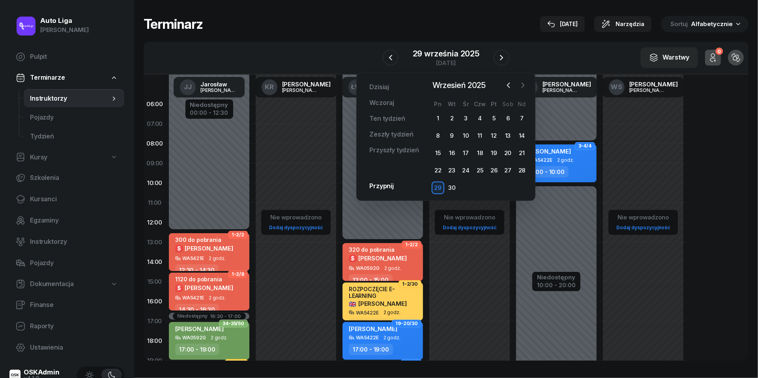
click at [525, 85] on icon "button" at bounding box center [523, 85] width 8 height 8
click at [493, 117] on div "3" at bounding box center [494, 118] width 13 height 13
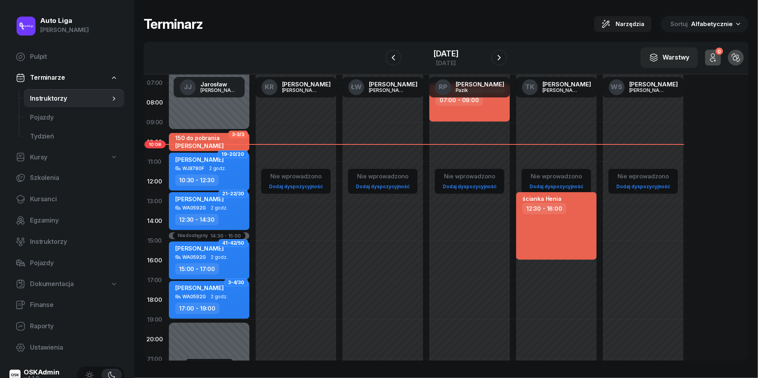
scroll to position [40, 0]
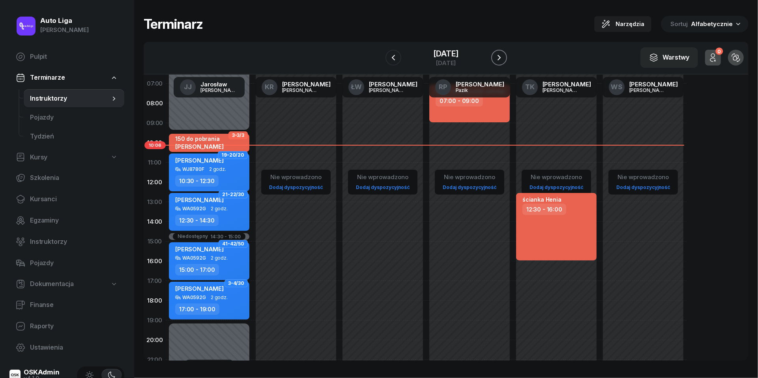
click at [504, 56] on icon "button" at bounding box center [499, 57] width 9 height 9
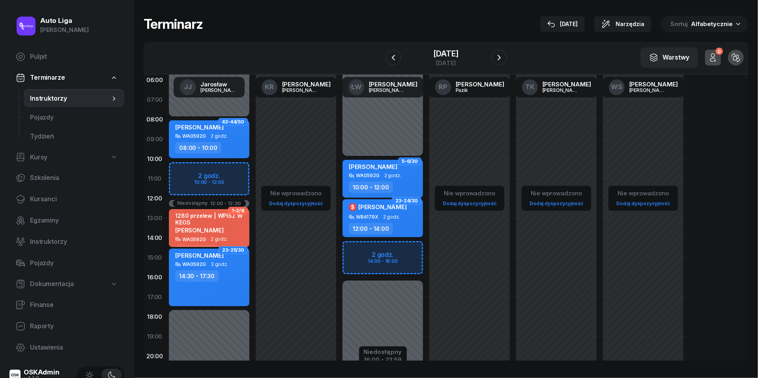
scroll to position [26, 0]
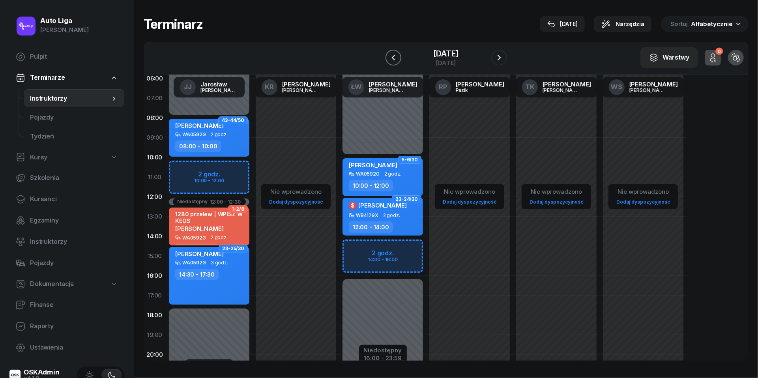
click at [389, 55] on icon "button" at bounding box center [393, 57] width 9 height 9
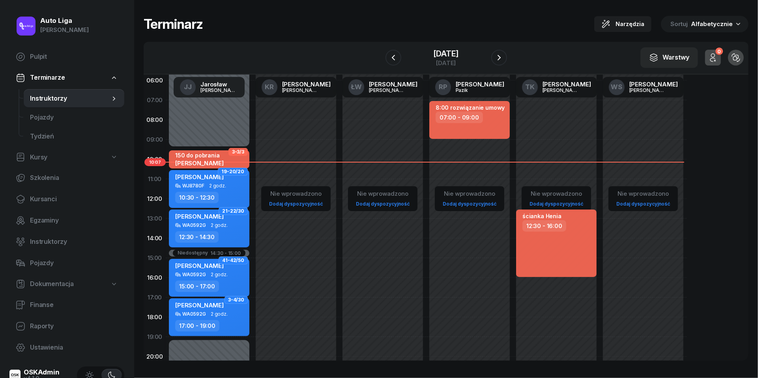
scroll to position [21, 0]
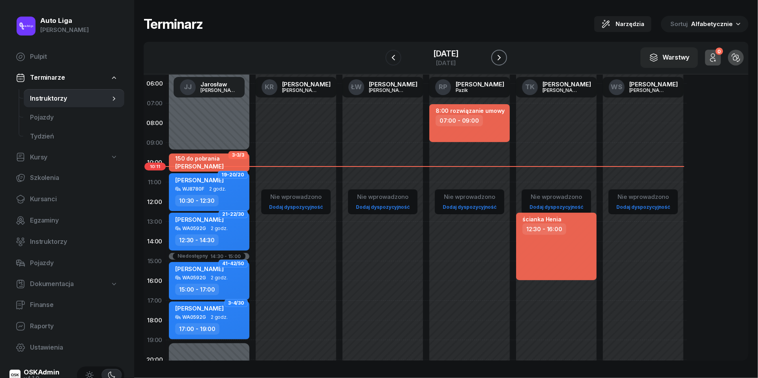
click at [504, 56] on icon "button" at bounding box center [499, 57] width 9 height 9
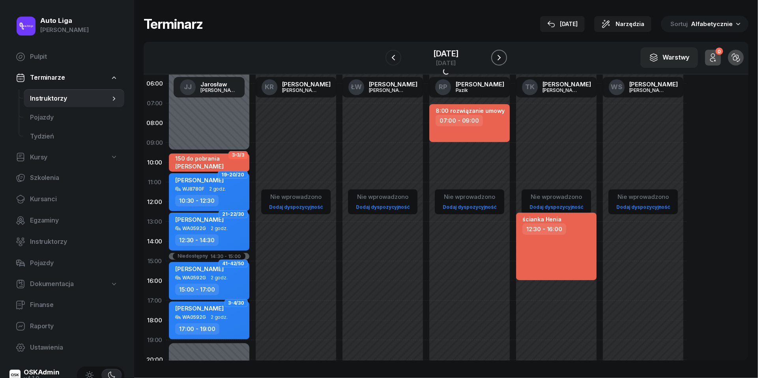
click at [504, 56] on icon "button" at bounding box center [499, 57] width 9 height 9
click at [507, 56] on icon "button" at bounding box center [505, 57] width 9 height 9
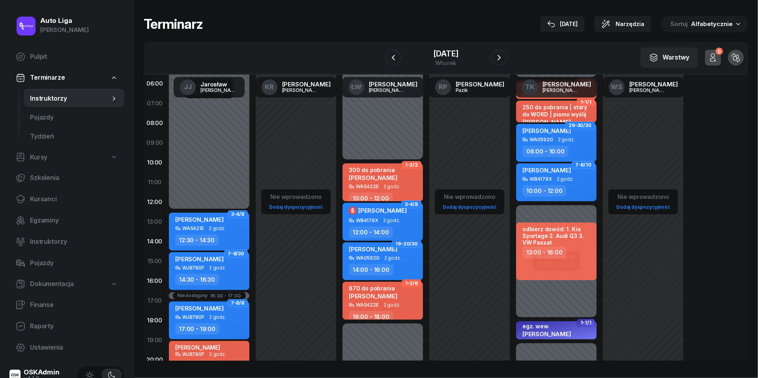
scroll to position [21, 0]
click at [400, 219] on div "WB4179X 2 godz." at bounding box center [383, 221] width 69 height 6
click at [397, 219] on span "2 godz." at bounding box center [391, 221] width 17 height 6
select select "12"
select select "14"
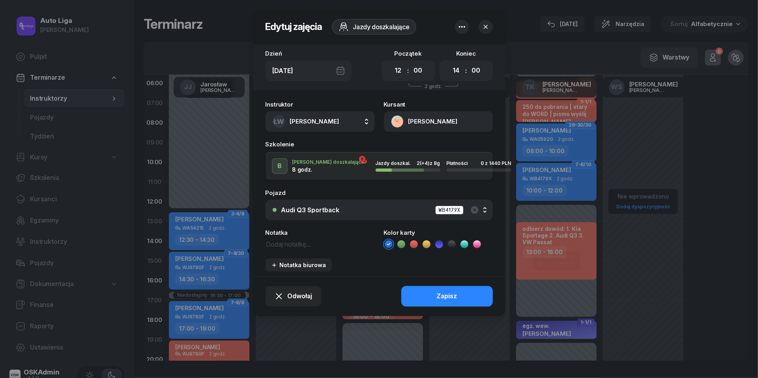
click at [461, 26] on icon "button" at bounding box center [462, 26] width 9 height 9
click at [458, 51] on link "Usuń" at bounding box center [458, 51] width 103 height 20
